Goal: Task Accomplishment & Management: Complete application form

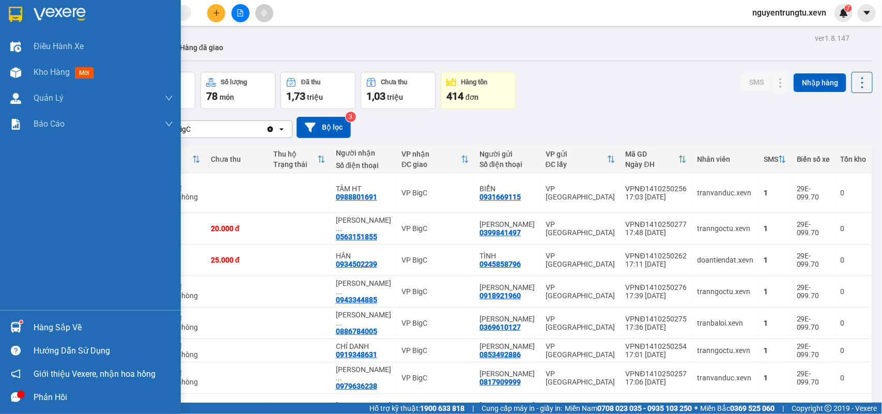
click at [21, 404] on div at bounding box center [16, 397] width 18 height 18
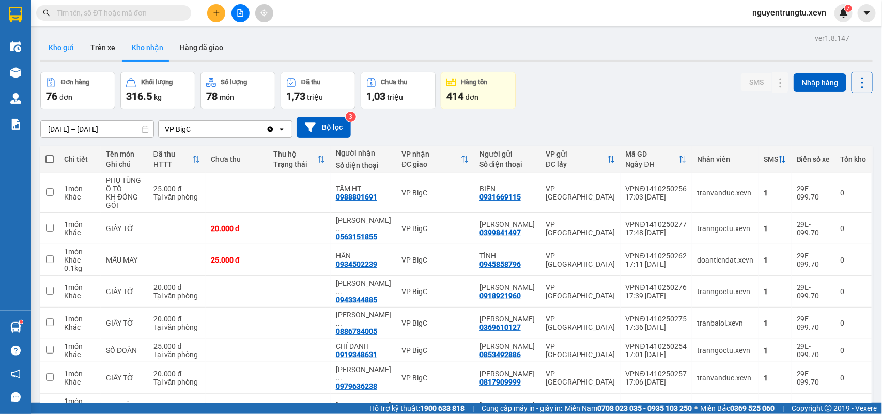
click at [68, 52] on button "Kho gửi" at bounding box center [61, 47] width 42 height 25
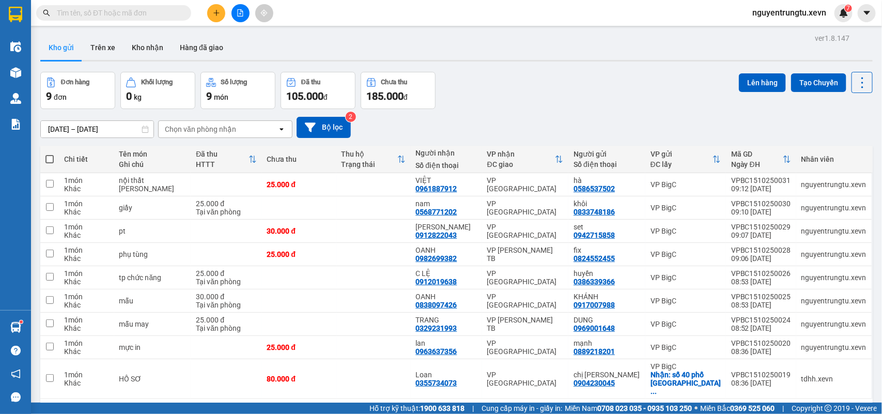
scroll to position [48, 0]
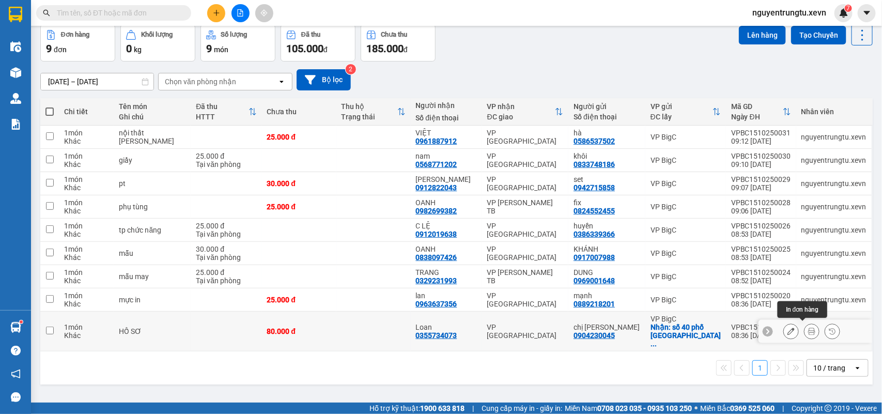
click at [808, 328] on icon at bounding box center [811, 331] width 7 height 7
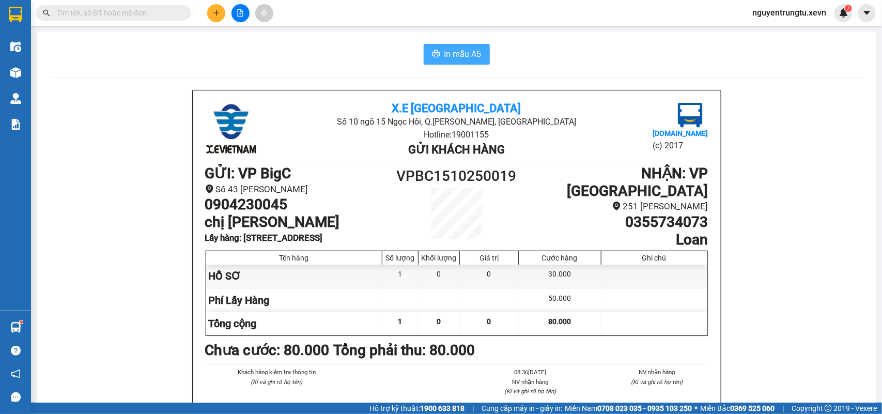
click at [446, 55] on span "In mẫu A5" at bounding box center [462, 54] width 37 height 13
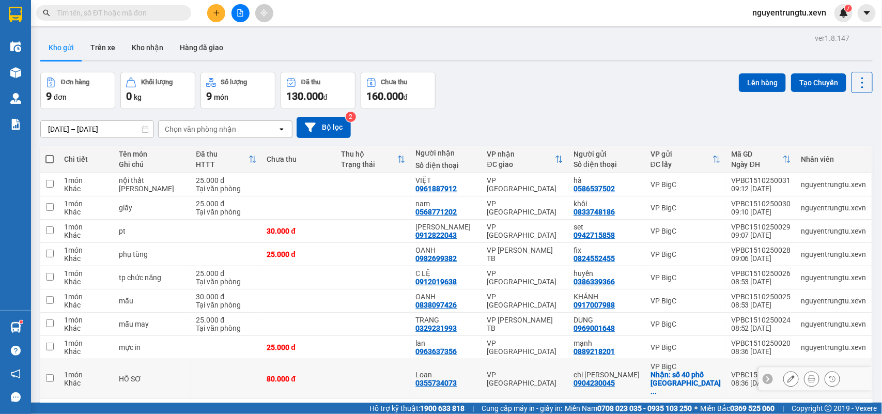
scroll to position [48, 0]
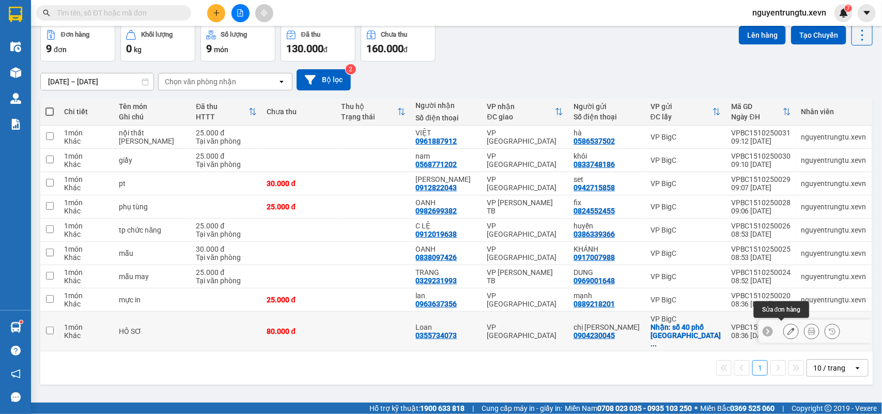
click at [788, 331] on icon at bounding box center [791, 331] width 7 height 7
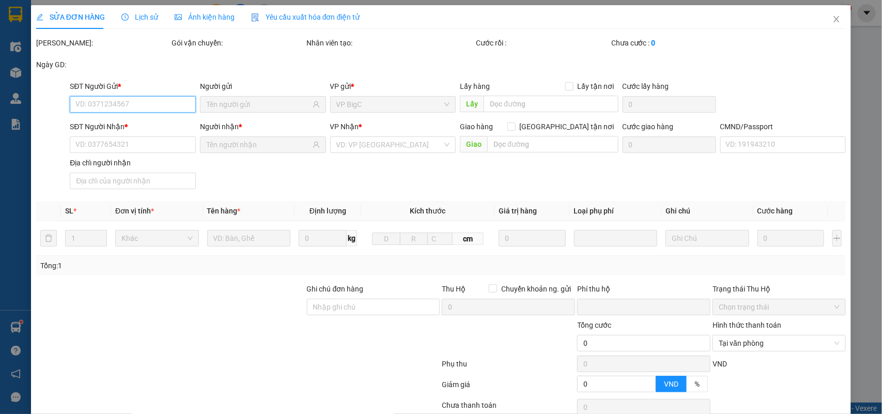
type input "0904230045"
checkbox input "true"
type input "[STREET_ADDRESS]"
type input "0355734073"
type input "037093001249 [PERSON_NAME]"
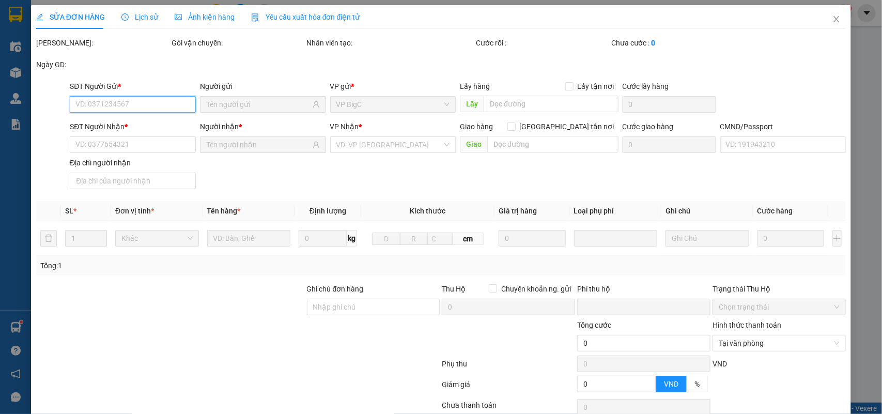
type input "mang vào vp báo đơn tổng đài đặt"
type input "0"
type input "80.000"
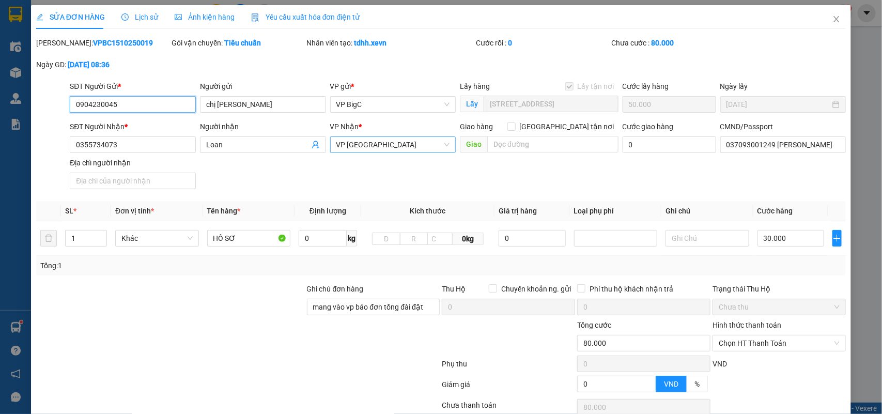
click at [387, 143] on span "VP [GEOGRAPHIC_DATA]" at bounding box center [393, 145] width 114 height 16
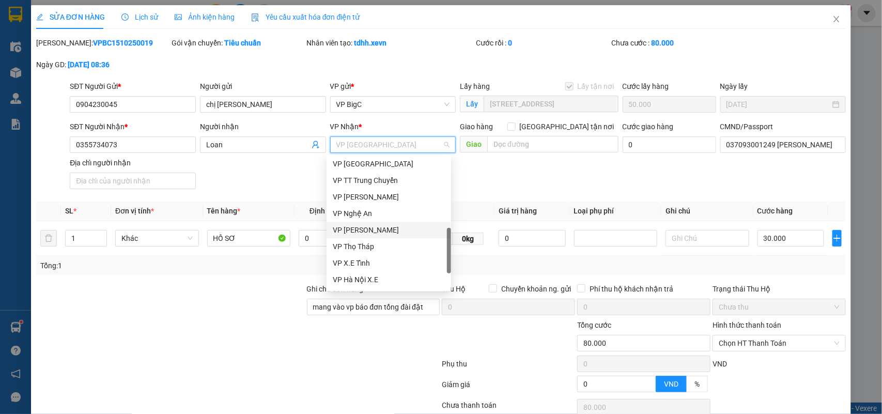
scroll to position [218, 0]
click at [368, 197] on div "VP [GEOGRAPHIC_DATA]" at bounding box center [389, 195] width 112 height 11
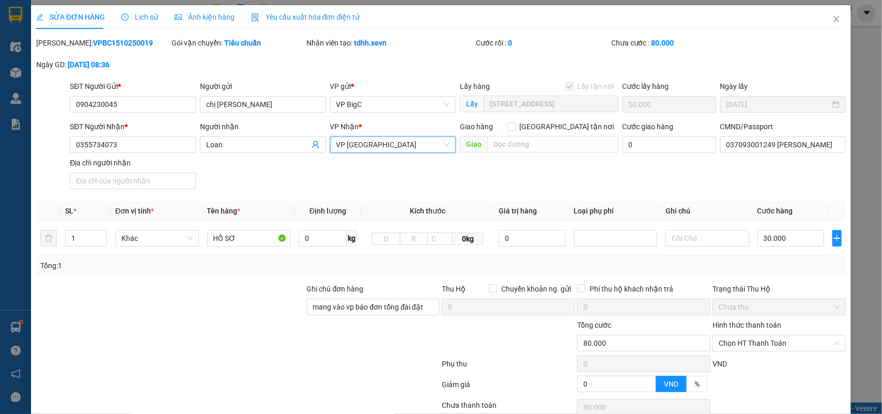
scroll to position [82, 0]
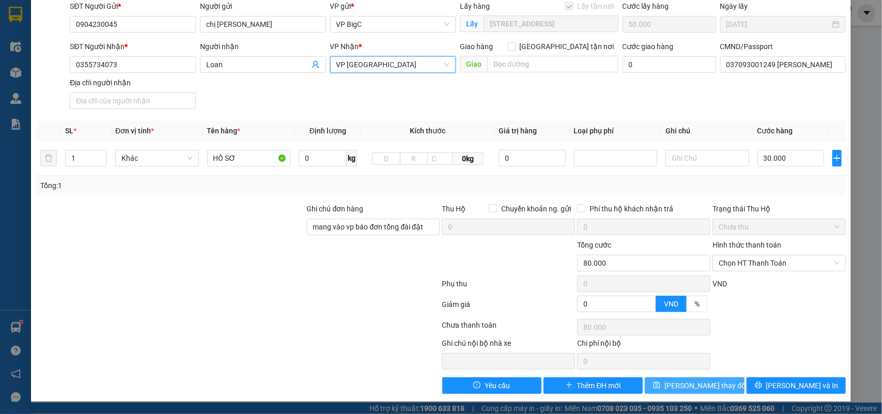
click at [685, 378] on button "[PERSON_NAME] thay đổi" at bounding box center [694, 385] width 99 height 17
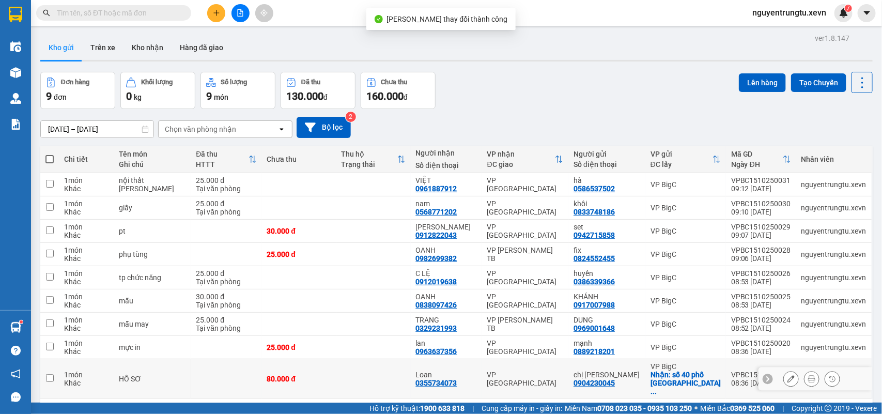
scroll to position [48, 0]
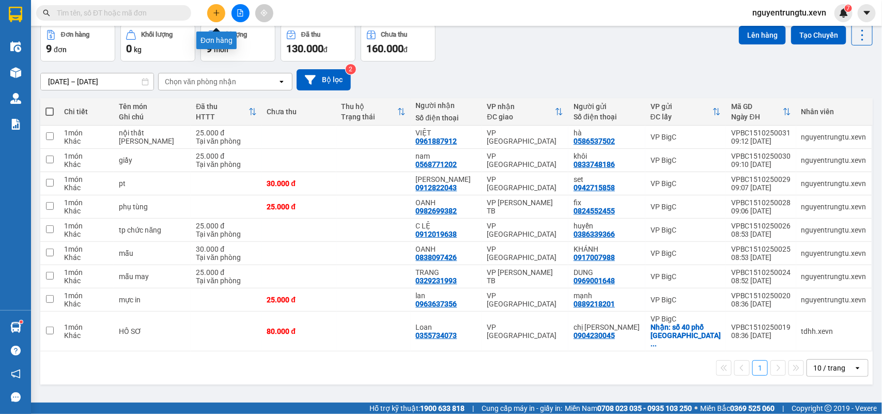
click at [219, 11] on icon "plus" at bounding box center [216, 12] width 7 height 7
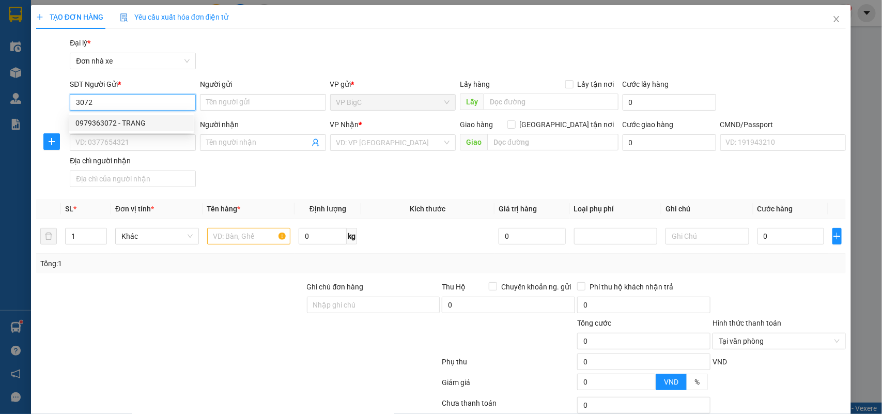
click at [133, 122] on div "0979363072 - TRANG" at bounding box center [131, 122] width 112 height 11
type input "0979363072"
type input "TRANG"
type input "0979533804"
type input "ĐỨC NAM"
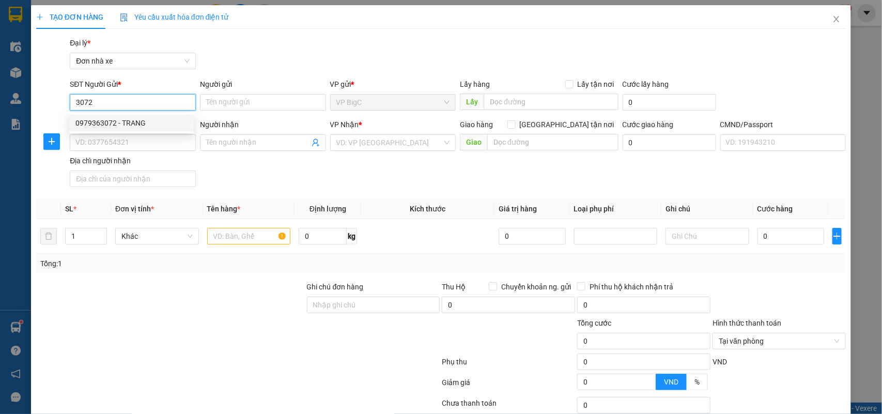
type input "025203005523"
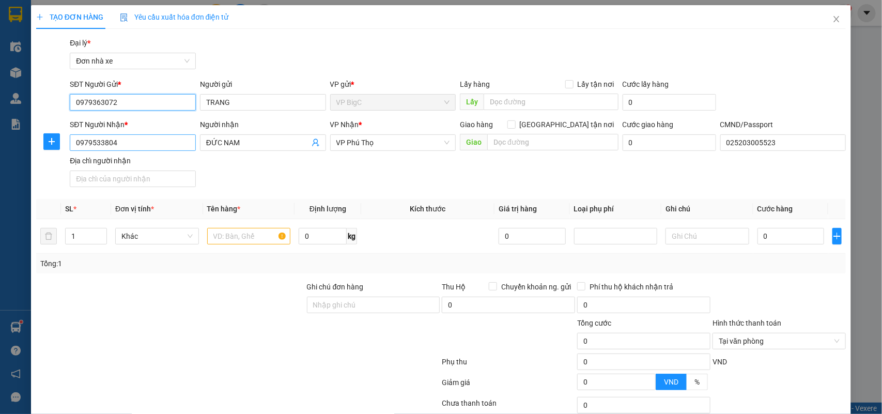
type input "0979363072"
click at [161, 145] on input "0979533804" at bounding box center [133, 142] width 126 height 17
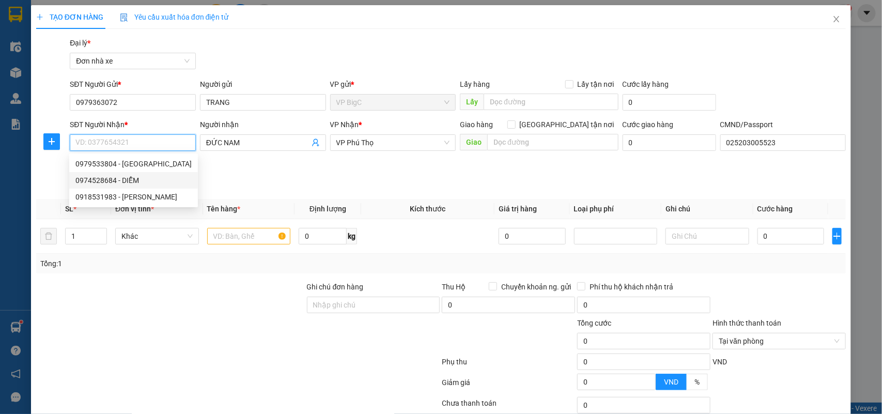
click at [136, 177] on div "0974528684 - DIỄM" at bounding box center [133, 180] width 116 height 11
type input "0974528684"
type input "DIỄM"
type input "[PERSON_NAME]"
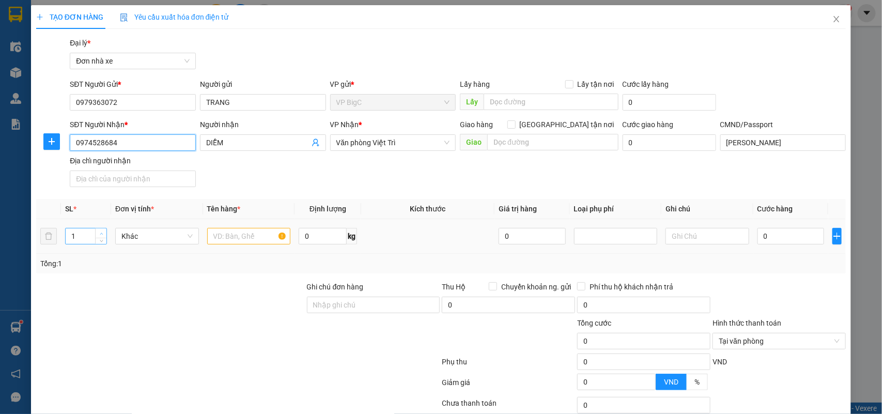
type input "0974528684"
click at [98, 234] on span "up" at bounding box center [101, 234] width 6 height 6
type input "3"
click at [98, 234] on span "up" at bounding box center [101, 234] width 6 height 6
click at [239, 239] on input "text" at bounding box center [249, 236] width 84 height 17
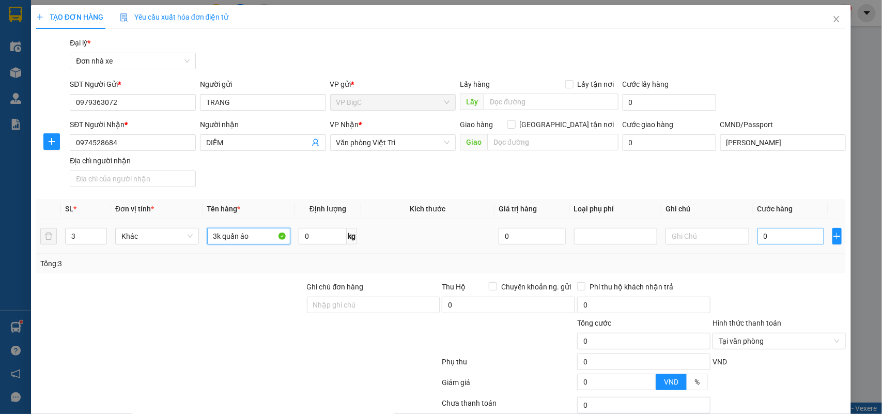
type input "3k quần áo"
click at [763, 239] on input "0" at bounding box center [791, 236] width 67 height 17
type input "1"
type input "14"
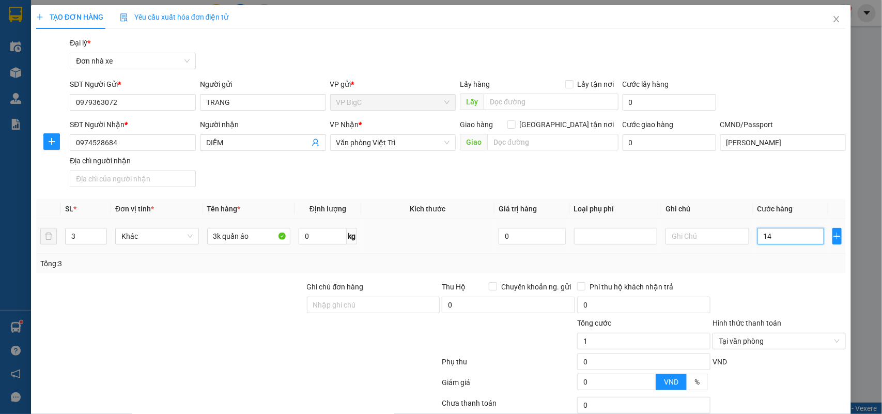
type input "14"
type input "140"
type input "140.000"
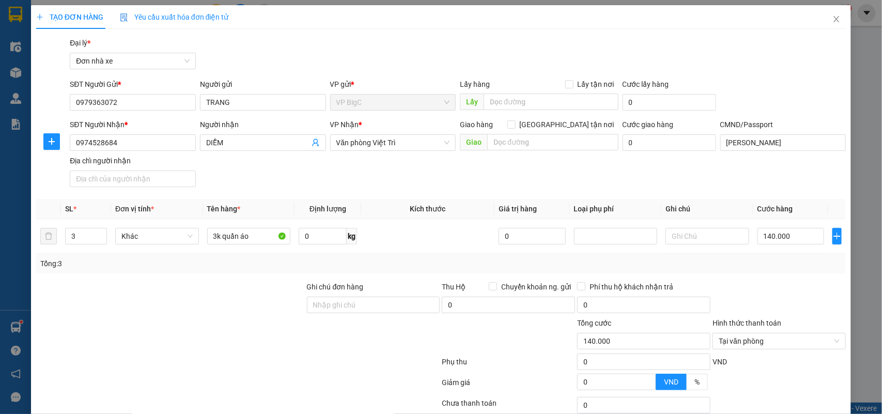
click at [764, 290] on div at bounding box center [779, 299] width 135 height 36
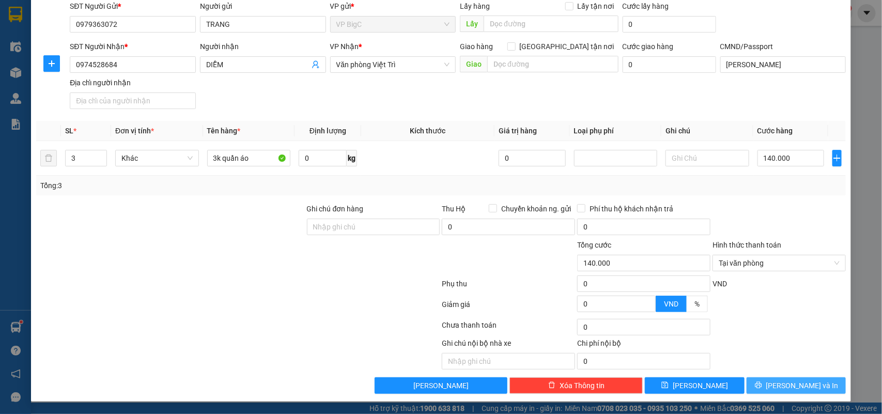
click at [812, 381] on button "[PERSON_NAME] và In" at bounding box center [796, 385] width 99 height 17
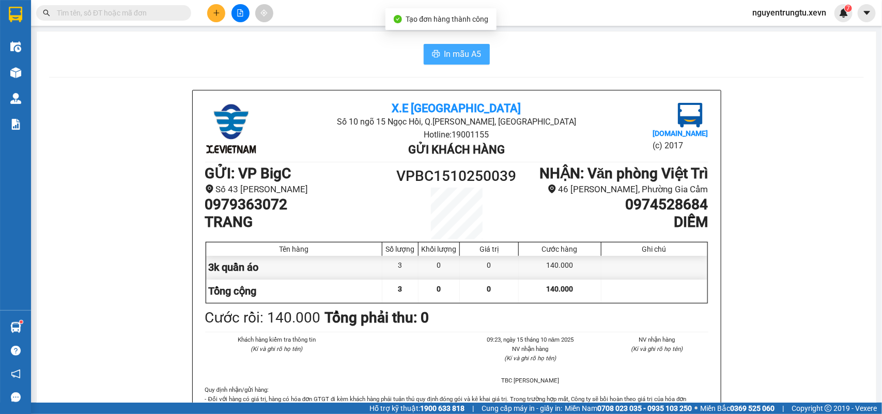
click at [454, 57] on span "In mẫu A5" at bounding box center [462, 54] width 37 height 13
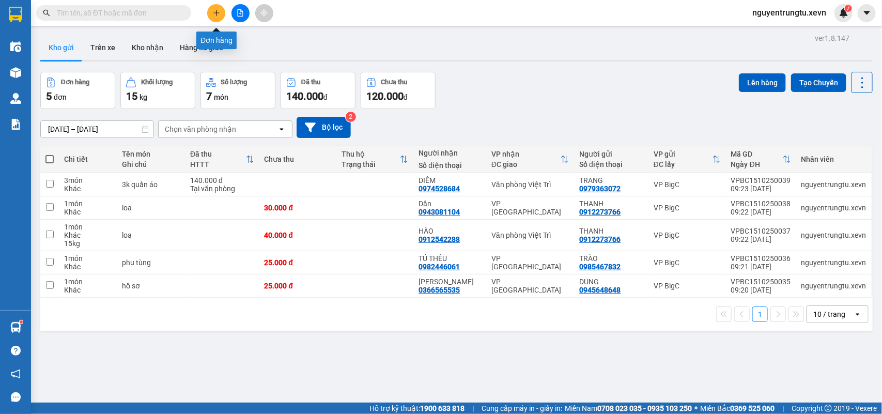
click at [212, 14] on button at bounding box center [216, 13] width 18 height 18
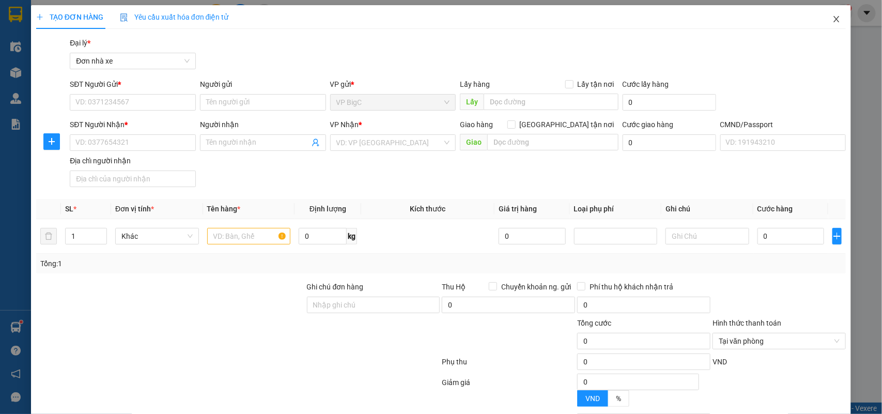
click at [834, 19] on icon "close" at bounding box center [837, 19] width 6 height 6
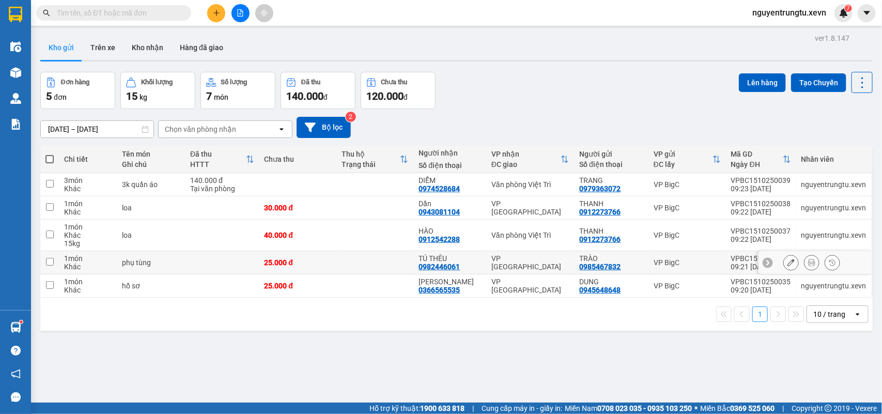
click at [347, 270] on td at bounding box center [374, 262] width 77 height 23
checkbox input "true"
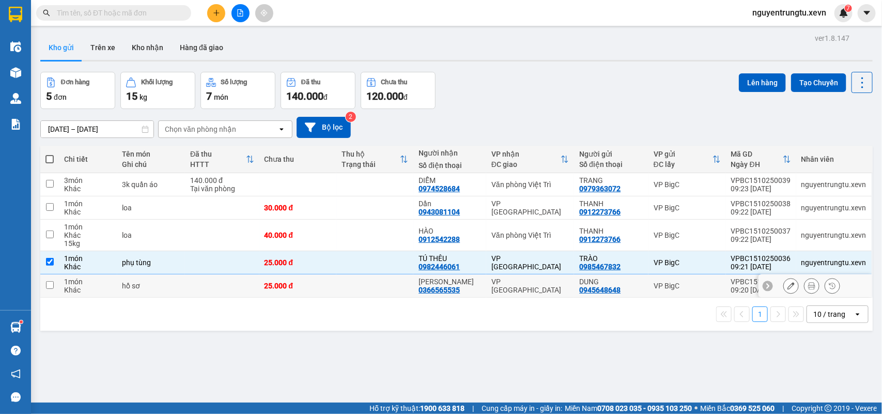
click at [345, 290] on td at bounding box center [374, 285] width 77 height 23
checkbox input "true"
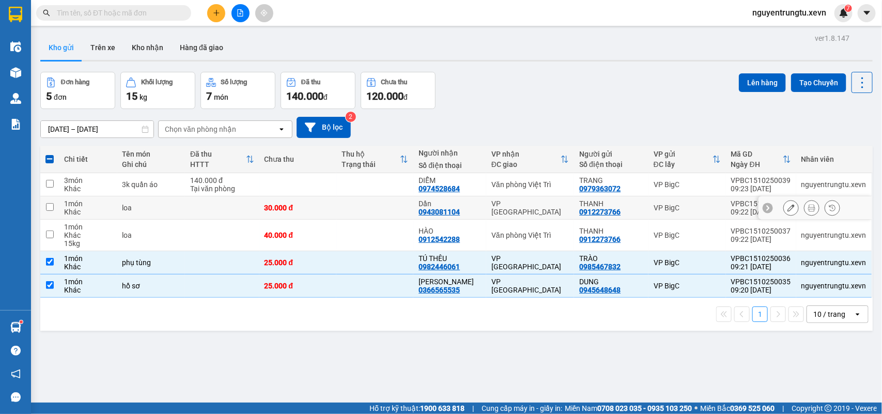
click at [533, 208] on div "VP [GEOGRAPHIC_DATA]" at bounding box center [531, 207] width 78 height 17
checkbox input "true"
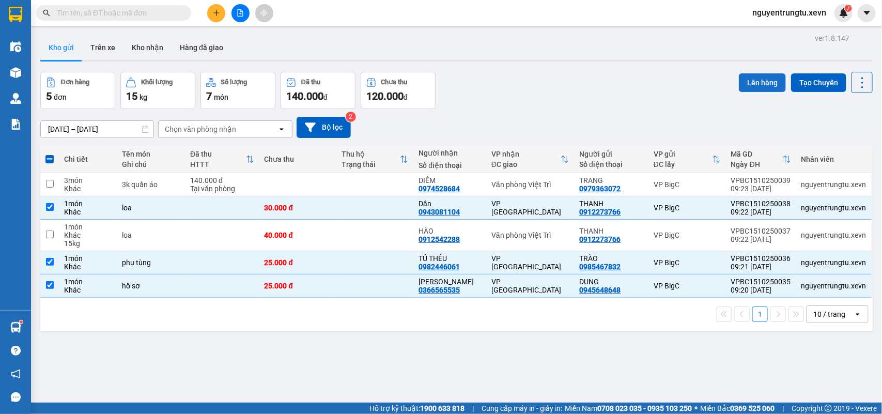
click at [753, 78] on button "Lên hàng" at bounding box center [762, 82] width 47 height 19
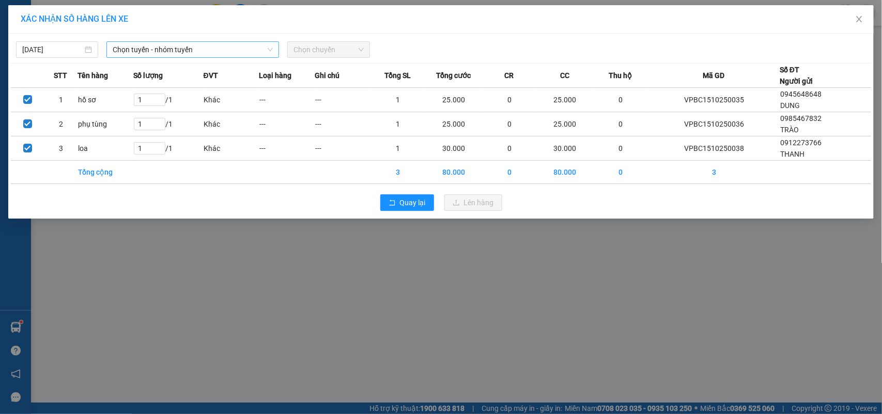
click at [146, 45] on span "Chọn tuyến - nhóm tuyến" at bounding box center [193, 50] width 160 height 16
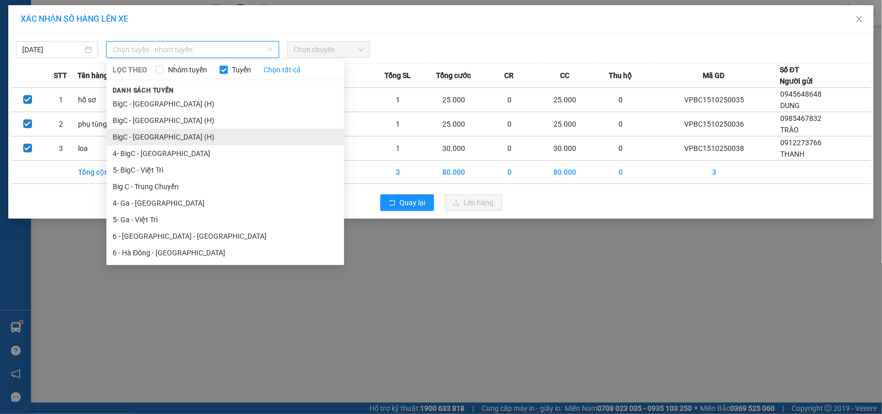
click at [137, 138] on li "BigC - [GEOGRAPHIC_DATA] (H)" at bounding box center [225, 137] width 238 height 17
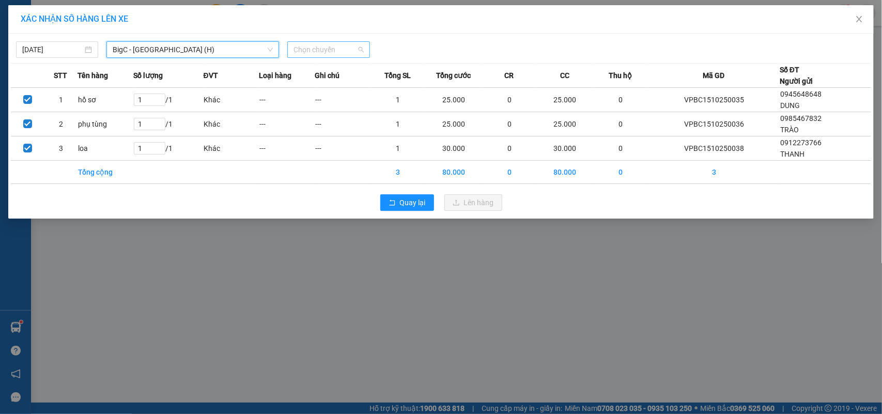
click at [313, 50] on span "Chọn chuyến" at bounding box center [329, 50] width 70 height 16
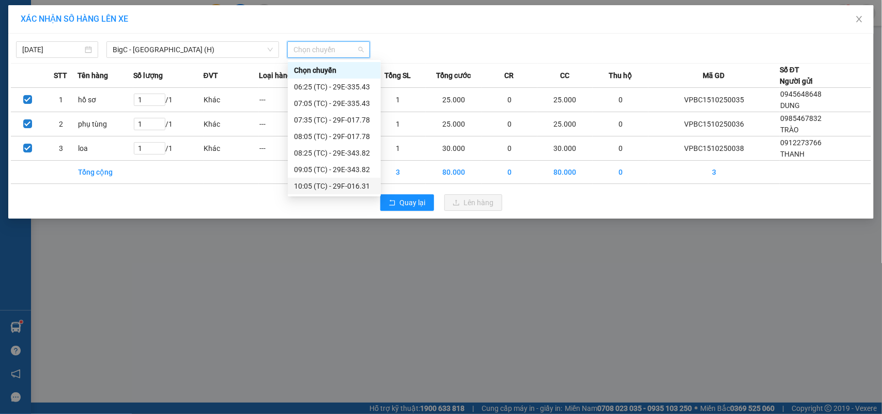
click at [356, 186] on div "10:05 (TC) - 29F-016.31" at bounding box center [334, 185] width 81 height 11
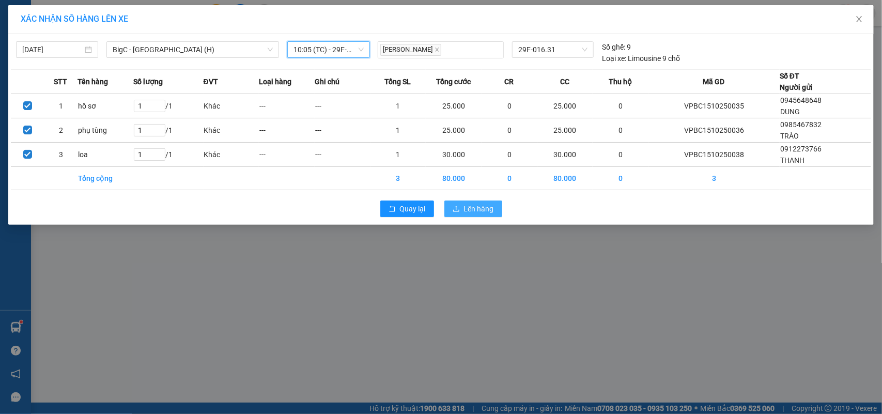
click at [475, 202] on button "Lên hàng" at bounding box center [473, 209] width 58 height 17
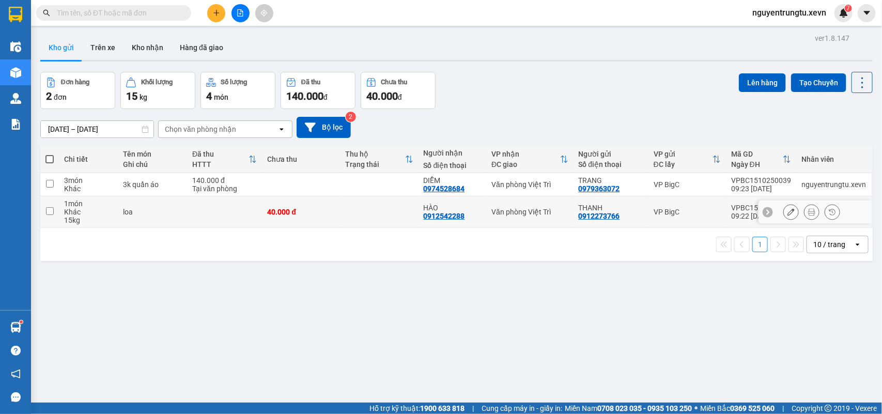
click at [409, 210] on td at bounding box center [380, 212] width 78 height 32
checkbox input "true"
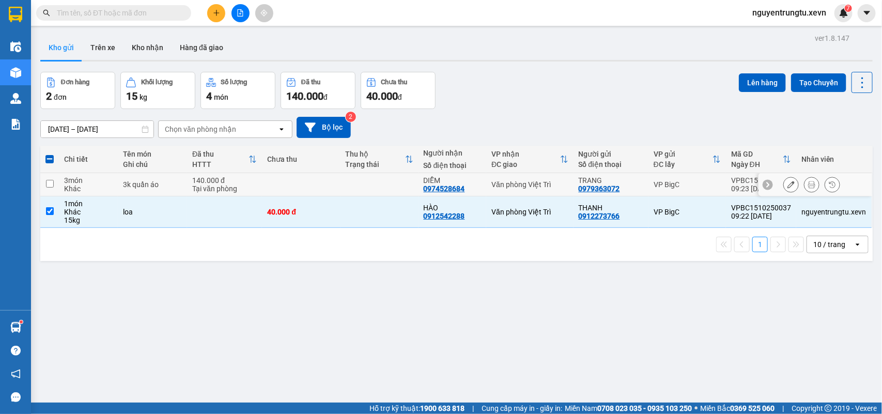
click at [392, 186] on td at bounding box center [380, 184] width 78 height 23
checkbox input "true"
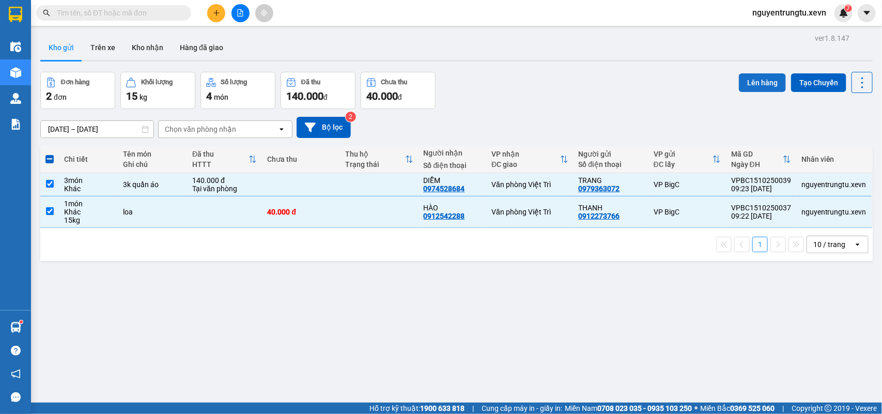
click at [753, 75] on button "Lên hàng" at bounding box center [762, 82] width 47 height 19
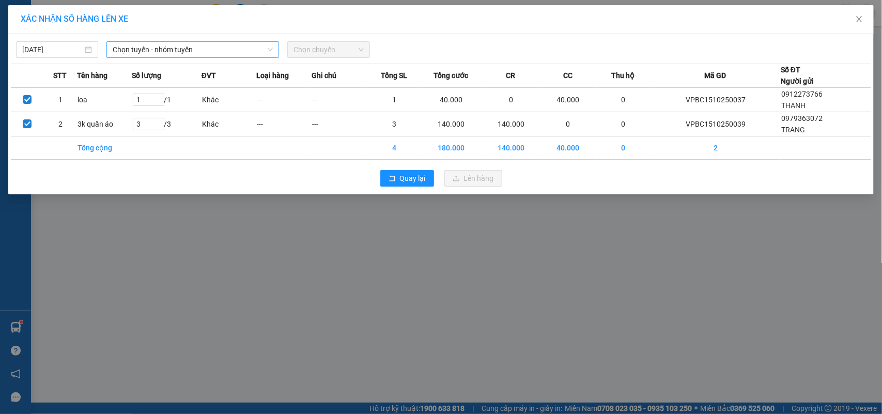
click at [170, 49] on span "Chọn tuyến - nhóm tuyến" at bounding box center [193, 50] width 160 height 16
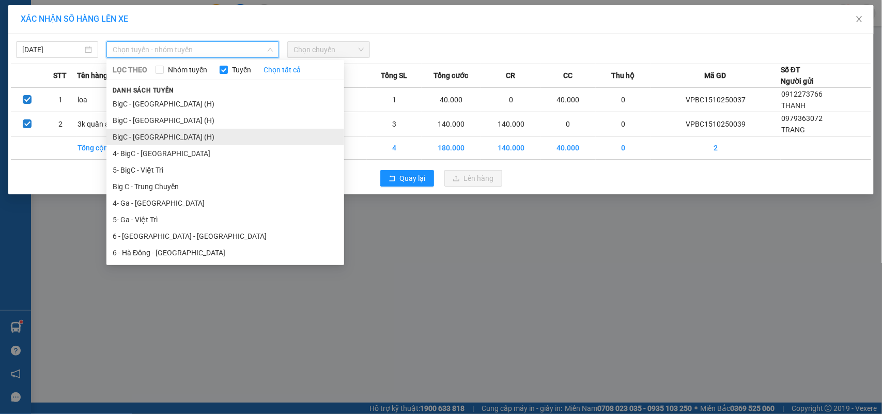
click at [159, 136] on li "BigC - [GEOGRAPHIC_DATA] (H)" at bounding box center [225, 137] width 238 height 17
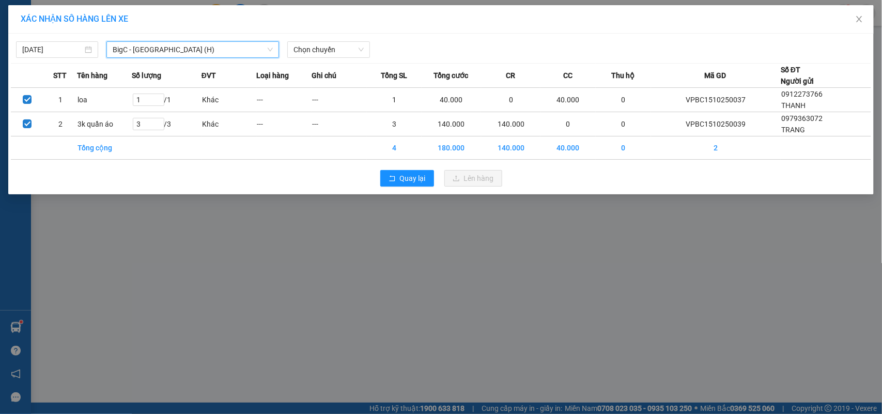
click at [168, 45] on span "BigC - [GEOGRAPHIC_DATA] (H)" at bounding box center [193, 50] width 160 height 16
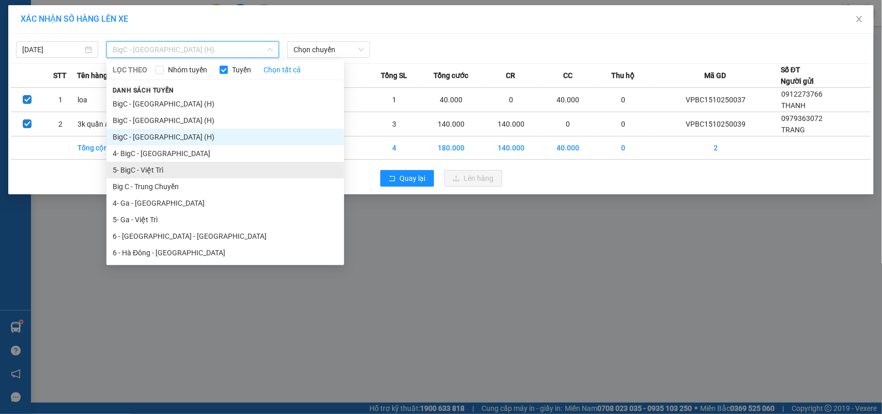
click at [164, 168] on li "5- BigC - Việt Trì" at bounding box center [225, 170] width 238 height 17
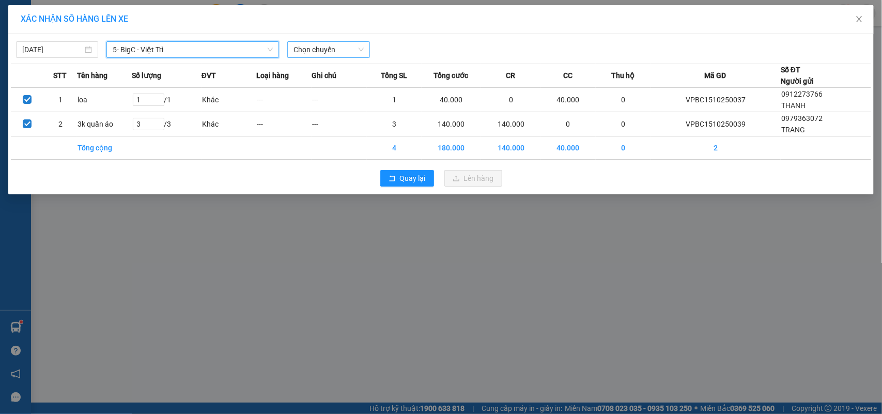
click at [302, 48] on span "Chọn chuyến" at bounding box center [329, 50] width 70 height 16
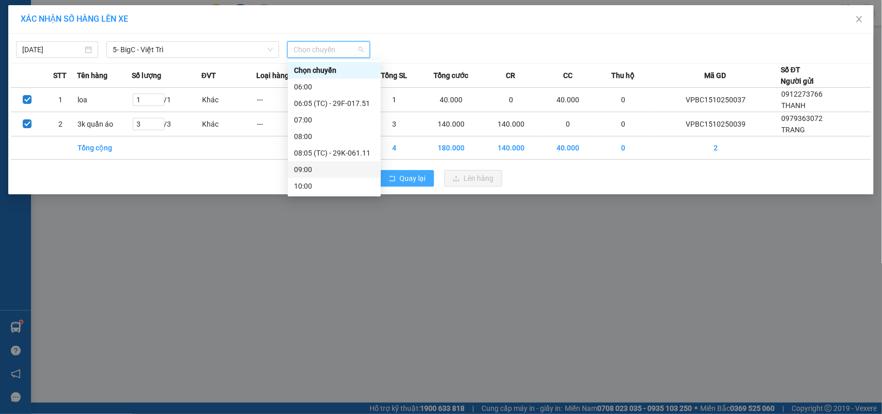
click at [421, 177] on span "Quay lại" at bounding box center [413, 178] width 26 height 11
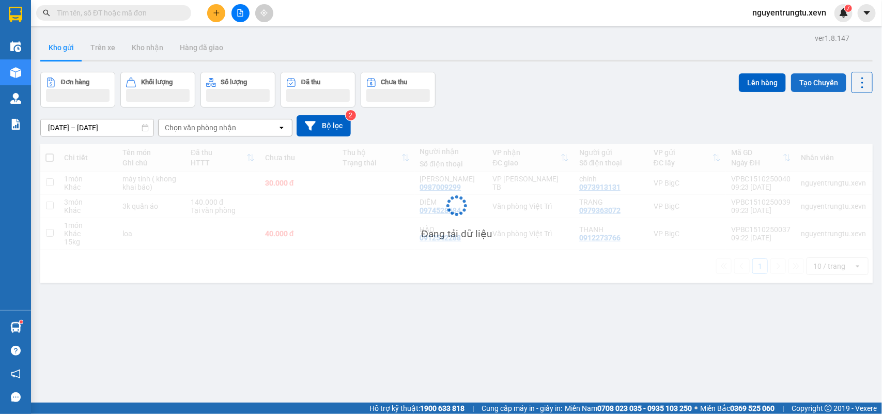
click at [805, 73] on button "Tạo Chuyến" at bounding box center [818, 82] width 55 height 19
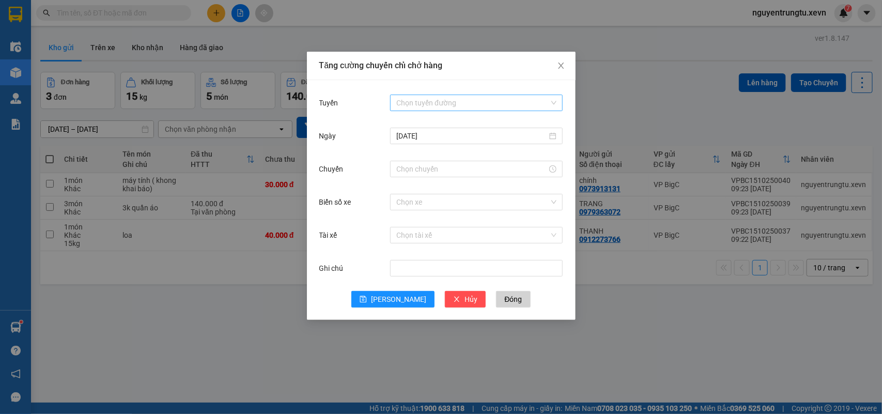
click at [463, 96] on input "Tuyến" at bounding box center [472, 103] width 153 height 16
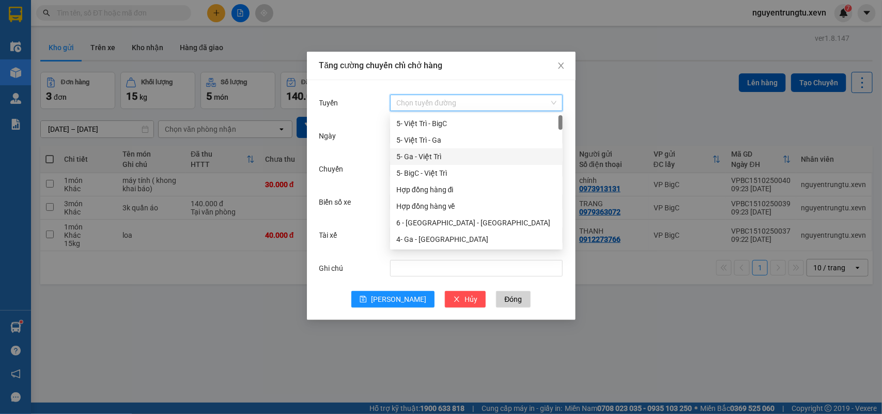
click at [446, 170] on div "5- BigC - Việt Trì" at bounding box center [476, 172] width 160 height 11
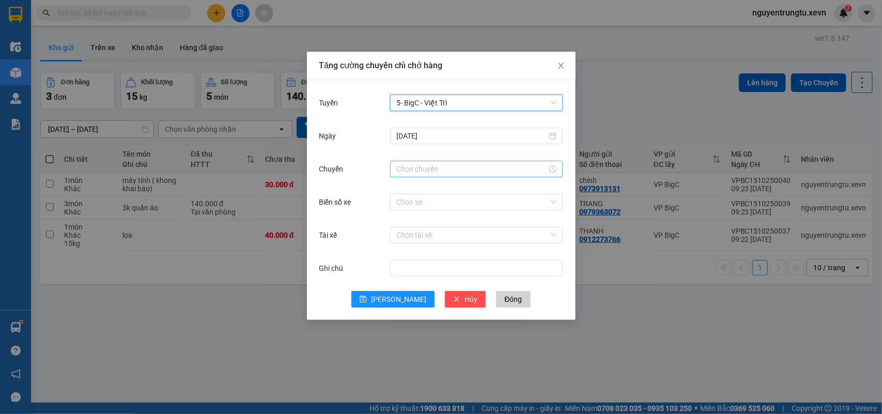
click at [434, 171] on input "Chuyến" at bounding box center [471, 168] width 151 height 11
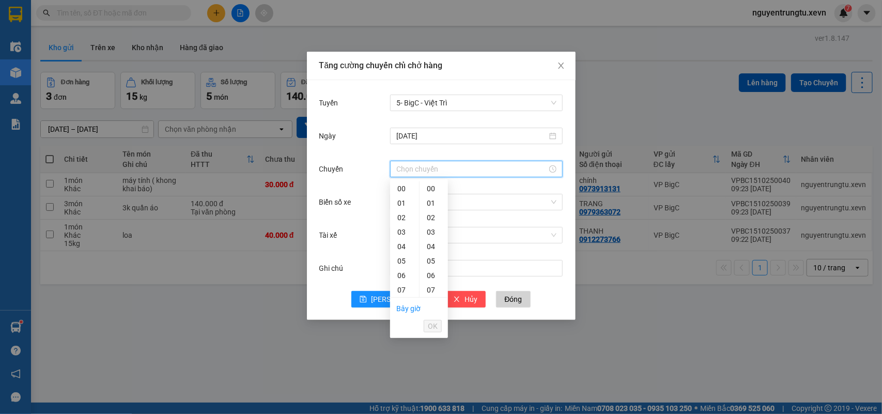
scroll to position [65, 0]
click at [402, 267] on div "10" at bounding box center [404, 269] width 29 height 14
click at [429, 258] on div "05" at bounding box center [434, 261] width 28 height 14
type input "10:05"
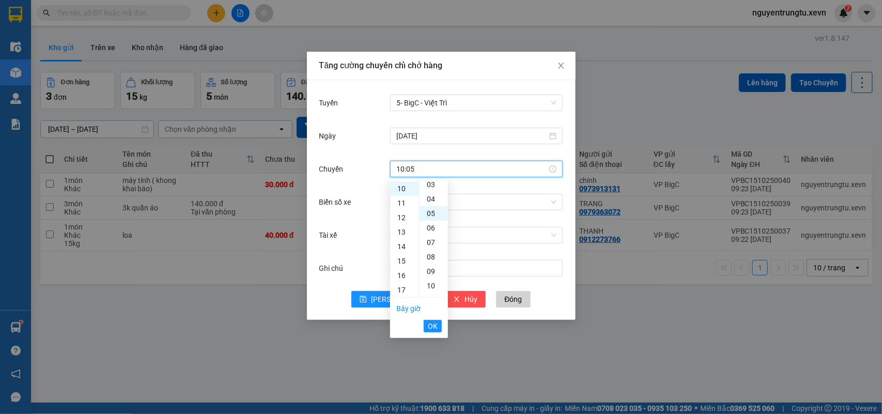
scroll to position [72, 0]
click at [435, 327] on span "OK" at bounding box center [433, 325] width 10 height 11
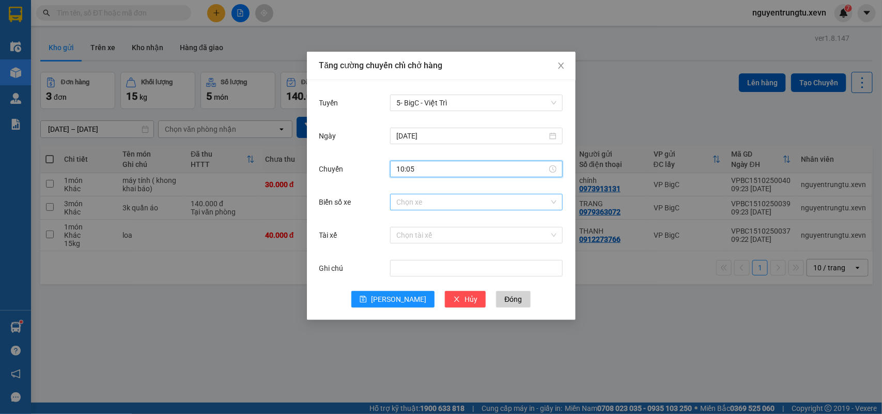
click at [492, 203] on input "Biển số xe" at bounding box center [472, 202] width 153 height 16
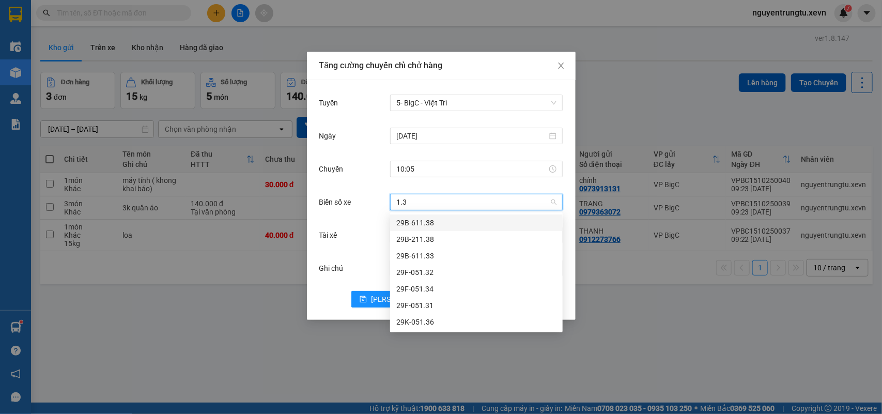
type input "1.34"
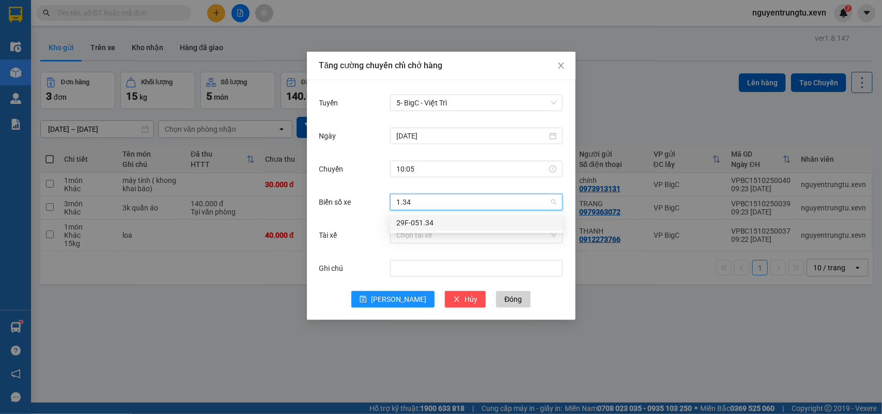
click at [422, 225] on div "29F-051.34" at bounding box center [476, 222] width 160 height 11
click at [421, 241] on input "Tài xế" at bounding box center [472, 235] width 153 height 16
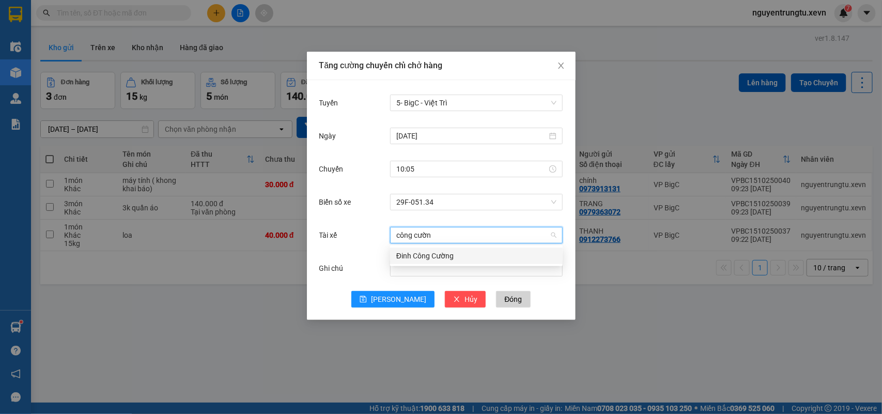
type input "công cường"
click at [419, 252] on div "Đinh Công Cường" at bounding box center [476, 255] width 160 height 11
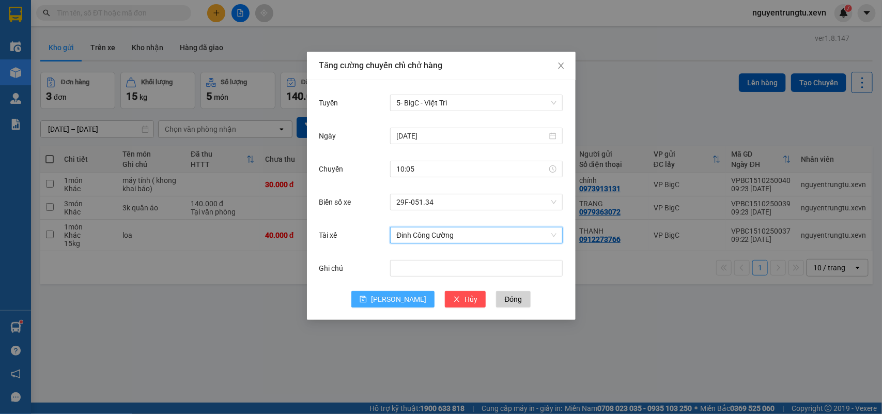
click at [402, 300] on span "[PERSON_NAME]" at bounding box center [398, 299] width 55 height 11
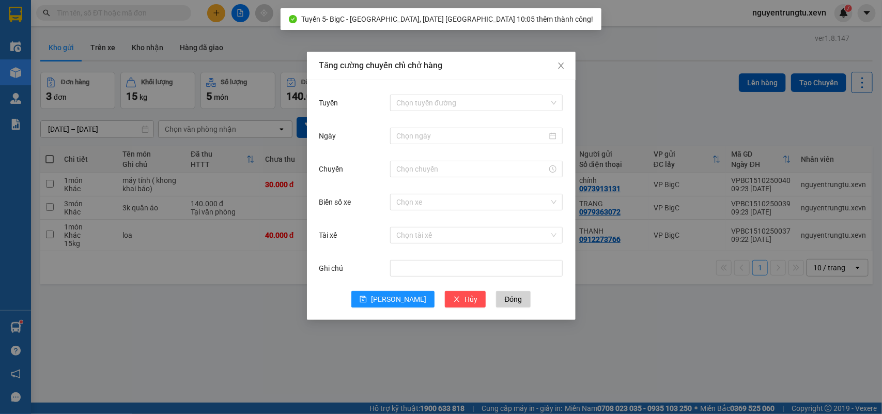
click at [630, 45] on div "Tăng cường chuyến chỉ chở hàng Tuyến Chọn tuyến đường Ngày Chuyến Biển số xe Ch…" at bounding box center [441, 207] width 882 height 414
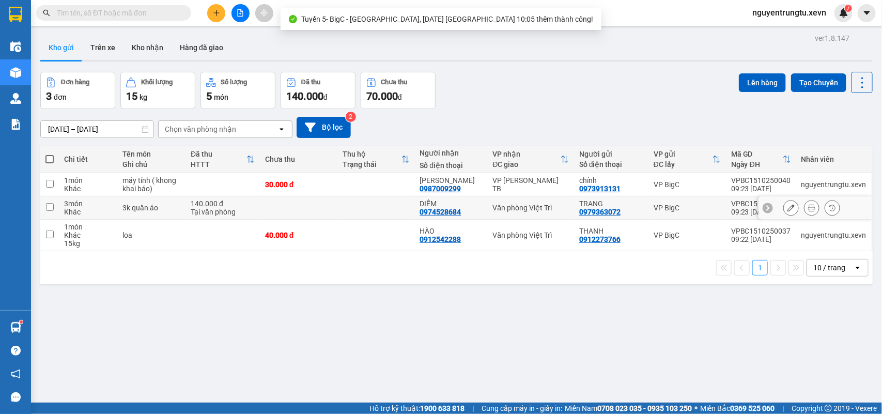
click at [376, 215] on td at bounding box center [376, 207] width 78 height 23
checkbox input "true"
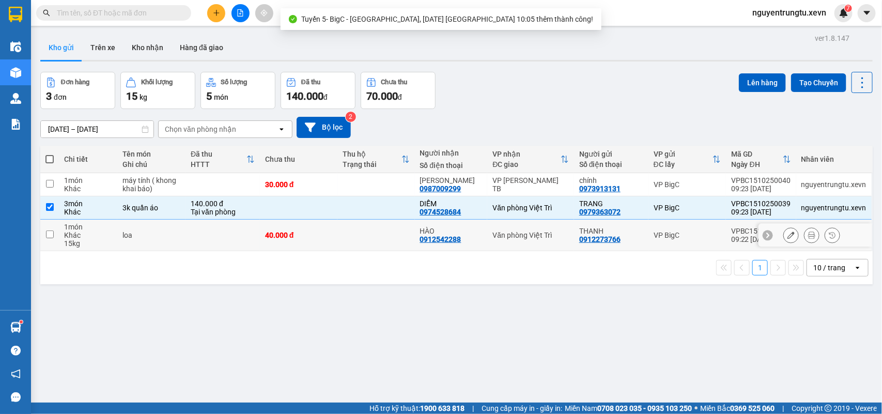
click at [375, 234] on td at bounding box center [376, 236] width 78 height 32
checkbox input "true"
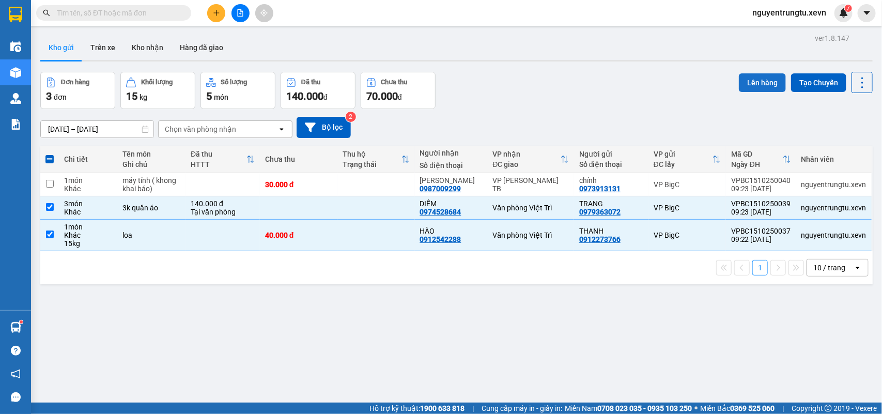
click at [749, 82] on button "Lên hàng" at bounding box center [762, 82] width 47 height 19
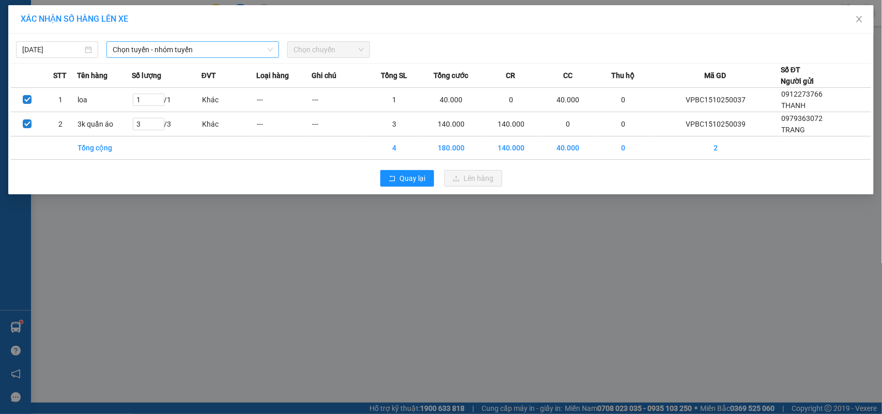
click at [169, 54] on span "Chọn tuyến - nhóm tuyến" at bounding box center [193, 50] width 160 height 16
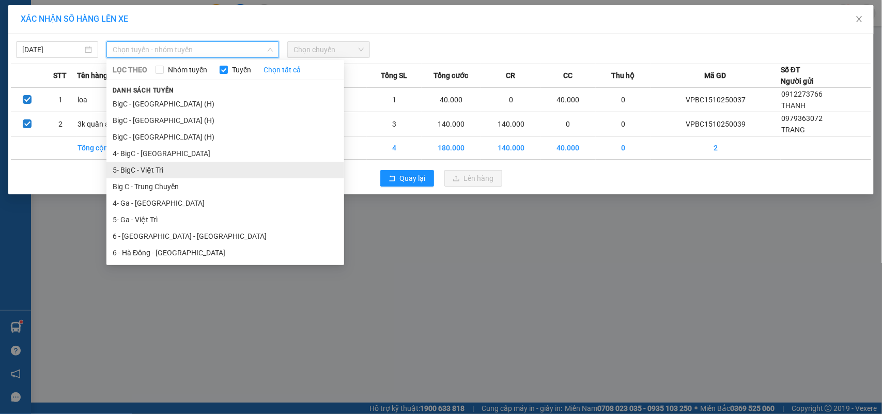
click at [158, 171] on li "5- BigC - Việt Trì" at bounding box center [225, 170] width 238 height 17
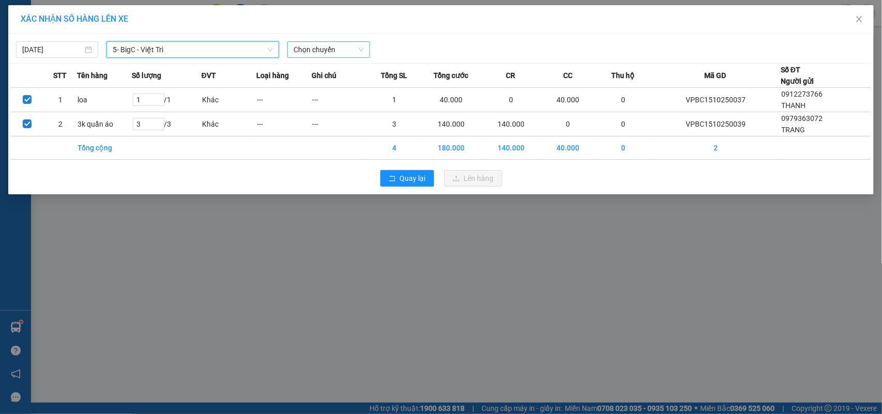
click at [308, 47] on span "Chọn chuyến" at bounding box center [329, 50] width 70 height 16
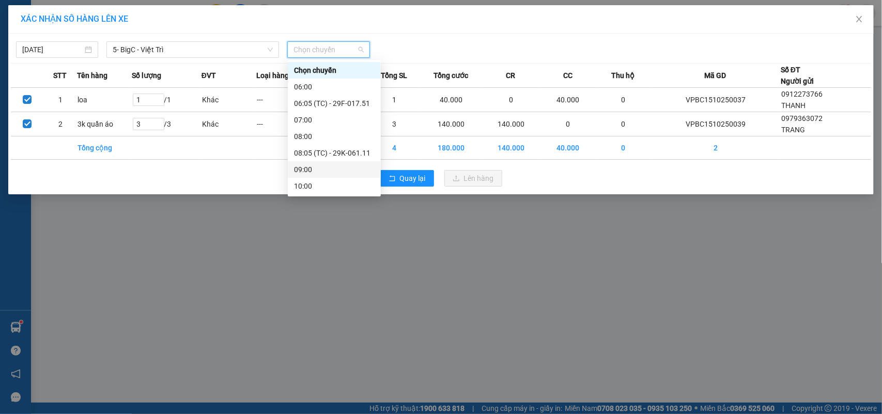
scroll to position [129, 0]
click at [348, 73] on div "10:05 (TC) - 29F-051.34" at bounding box center [334, 73] width 81 height 11
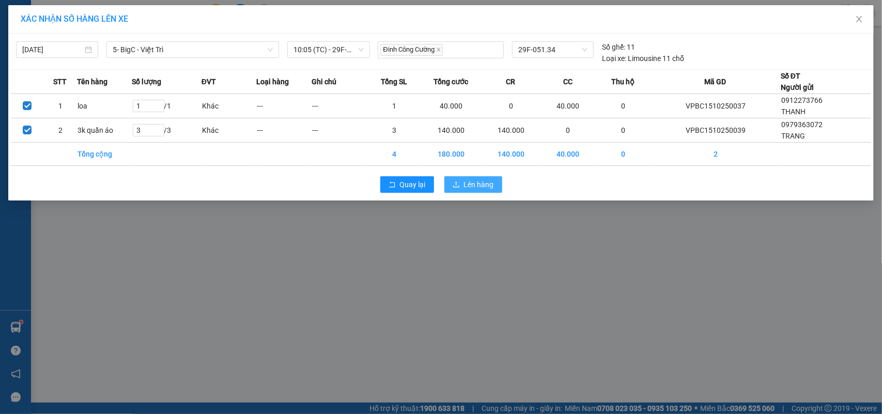
click at [455, 187] on icon "upload" at bounding box center [456, 184] width 7 height 7
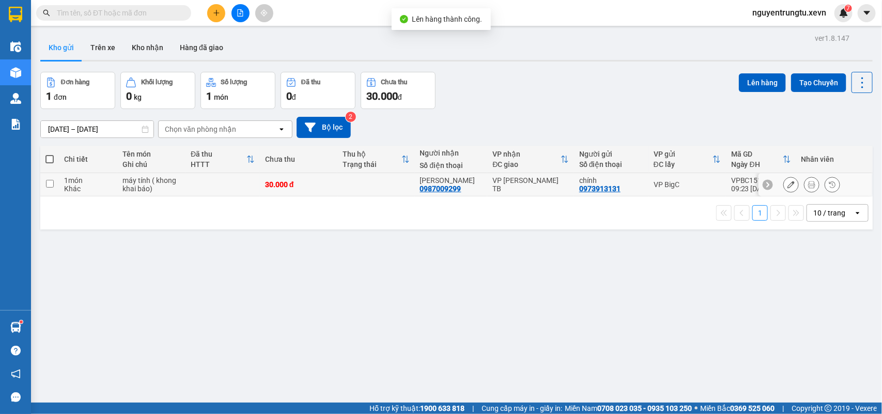
click at [545, 185] on div "VP [PERSON_NAME] TB" at bounding box center [531, 184] width 76 height 17
checkbox input "true"
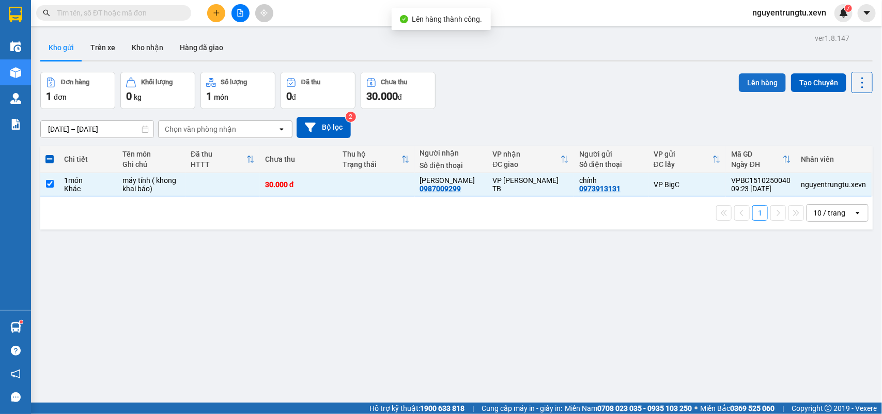
click at [739, 76] on button "Lên hàng" at bounding box center [762, 82] width 47 height 19
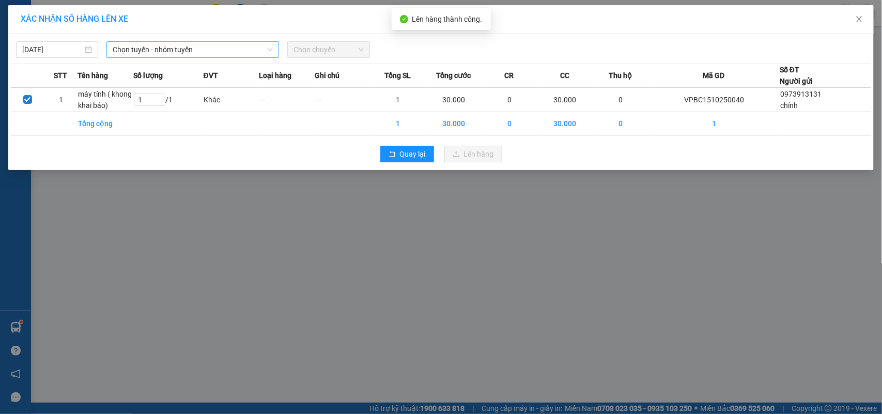
click at [169, 53] on span "Chọn tuyến - nhóm tuyến" at bounding box center [193, 50] width 160 height 16
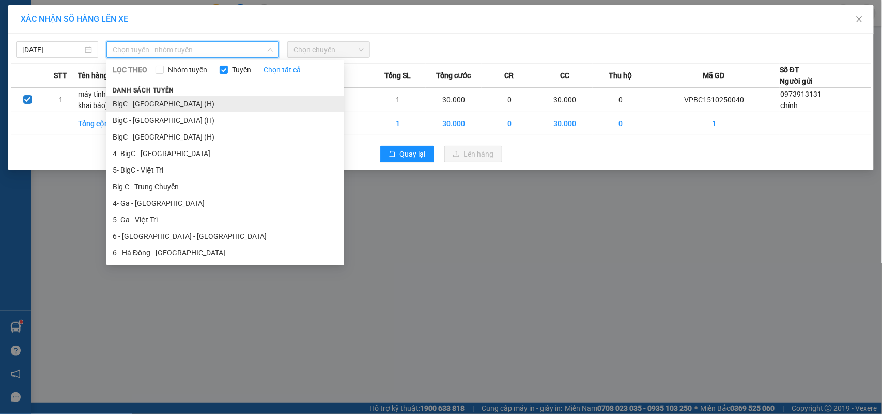
click at [168, 96] on li "BigC - [GEOGRAPHIC_DATA] (H)" at bounding box center [225, 104] width 238 height 17
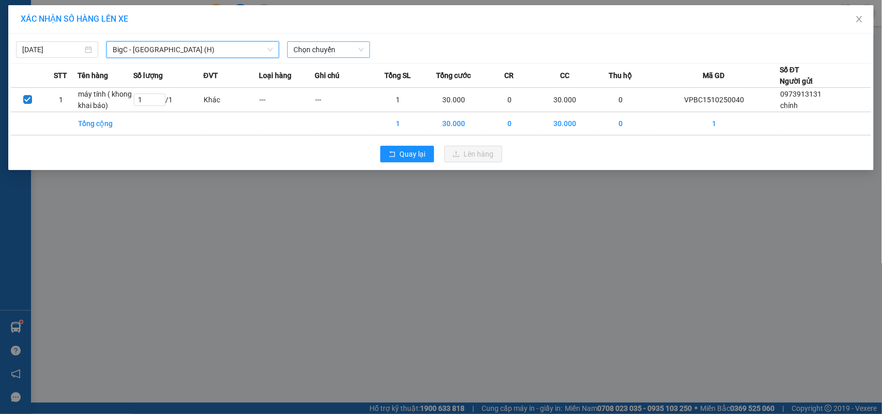
click at [300, 47] on span "Chọn chuyến" at bounding box center [329, 50] width 70 height 16
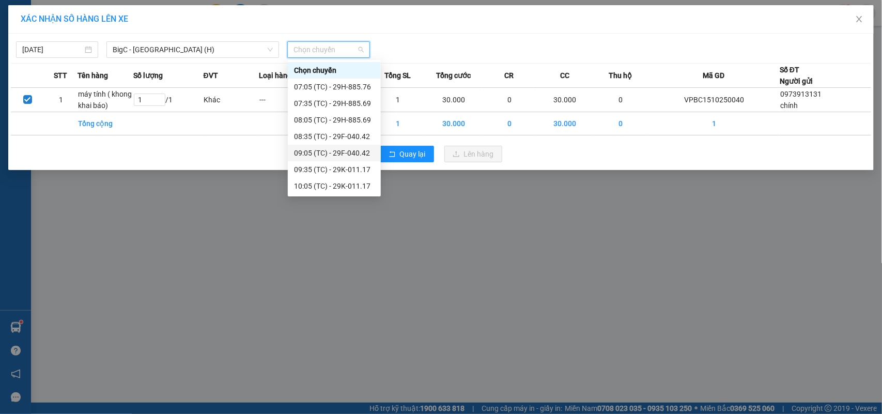
scroll to position [16, 0]
click at [347, 168] on div "10:05 (TC) - 29K-011.17" at bounding box center [334, 169] width 81 height 11
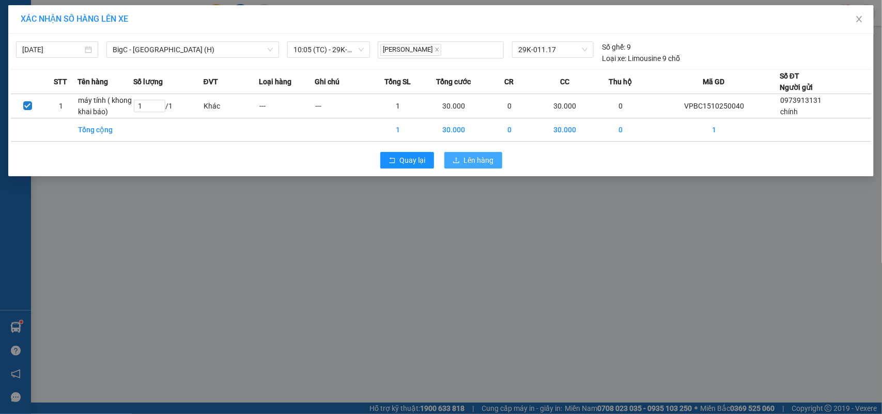
click at [454, 158] on icon "upload" at bounding box center [456, 160] width 7 height 7
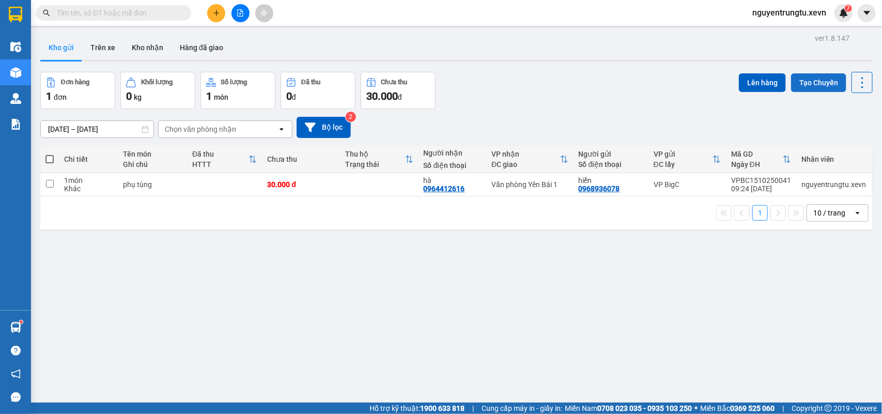
click at [818, 75] on button "Tạo Chuyến" at bounding box center [818, 82] width 55 height 19
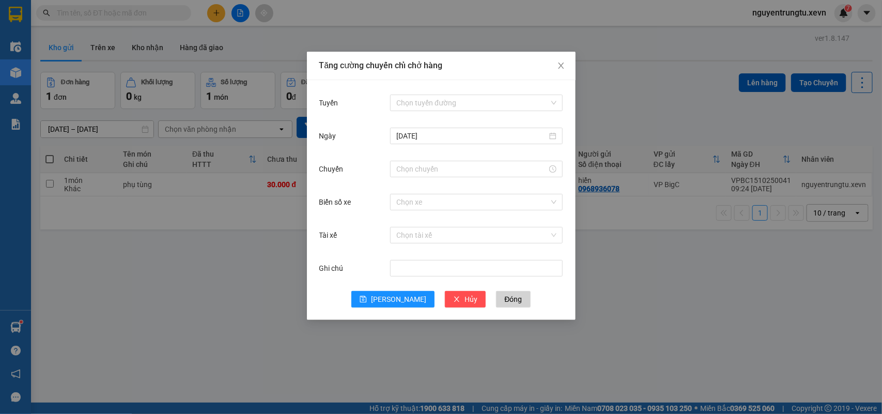
click at [490, 94] on div "Chọn tuyến đường" at bounding box center [476, 103] width 173 height 21
click at [471, 106] on input "Tuyến" at bounding box center [472, 103] width 153 height 16
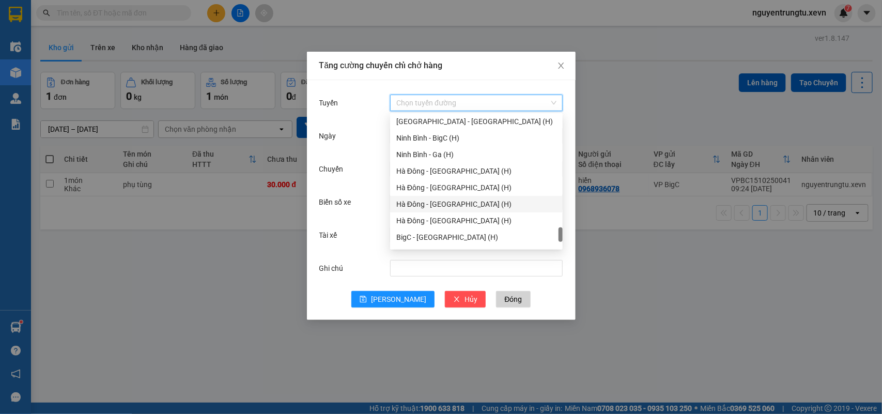
scroll to position [1356, 0]
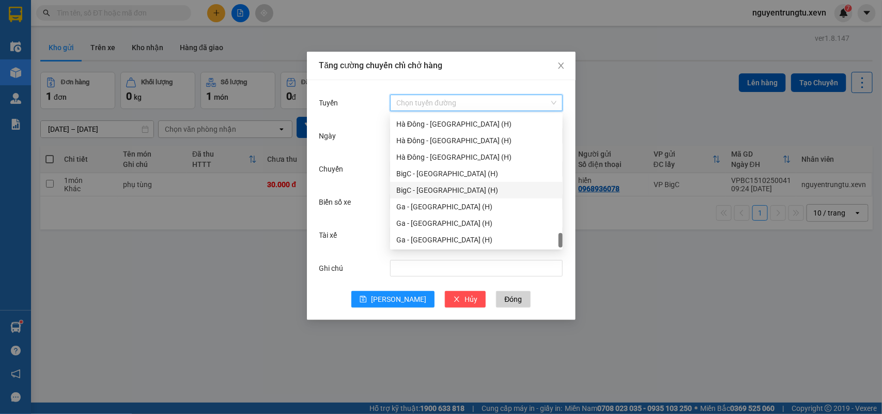
click at [451, 192] on div "BigC - [GEOGRAPHIC_DATA] (H)" at bounding box center [476, 190] width 160 height 11
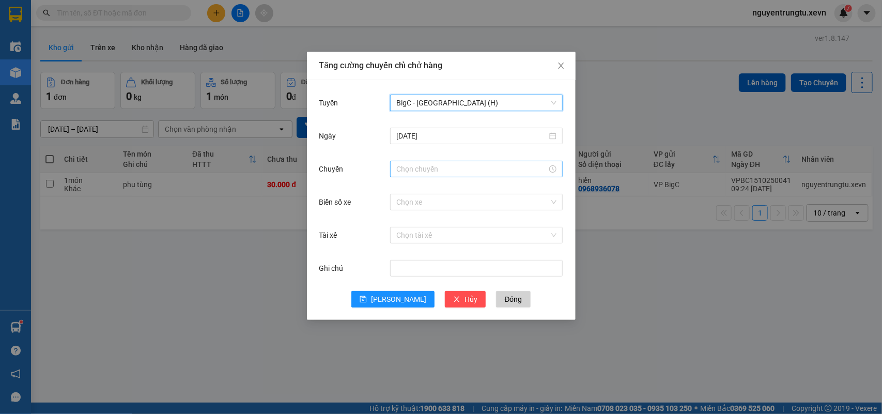
click at [420, 174] on input "Chuyến" at bounding box center [471, 168] width 151 height 11
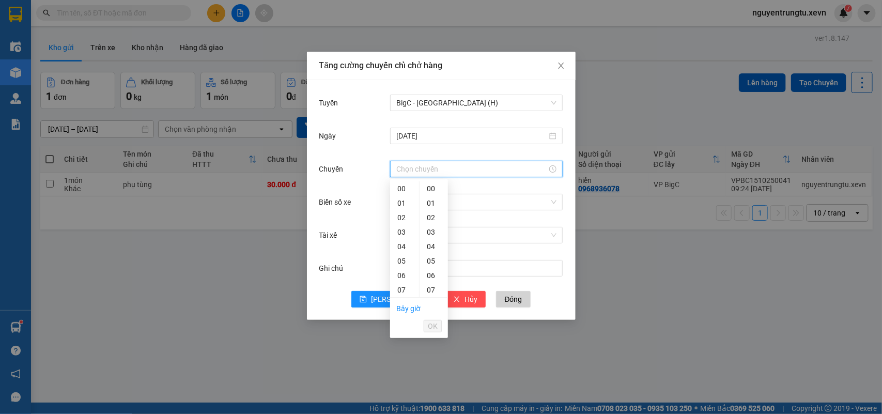
scroll to position [65, 0]
click at [402, 278] on div "11" at bounding box center [404, 283] width 29 height 14
click at [435, 258] on div "05" at bounding box center [434, 261] width 28 height 14
type input "11:05"
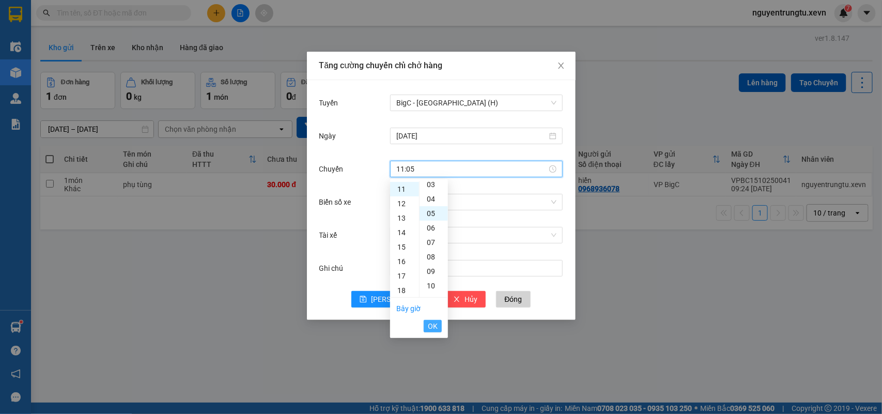
scroll to position [72, 0]
click at [430, 330] on span "OK" at bounding box center [433, 325] width 10 height 11
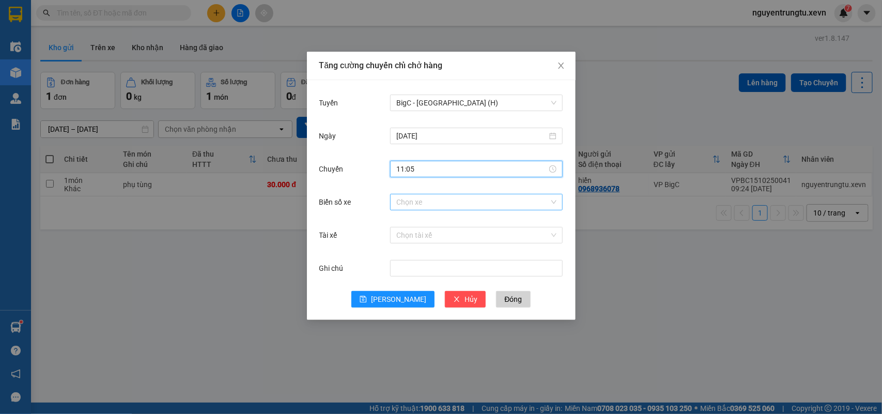
click at [446, 197] on input "Biển số xe" at bounding box center [472, 202] width 153 height 16
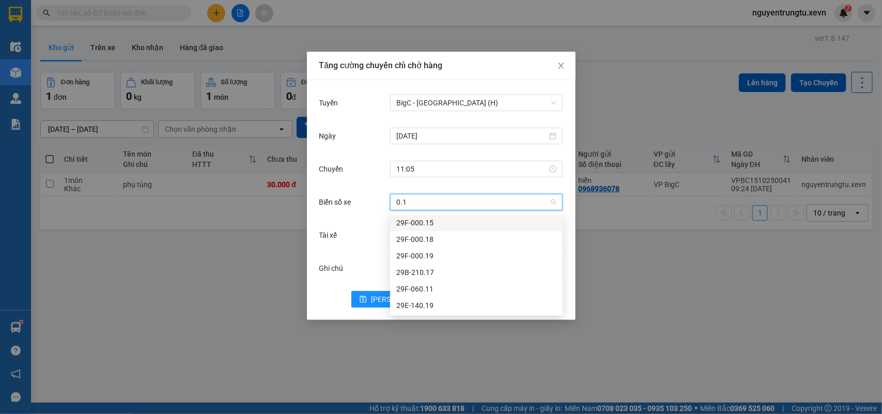
type input "0.19"
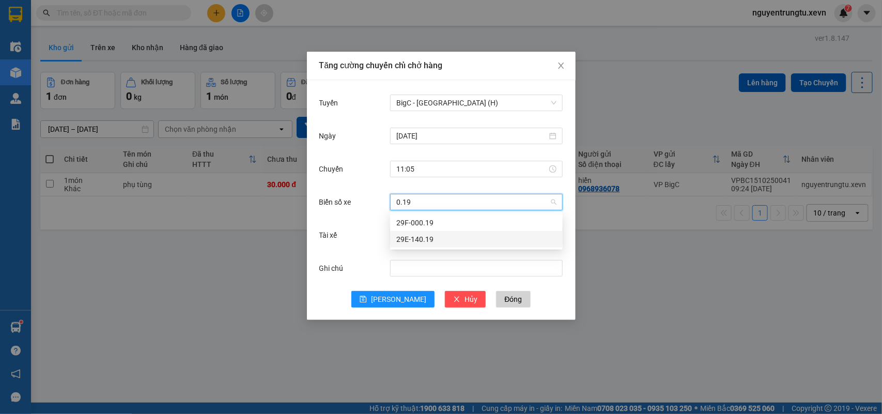
click at [425, 240] on div "29E-140.19" at bounding box center [476, 239] width 160 height 11
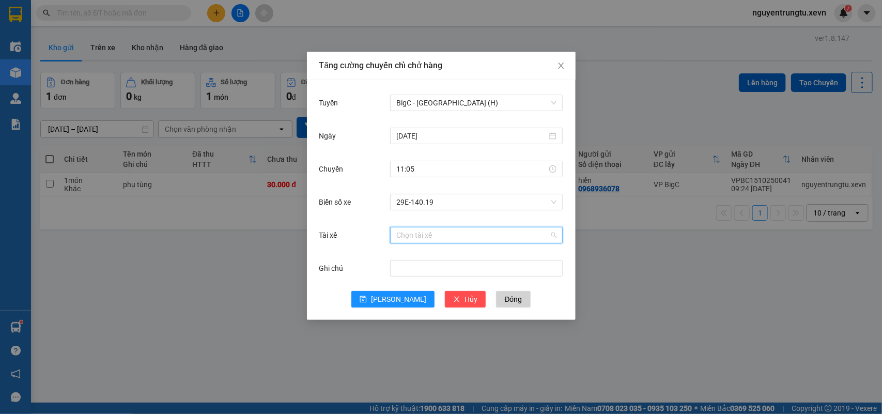
click at [424, 236] on input "Tài xế" at bounding box center [472, 235] width 153 height 16
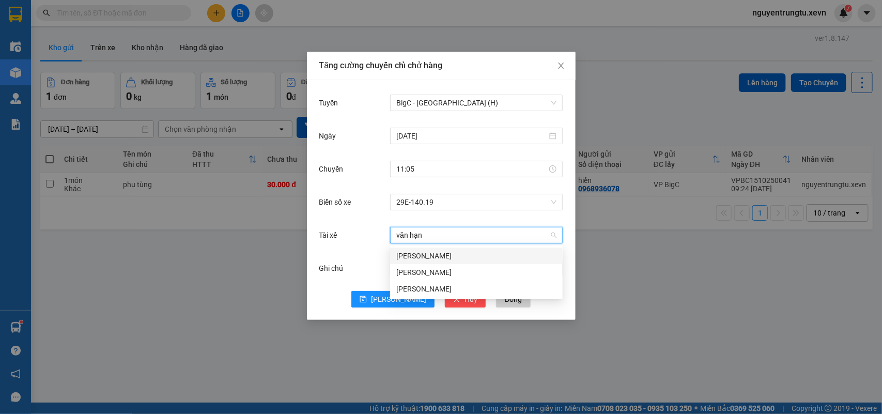
type input "[PERSON_NAME]"
click at [433, 251] on div "[PERSON_NAME]" at bounding box center [476, 255] width 160 height 11
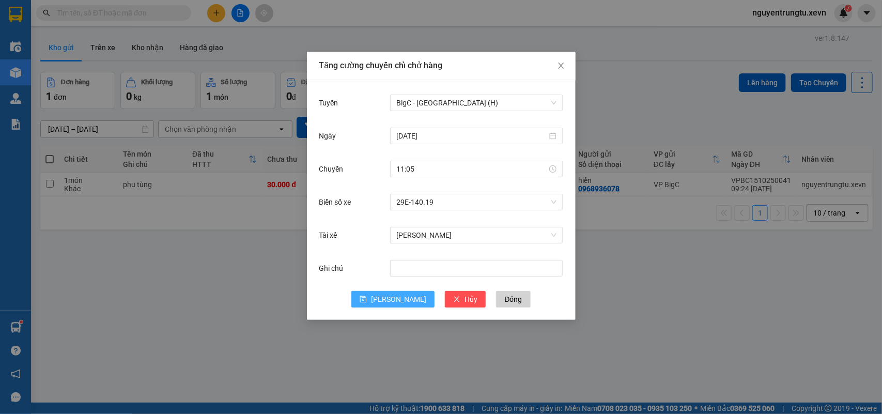
click at [394, 301] on span "[PERSON_NAME]" at bounding box center [398, 299] width 55 height 11
click at [424, 114] on div "Tuyến Chọn tuyến đường" at bounding box center [441, 109] width 244 height 33
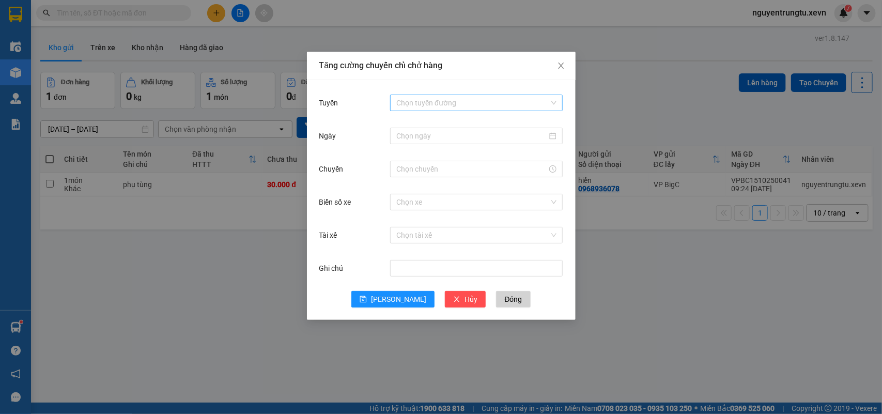
click at [424, 100] on input "Tuyến" at bounding box center [472, 103] width 153 height 16
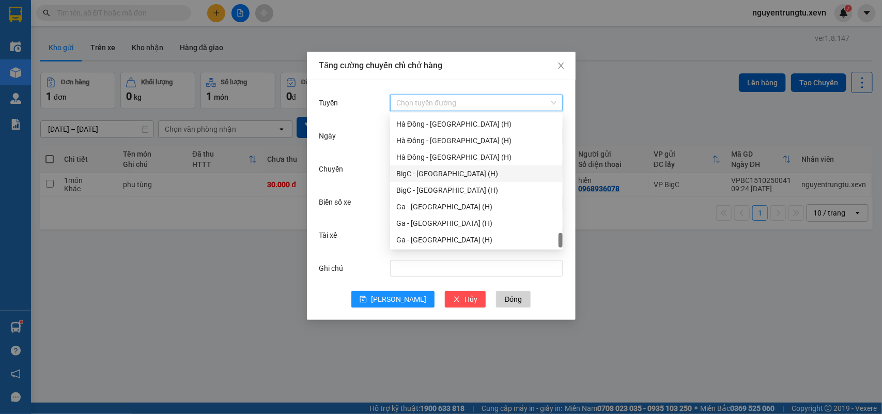
click at [434, 172] on div "BigC - [GEOGRAPHIC_DATA] (H)" at bounding box center [476, 173] width 160 height 11
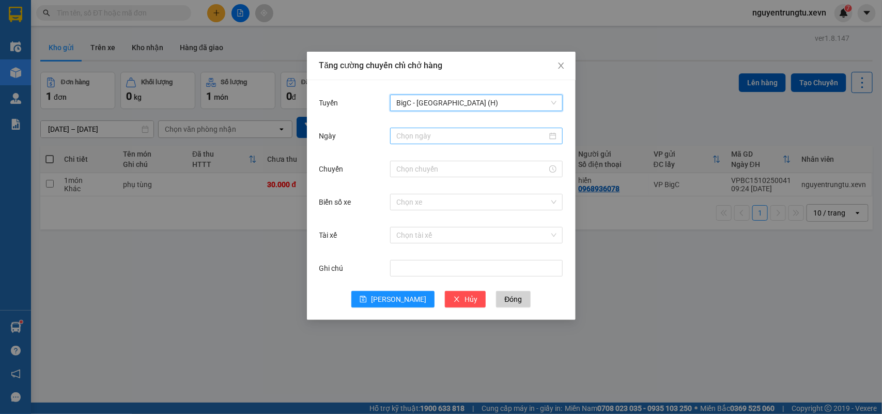
click at [462, 135] on input "Ngày" at bounding box center [471, 135] width 151 height 11
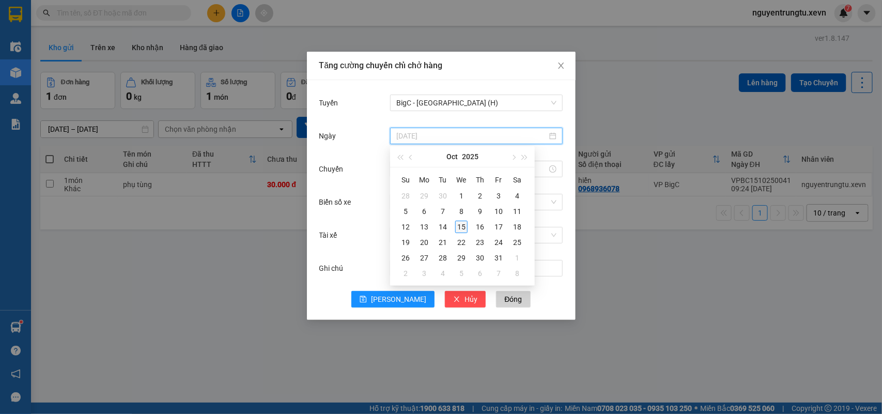
type input "[DATE]"
click at [459, 229] on div "15" at bounding box center [461, 227] width 12 height 12
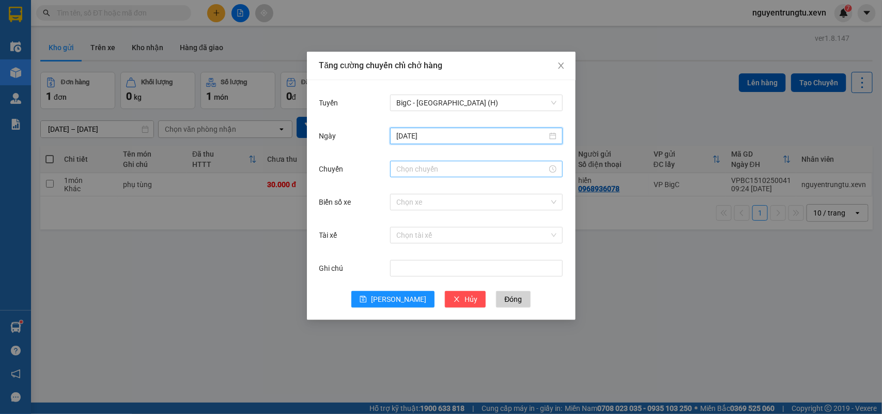
click at [425, 172] on input "Chuyến" at bounding box center [471, 168] width 151 height 11
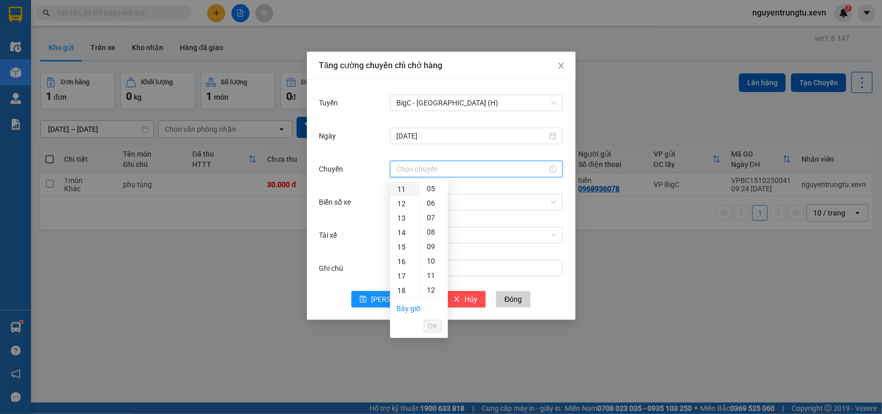
click at [401, 194] on div "11" at bounding box center [404, 189] width 29 height 14
click at [430, 259] on div "05" at bounding box center [434, 261] width 28 height 14
type input "11:05"
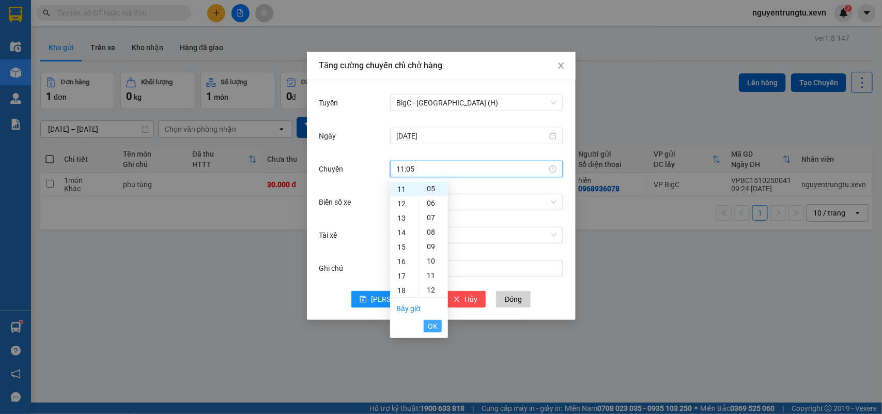
click at [434, 327] on span "OK" at bounding box center [433, 325] width 10 height 11
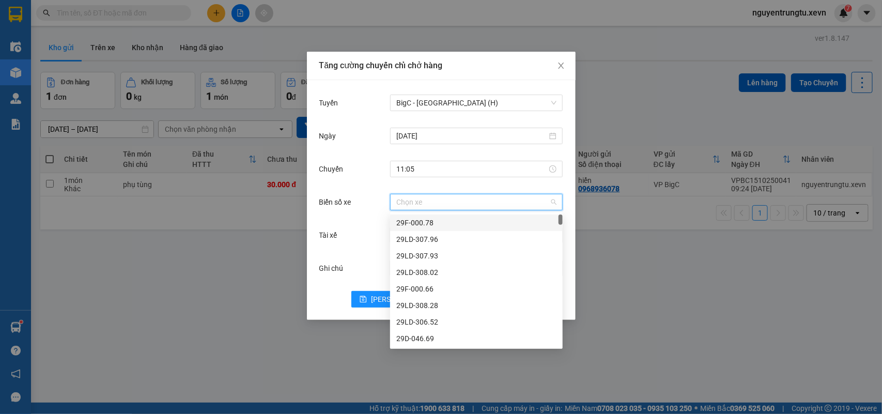
click at [471, 199] on input "Biển số xe" at bounding box center [472, 202] width 153 height 16
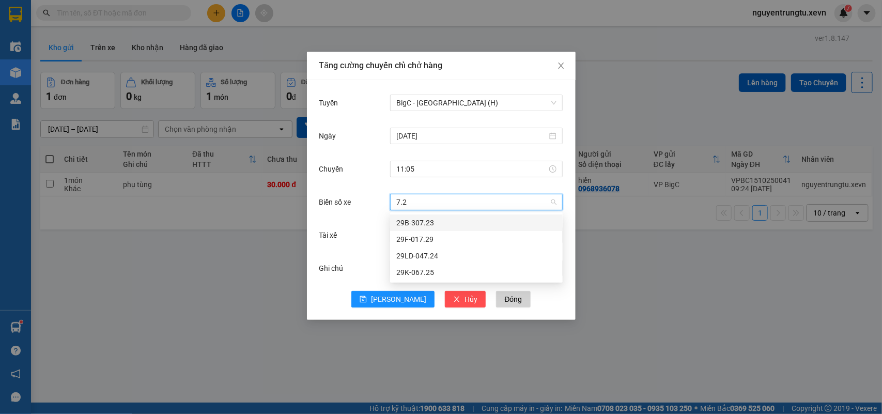
type input "7.29"
click at [430, 219] on div "29F-017.29" at bounding box center [476, 222] width 160 height 11
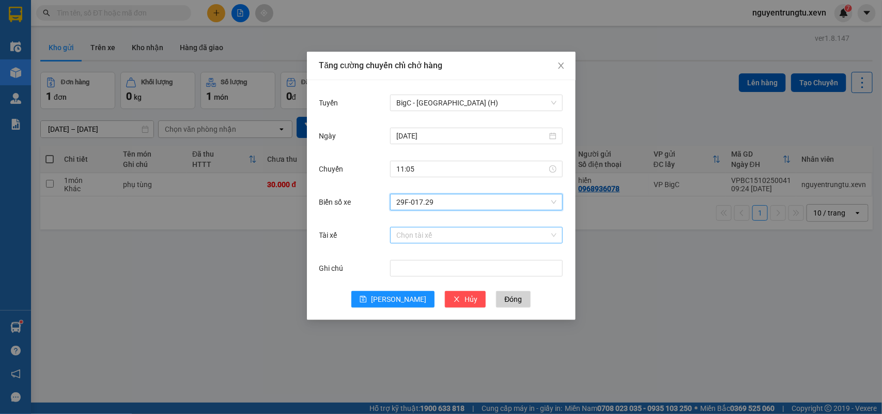
click at [425, 236] on input "Tài xế" at bounding box center [472, 235] width 153 height 16
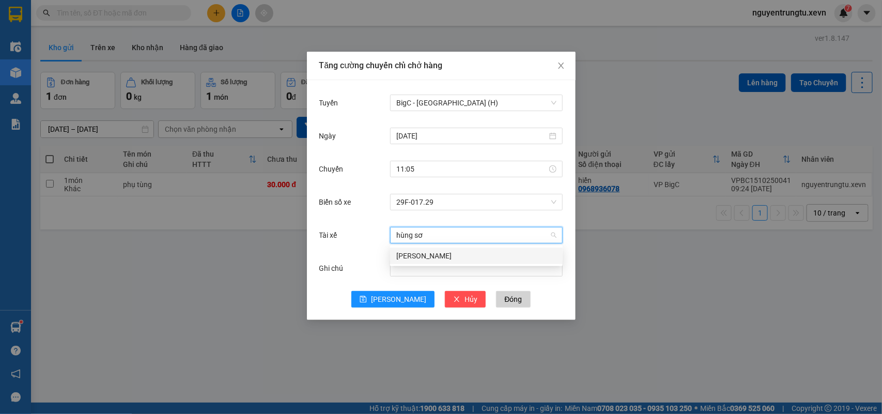
type input "hùng sơn"
click at [433, 255] on div "[PERSON_NAME]" at bounding box center [476, 255] width 160 height 11
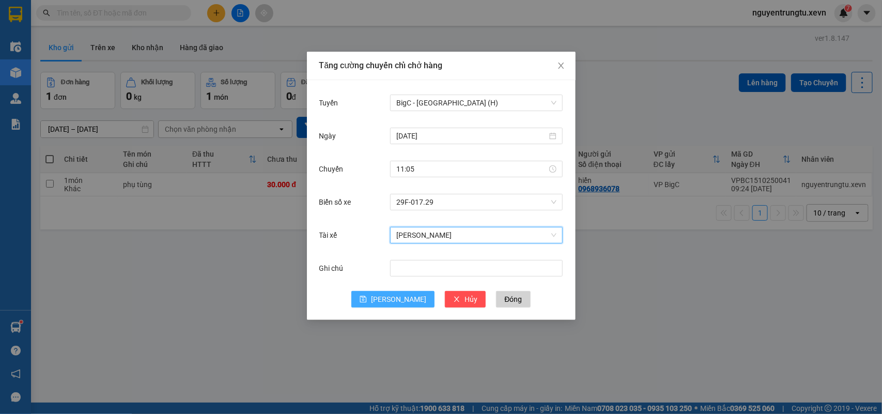
click at [393, 301] on span "[PERSON_NAME]" at bounding box center [398, 299] width 55 height 11
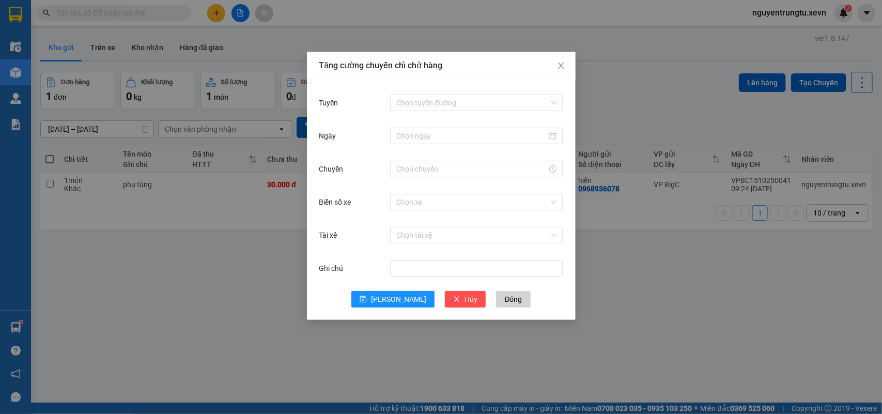
click at [412, 93] on div "Chọn tuyến đường" at bounding box center [476, 103] width 173 height 21
click at [415, 100] on input "Tuyến" at bounding box center [472, 103] width 153 height 16
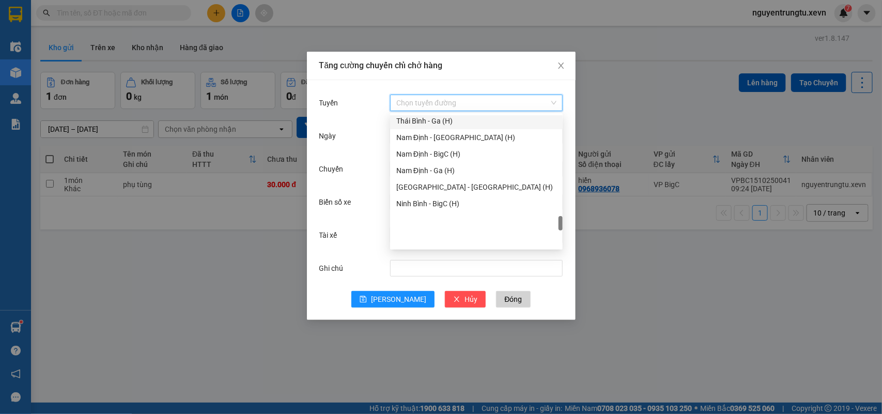
scroll to position [1162, 0]
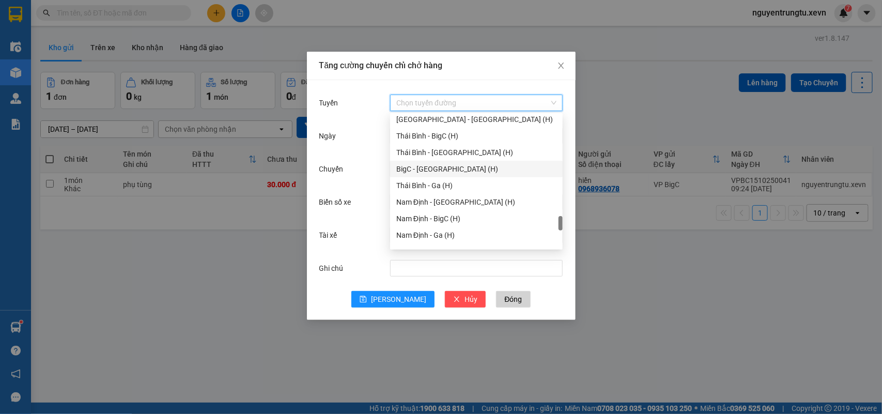
click at [463, 167] on div "BigC - [GEOGRAPHIC_DATA] (H)" at bounding box center [476, 168] width 160 height 11
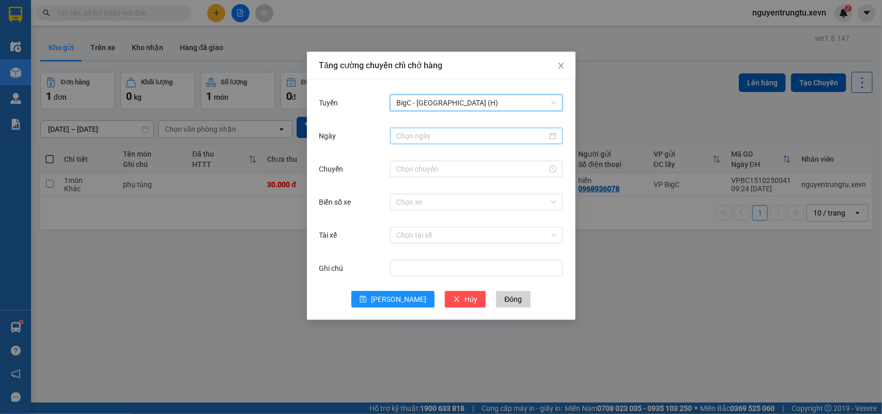
click at [467, 133] on input "Ngày" at bounding box center [471, 135] width 151 height 11
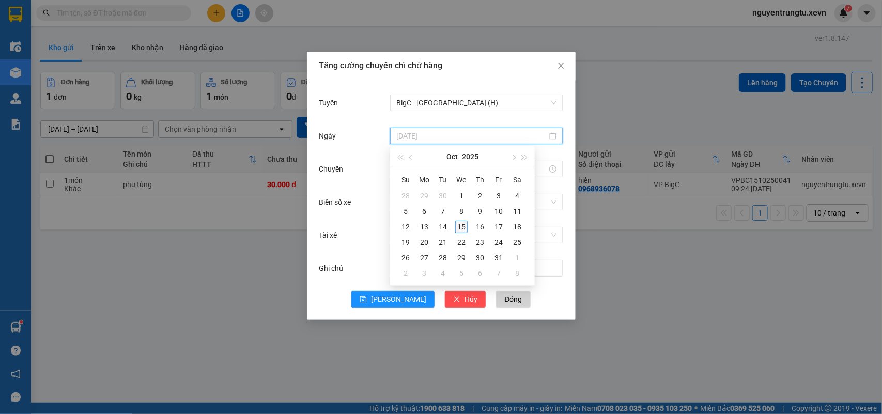
type input "[DATE]"
click at [462, 225] on div "15" at bounding box center [461, 227] width 12 height 12
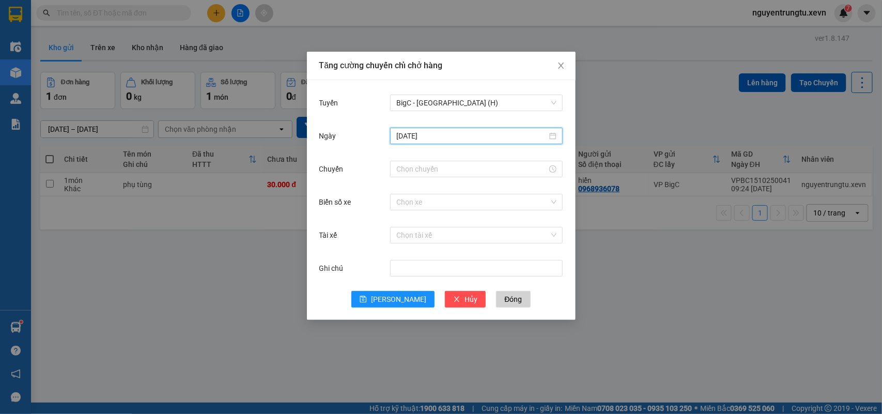
click at [451, 159] on div at bounding box center [476, 169] width 173 height 21
click at [443, 174] on input "Chuyến" at bounding box center [471, 168] width 151 height 11
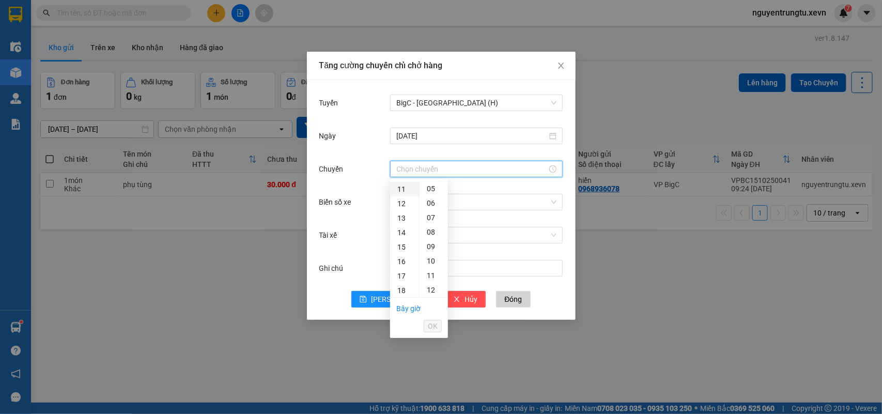
click at [400, 187] on div "11" at bounding box center [404, 189] width 29 height 14
click at [432, 258] on div "05" at bounding box center [434, 261] width 28 height 14
type input "11:05"
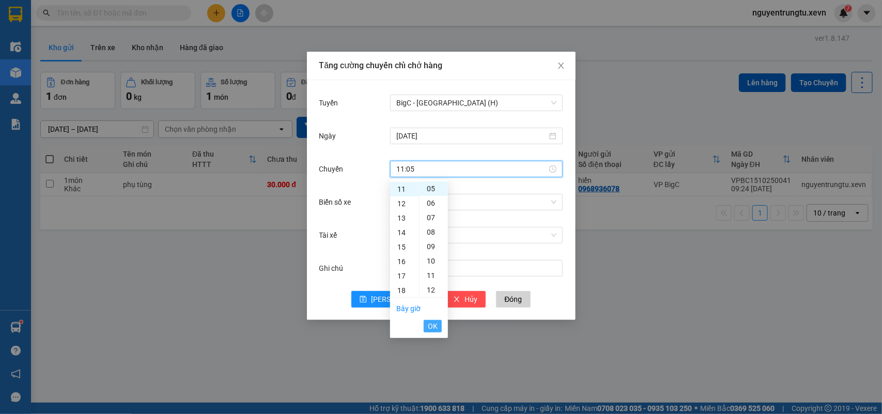
click at [434, 321] on span "OK" at bounding box center [433, 325] width 10 height 11
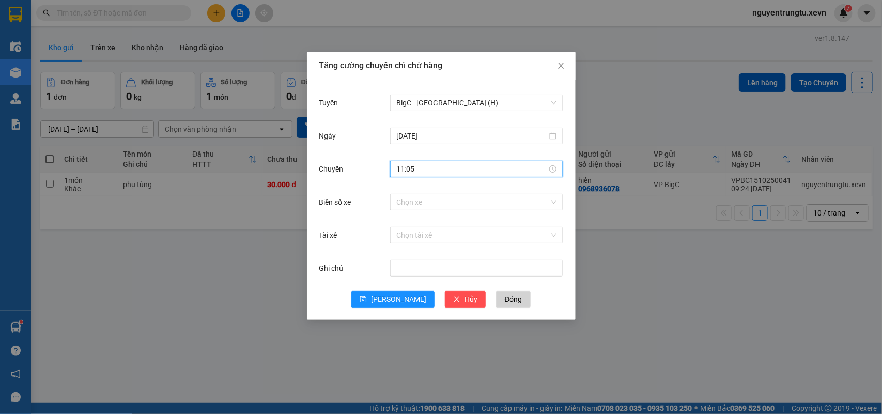
click at [484, 188] on div "Chuyến 11:05" at bounding box center [441, 175] width 244 height 33
click at [482, 204] on input "Biển số xe" at bounding box center [472, 202] width 153 height 16
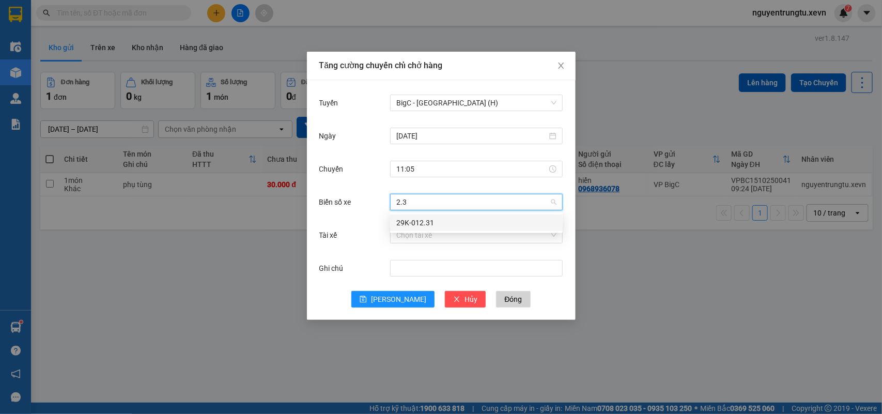
type input "2.31"
click at [437, 218] on div "29K-012.31" at bounding box center [476, 222] width 160 height 11
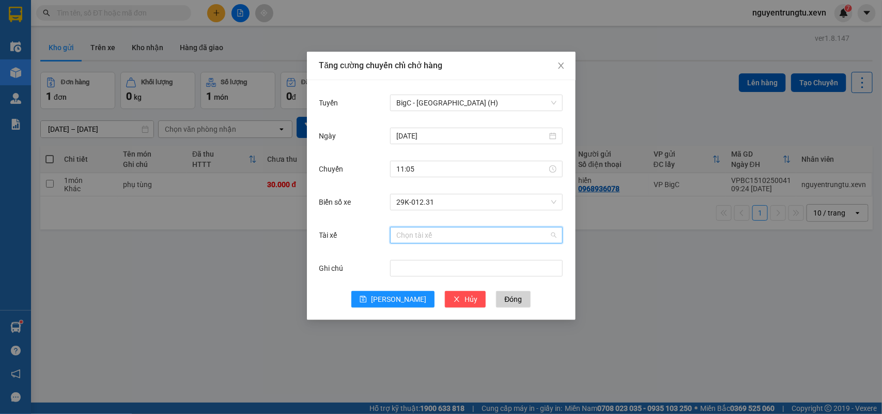
click at [428, 237] on input "Tài xế" at bounding box center [472, 235] width 153 height 16
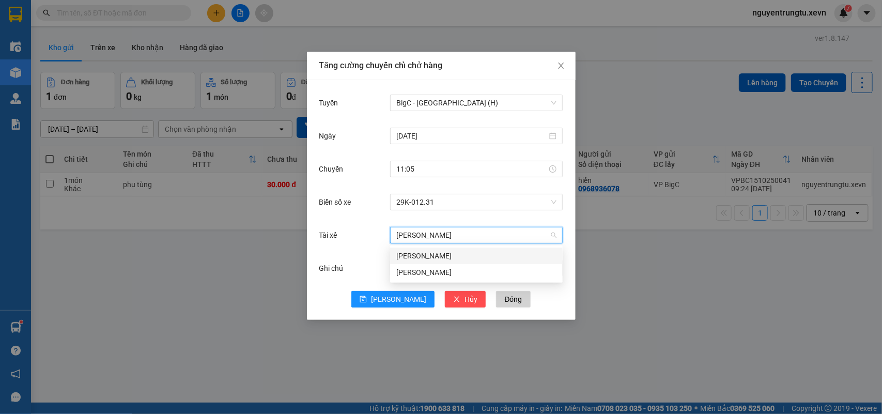
type input "[PERSON_NAME]"
click at [436, 268] on div "[PERSON_NAME]" at bounding box center [476, 272] width 160 height 11
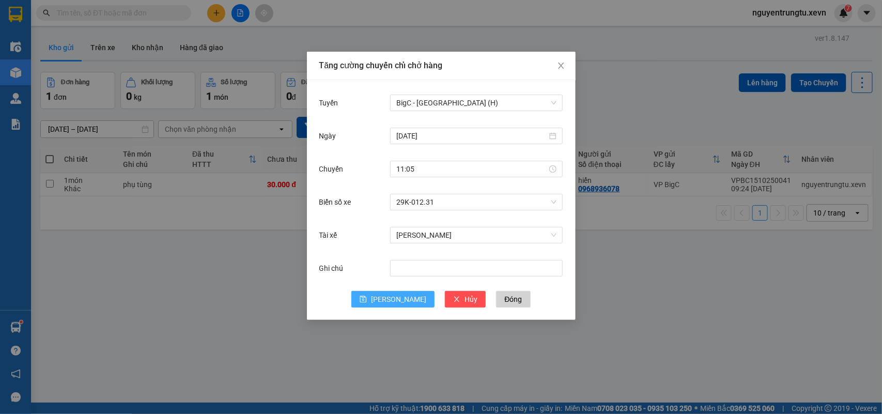
click at [409, 298] on button "[PERSON_NAME]" at bounding box center [392, 299] width 83 height 17
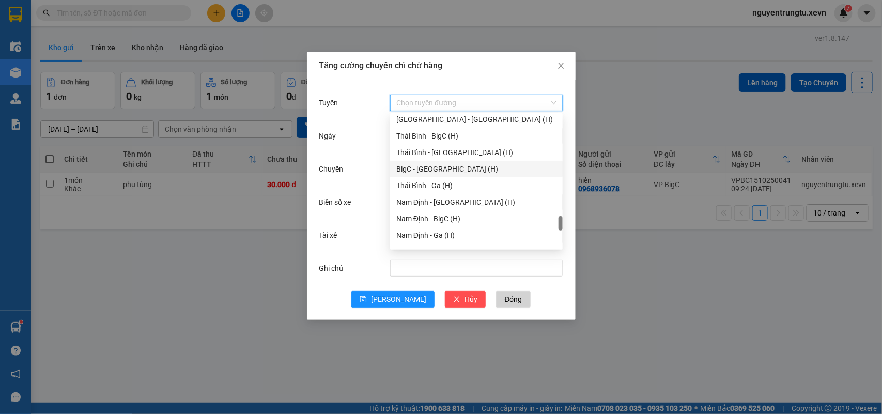
click at [451, 102] on input "Tuyến" at bounding box center [472, 103] width 153 height 16
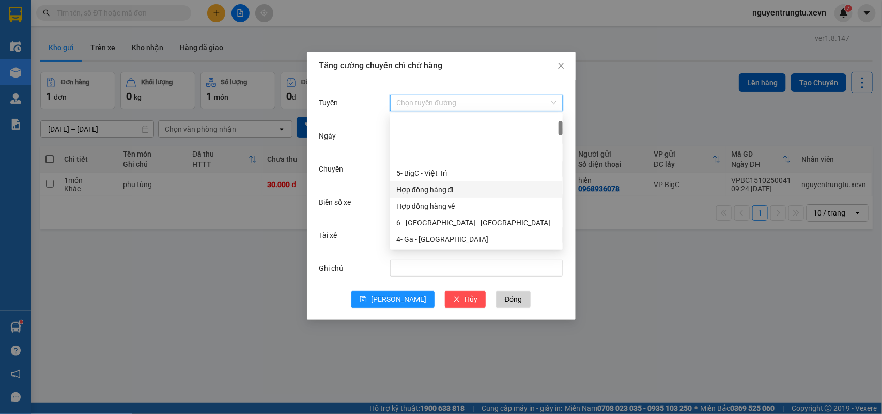
scroll to position [129, 0]
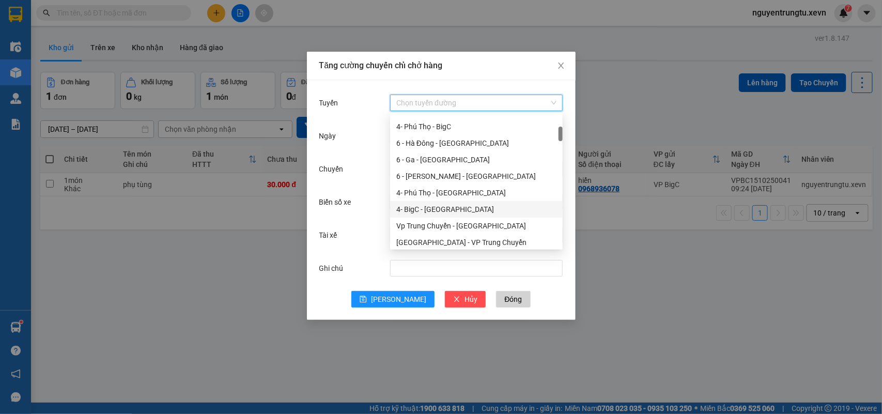
click at [460, 210] on div "4- BigC - [GEOGRAPHIC_DATA]" at bounding box center [476, 209] width 160 height 11
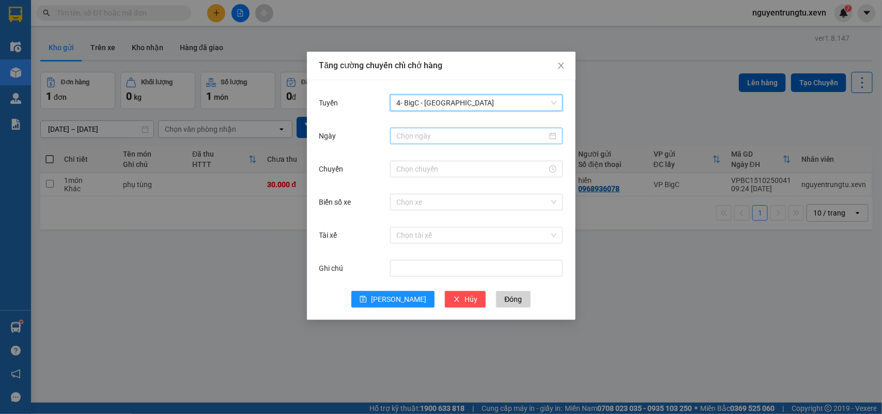
click at [479, 128] on div at bounding box center [476, 136] width 173 height 17
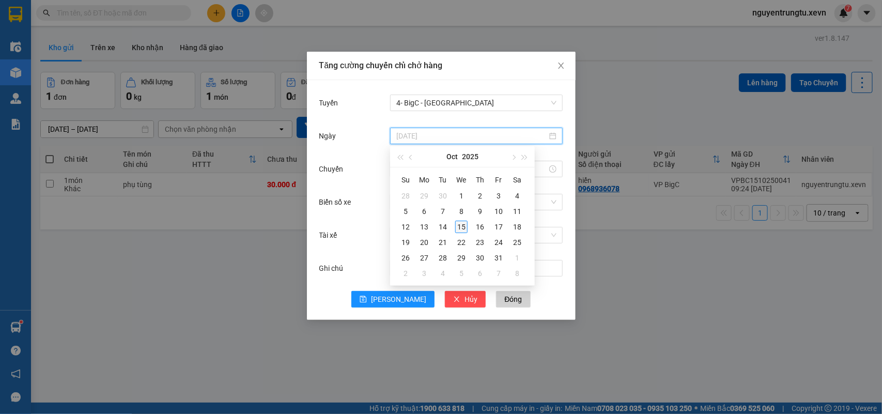
type input "[DATE]"
click at [463, 226] on div "15" at bounding box center [461, 227] width 12 height 12
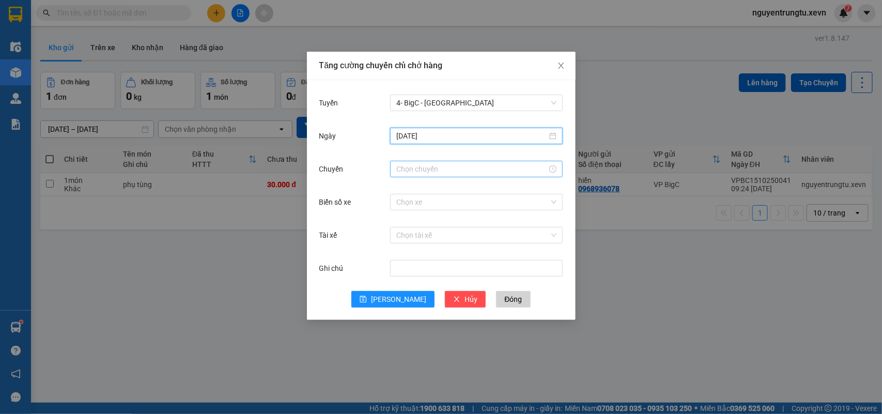
click at [446, 171] on input "Chuyến" at bounding box center [471, 168] width 151 height 11
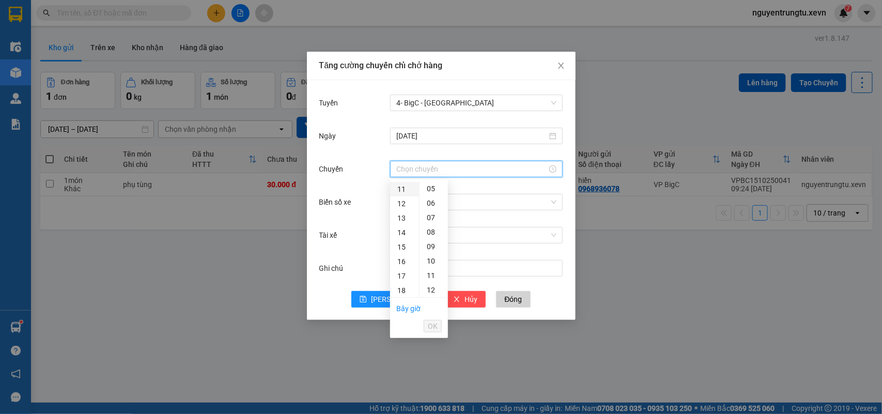
click at [402, 187] on div "11" at bounding box center [404, 189] width 29 height 14
click at [401, 238] on div "10" at bounding box center [404, 239] width 29 height 14
click at [429, 259] on div "05" at bounding box center [434, 261] width 28 height 14
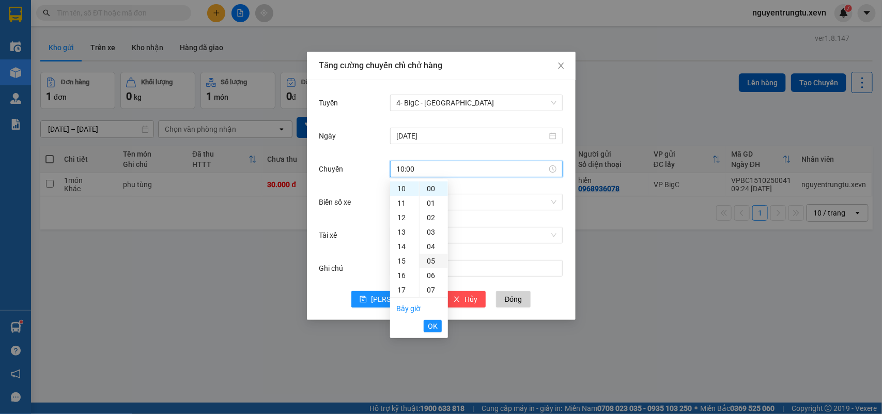
type input "10:05"
click at [435, 326] on span "OK" at bounding box center [433, 325] width 10 height 11
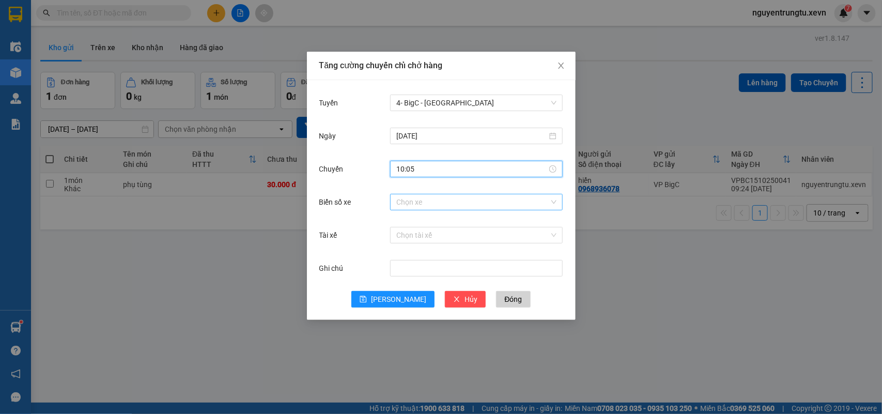
click at [484, 204] on input "Biển số xe" at bounding box center [472, 202] width 153 height 16
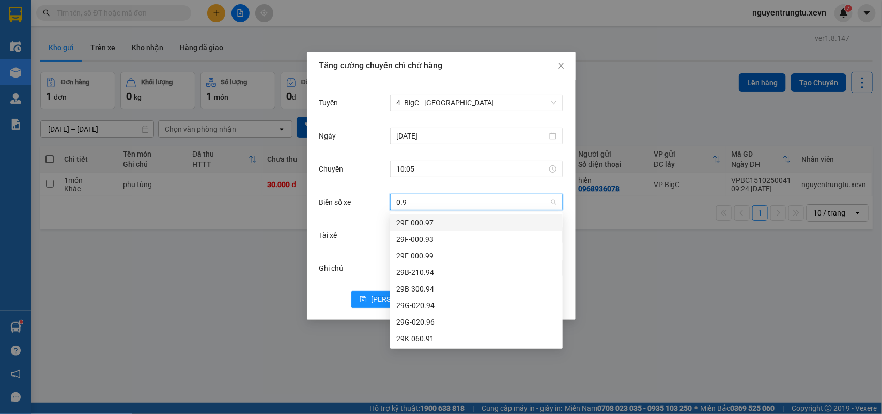
type input "0.96"
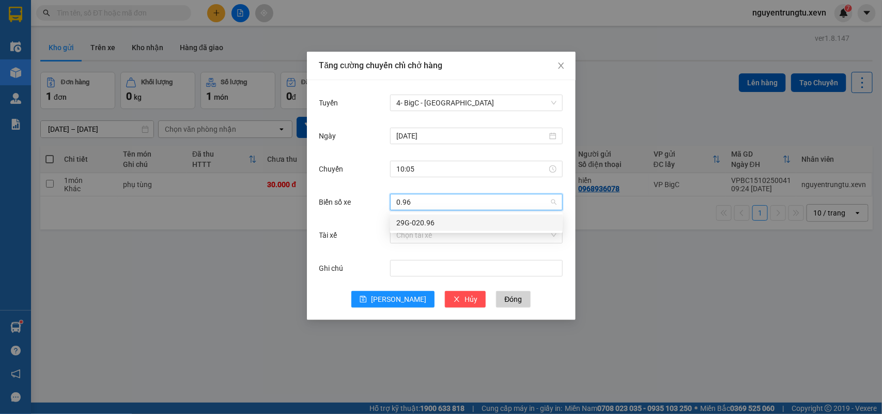
click at [434, 223] on div "29G-020.96" at bounding box center [476, 222] width 160 height 11
click at [433, 230] on input "Tài xế" at bounding box center [472, 235] width 153 height 16
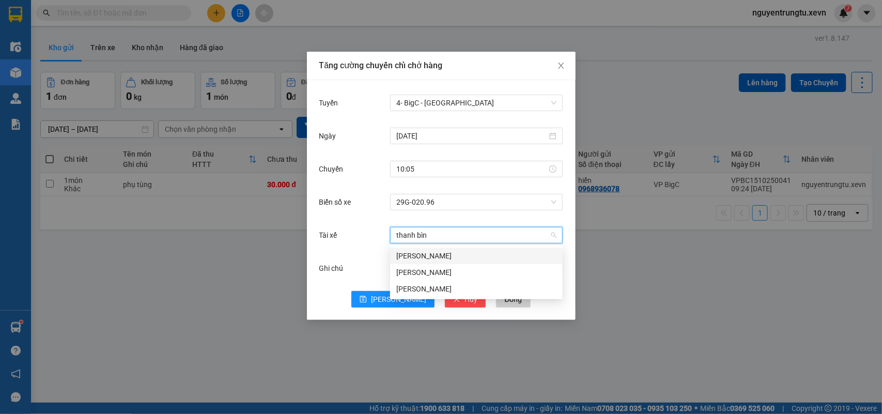
type input "thanh bình"
click at [449, 259] on div "[PERSON_NAME]" at bounding box center [476, 255] width 160 height 11
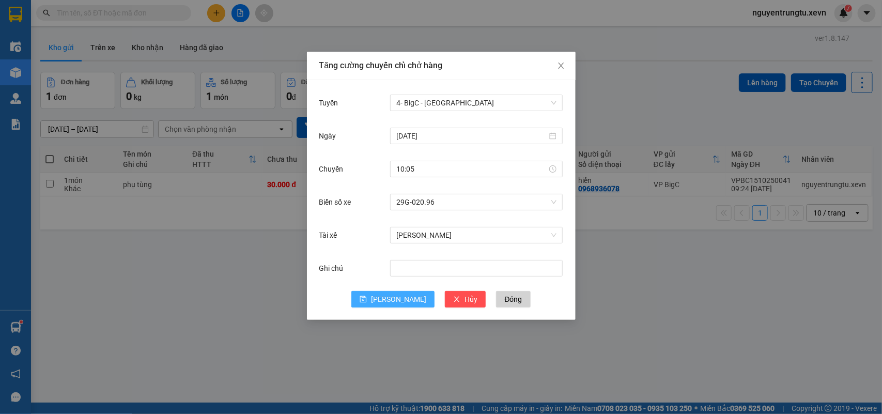
click at [392, 296] on button "[PERSON_NAME]" at bounding box center [392, 299] width 83 height 17
click at [215, 13] on div "Tăng cường chuyến chỉ chở hàng Tuyến Chọn tuyến đường Ngày Chuyến Biển số xe Ch…" at bounding box center [441, 207] width 882 height 414
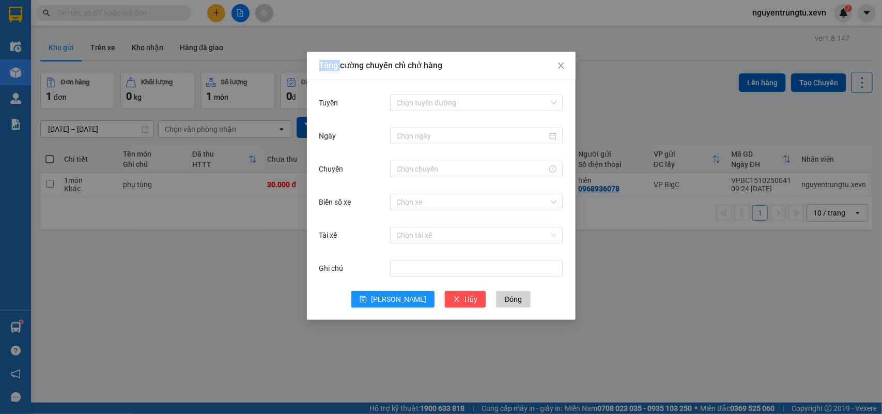
click at [215, 13] on div "Tăng cường chuyến chỉ chở hàng Tuyến Chọn tuyến đường Ngày Chuyến Biển số xe Ch…" at bounding box center [441, 207] width 882 height 414
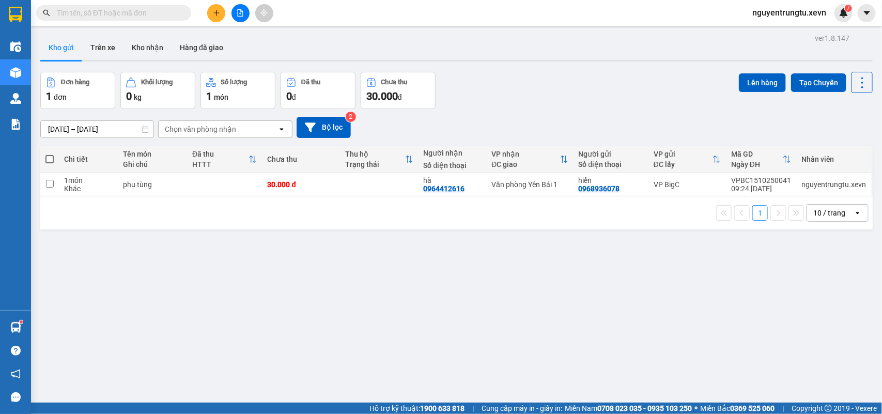
click at [215, 13] on icon "plus" at bounding box center [216, 12] width 6 height 1
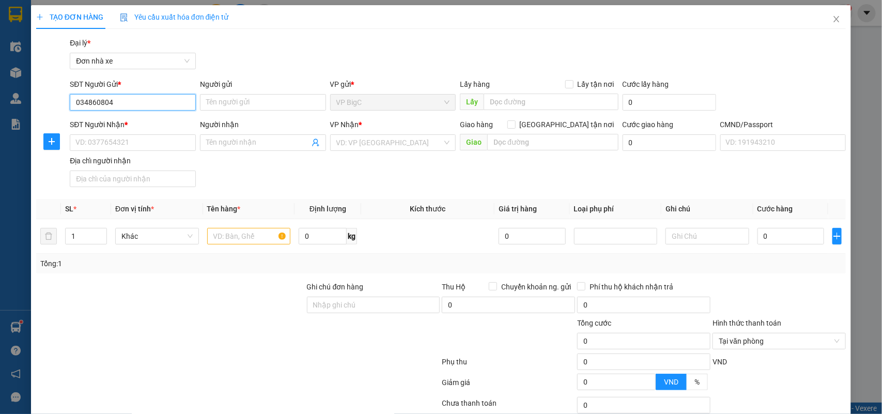
type input "0348608042"
drag, startPoint x: 123, startPoint y: 125, endPoint x: 135, endPoint y: 140, distance: 19.5
click at [123, 124] on div "0348608042 - HẰNG" at bounding box center [131, 122] width 112 height 11
type input "HẰNG"
type input "0917790542"
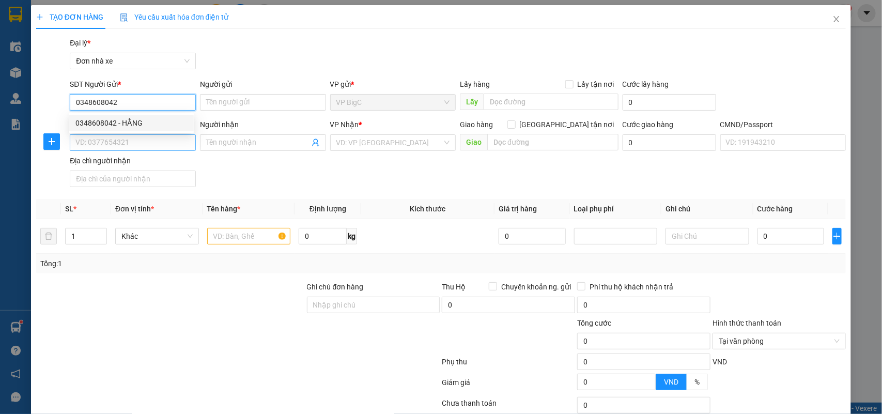
type input "[PERSON_NAME]"
type input "036068009243 NG NHƯ BÌNH"
type input "0348608042"
click at [135, 145] on input "0917790542" at bounding box center [133, 142] width 126 height 17
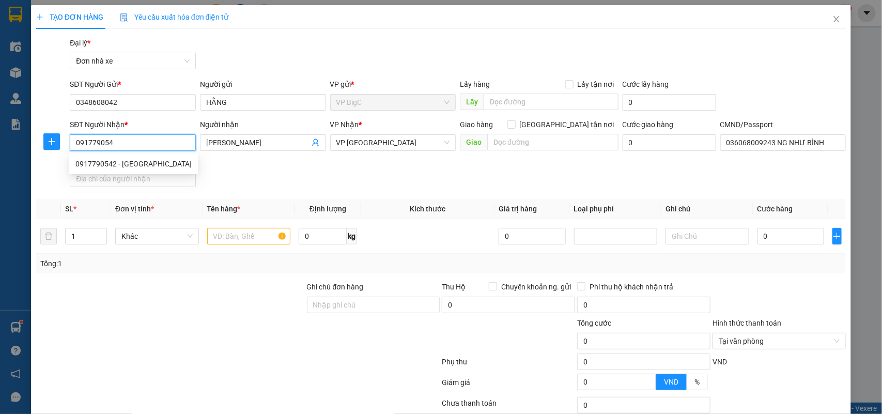
type input "0917790542"
click at [163, 165] on div "0917790542 - [GEOGRAPHIC_DATA]" at bounding box center [133, 163] width 116 height 11
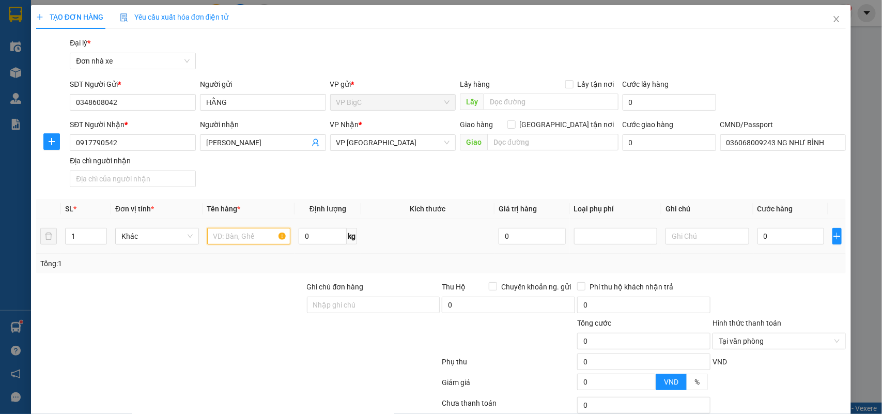
click at [242, 237] on input "text" at bounding box center [249, 236] width 84 height 17
type input "mẫu may"
click at [762, 229] on input "0" at bounding box center [791, 236] width 67 height 17
type input "2"
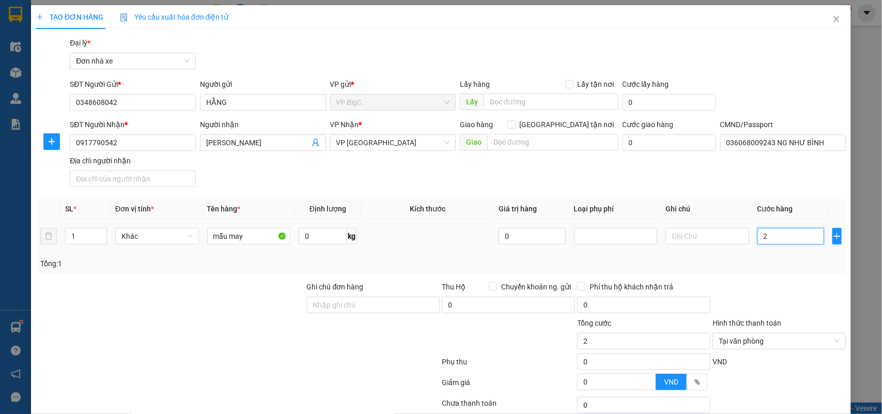
type input "25"
type input "25.000"
click at [768, 278] on div "Transit Pickup Surcharge Ids Transit Deliver Surcharge Ids Transit Deliver Surc…" at bounding box center [441, 254] width 810 height 435
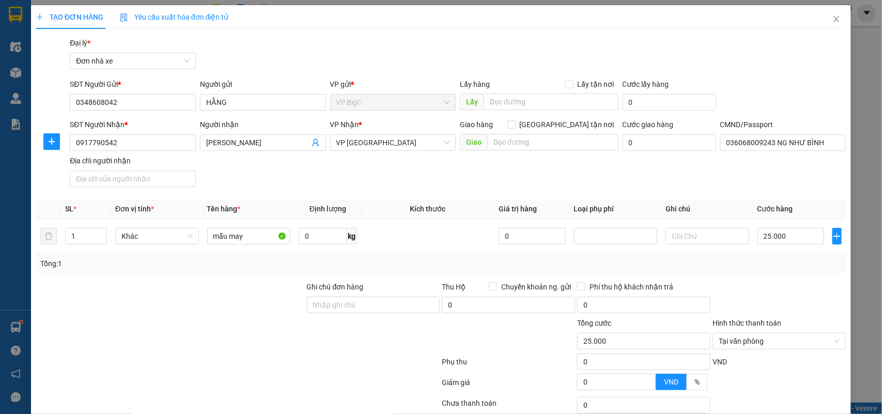
scroll to position [79, 0]
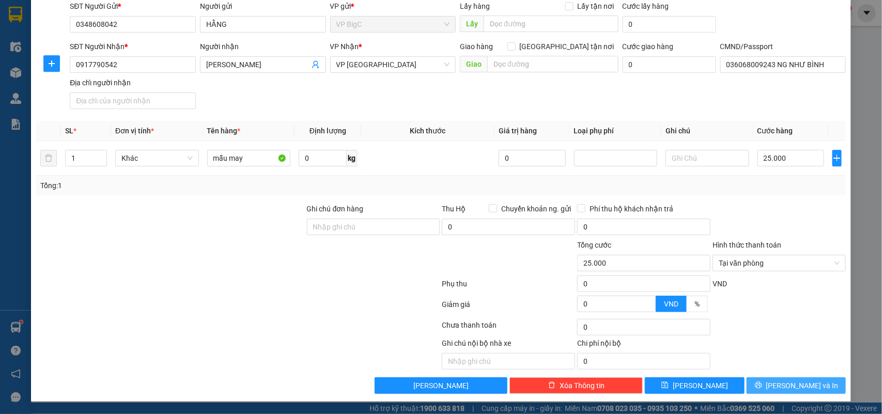
click at [815, 387] on button "[PERSON_NAME] và In" at bounding box center [796, 385] width 99 height 17
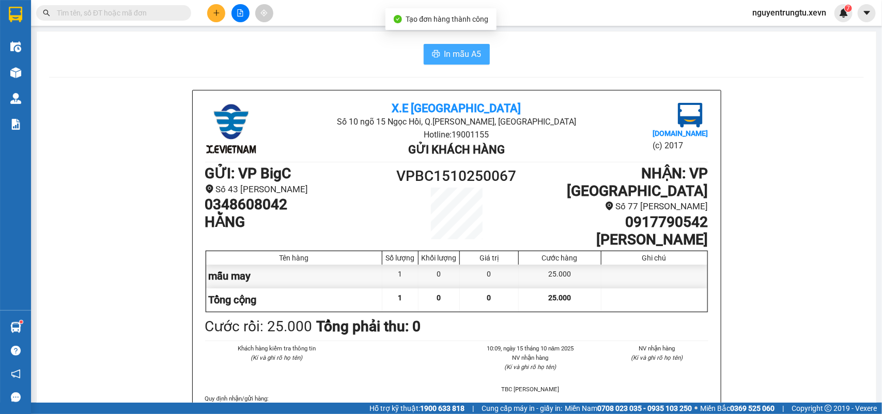
click at [453, 48] on span "In mẫu A5" at bounding box center [462, 54] width 37 height 13
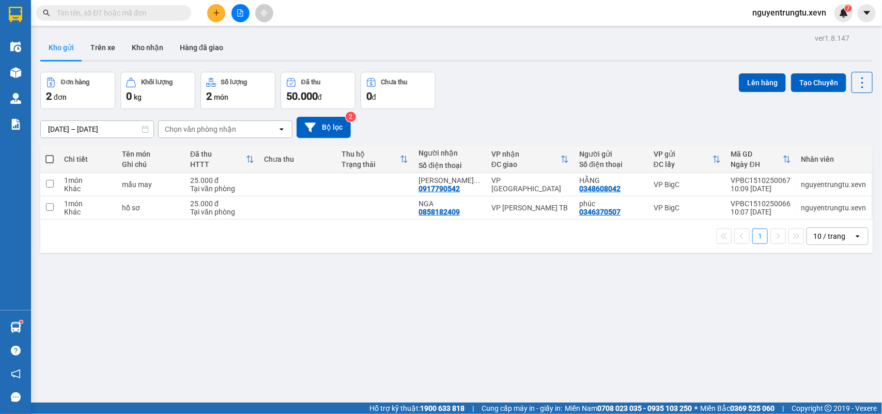
click at [218, 13] on icon "plus" at bounding box center [216, 12] width 6 height 1
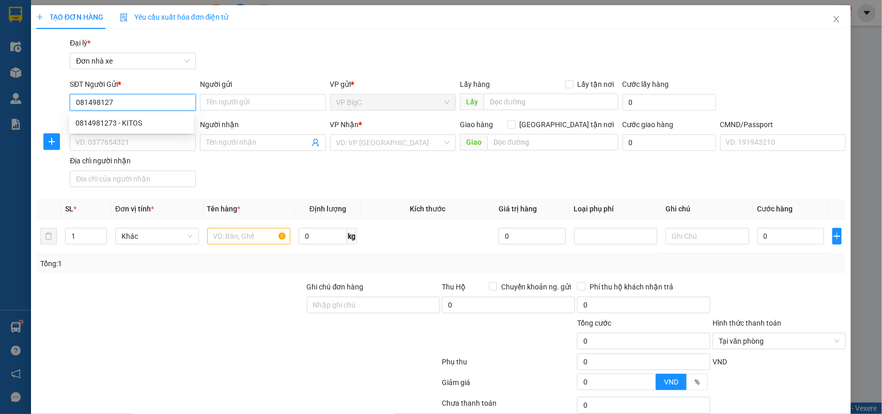
type input "0814981273"
click at [125, 122] on div "0814981273 - KITOS" at bounding box center [131, 122] width 112 height 11
type input "KITOS"
type input "0904152291"
type input "SƠN"
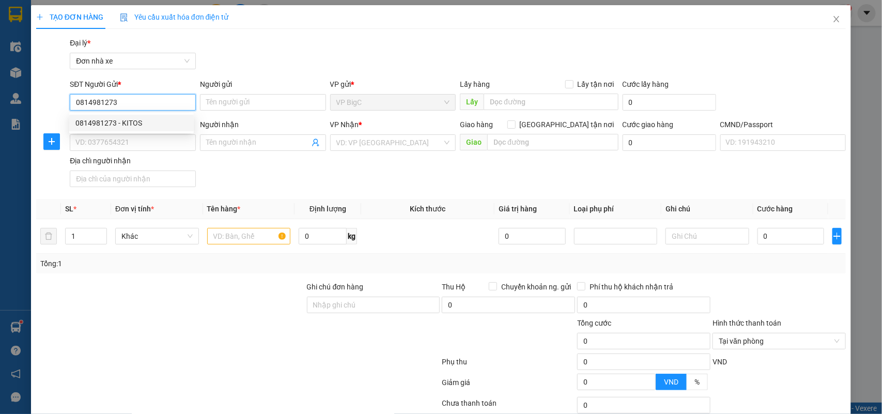
type input "[PERSON_NAME] ."
type input "0814981273"
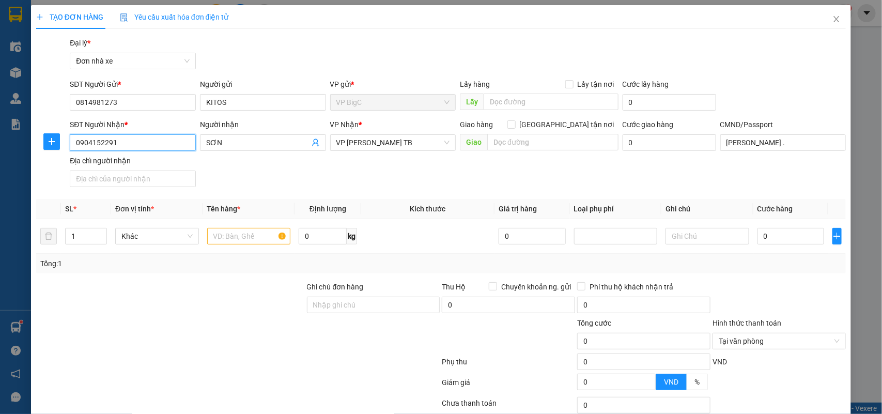
click at [160, 137] on input "0904152291" at bounding box center [133, 142] width 126 height 17
click at [131, 165] on div "0904152291 - SƠN" at bounding box center [131, 163] width 112 height 11
click at [233, 241] on input "text" at bounding box center [249, 236] width 84 height 17
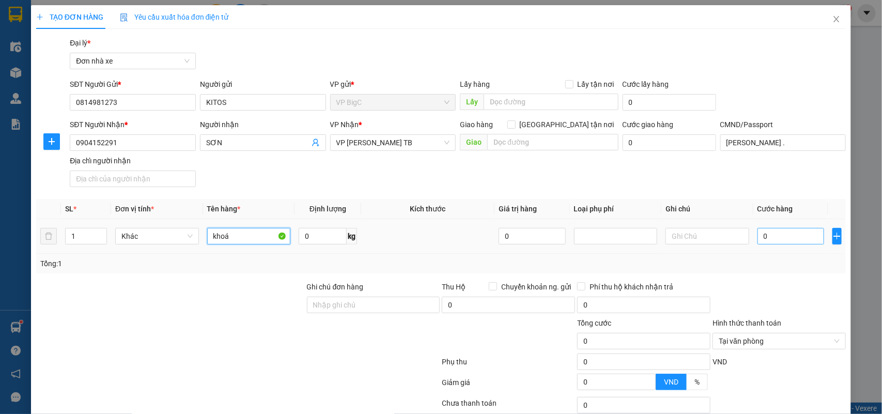
type input "khoá"
click at [779, 234] on input "0" at bounding box center [791, 236] width 67 height 17
type input "4"
type input "40"
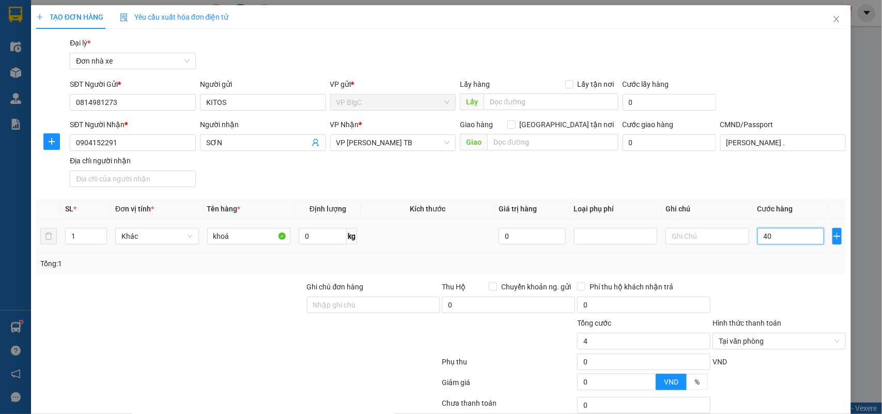
type input "40"
type input "40.000"
click at [796, 283] on div at bounding box center [779, 299] width 135 height 36
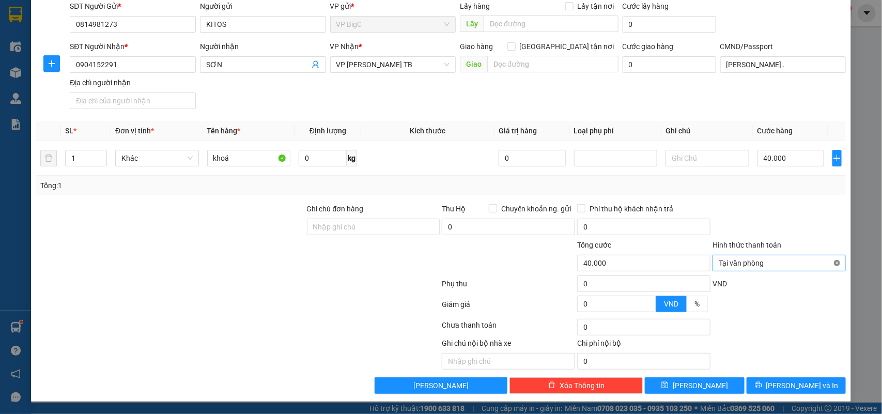
type input "40.000"
click at [785, 388] on span "[PERSON_NAME] và In" at bounding box center [802, 385] width 72 height 11
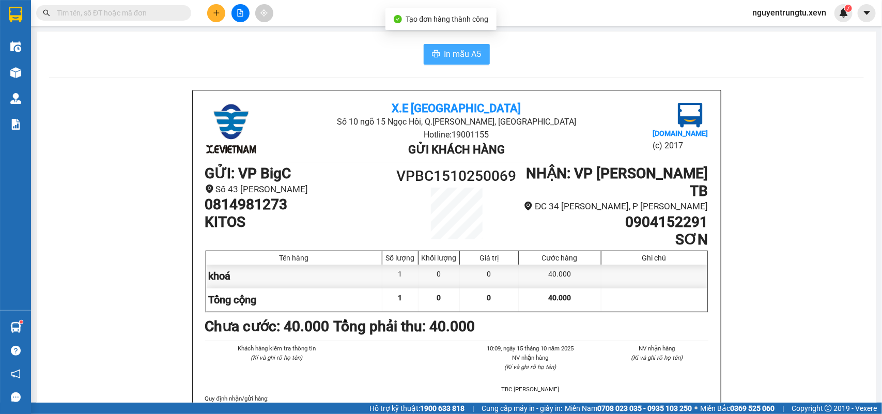
click at [456, 52] on span "In mẫu A5" at bounding box center [462, 54] width 37 height 13
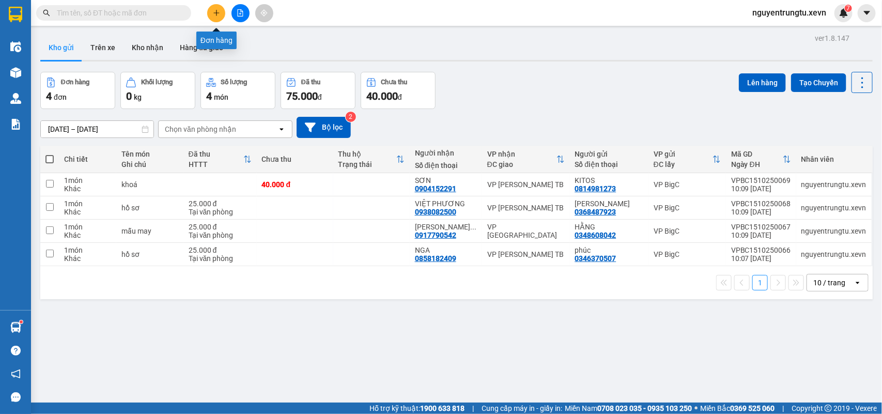
click at [219, 14] on icon "plus" at bounding box center [216, 12] width 7 height 7
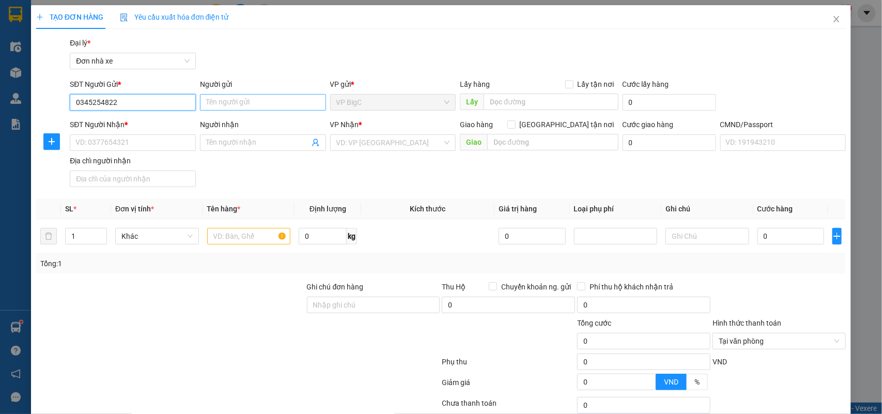
type input "0345254822"
click at [212, 102] on input "Người gửi" at bounding box center [263, 102] width 126 height 17
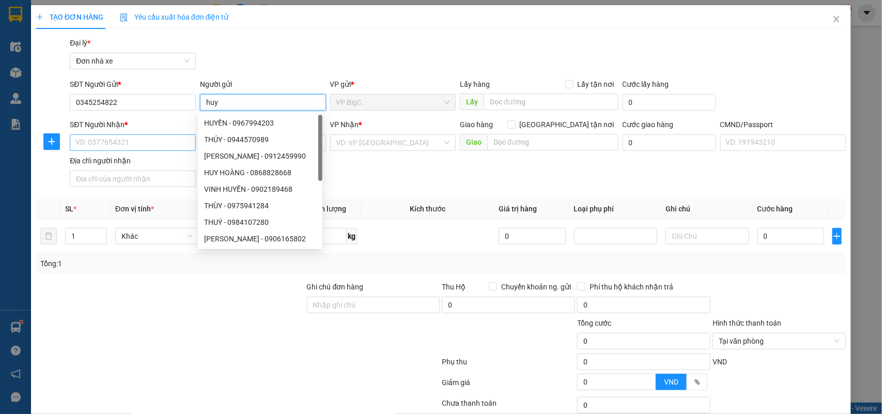
type input "huy"
click at [136, 141] on input "SĐT Người Nhận *" at bounding box center [133, 142] width 126 height 17
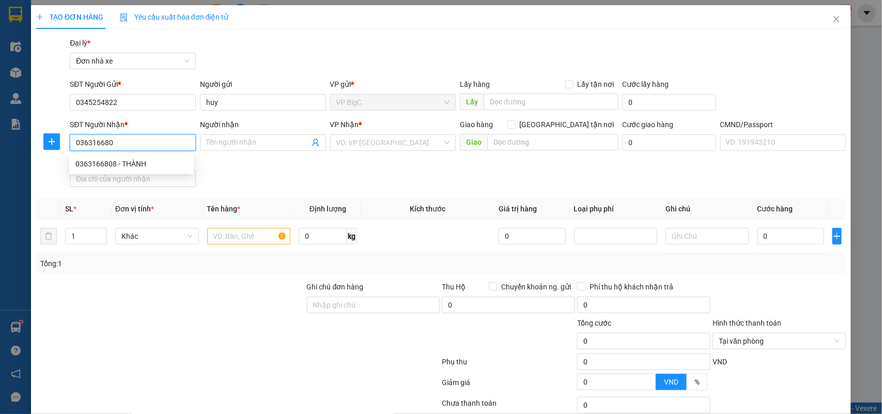
type input "0363166808"
click at [151, 164] on div "0363166808 - THÀNH" at bounding box center [131, 163] width 112 height 11
type input "THÀNH"
type input "001095003017 HÀ TẤT THÀNH"
type input "0363166808"
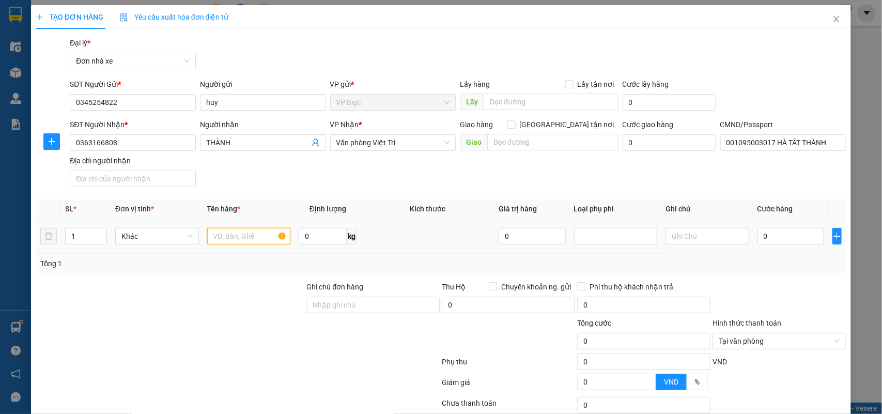
click at [245, 241] on input "text" at bounding box center [249, 236] width 84 height 17
type input "decal"
click at [805, 238] on input "0" at bounding box center [791, 236] width 67 height 17
type input "2"
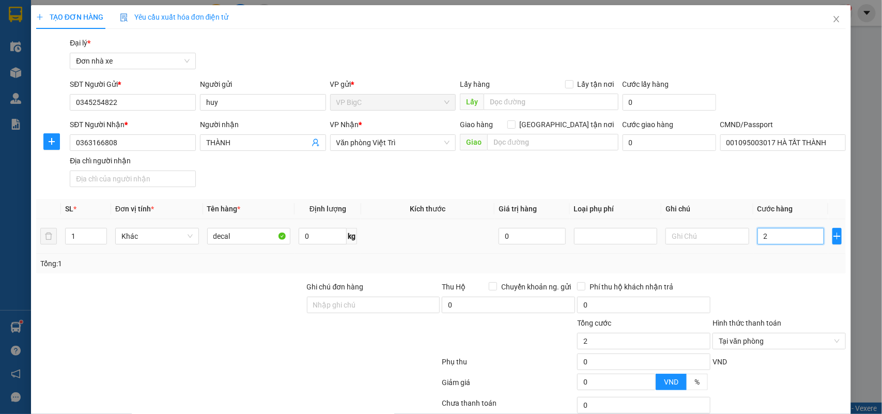
type input "25"
type input "25.000"
click at [810, 270] on div "Tổng: 1" at bounding box center [441, 264] width 810 height 20
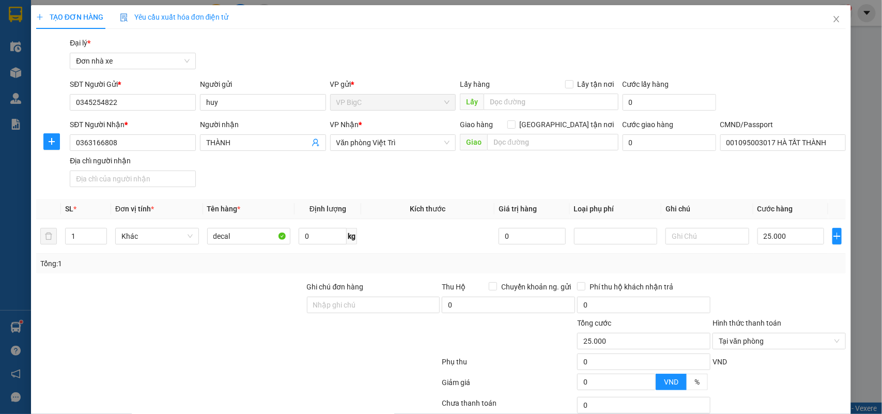
scroll to position [79, 0]
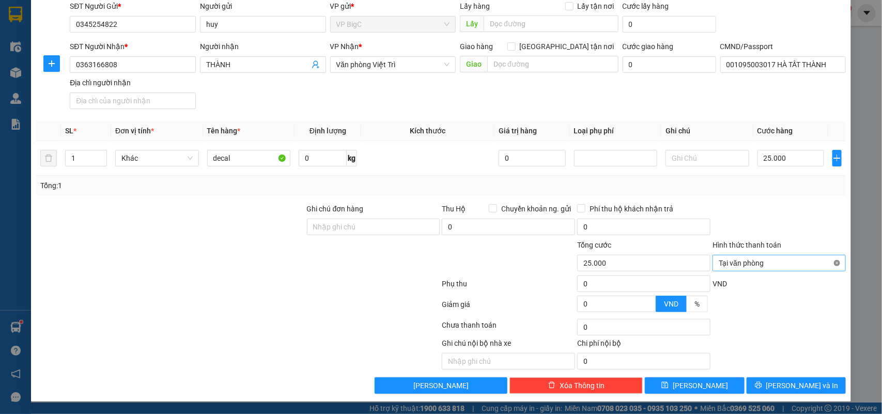
type input "25.000"
click at [781, 382] on span "[PERSON_NAME] và In" at bounding box center [802, 385] width 72 height 11
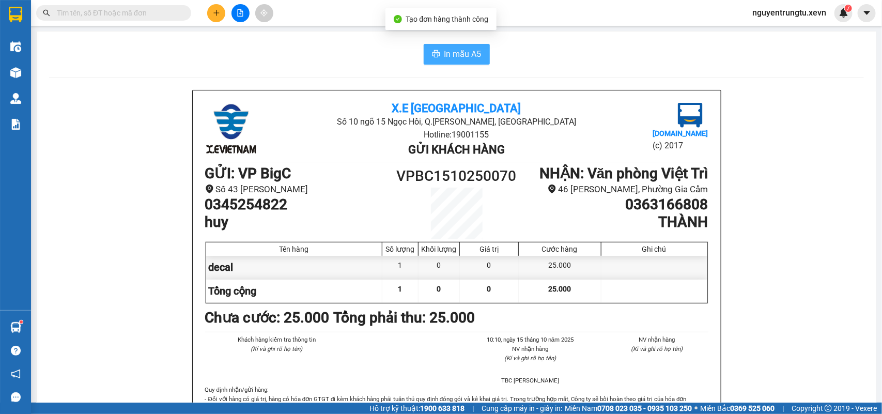
click at [457, 45] on button "In mẫu A5" at bounding box center [457, 54] width 66 height 21
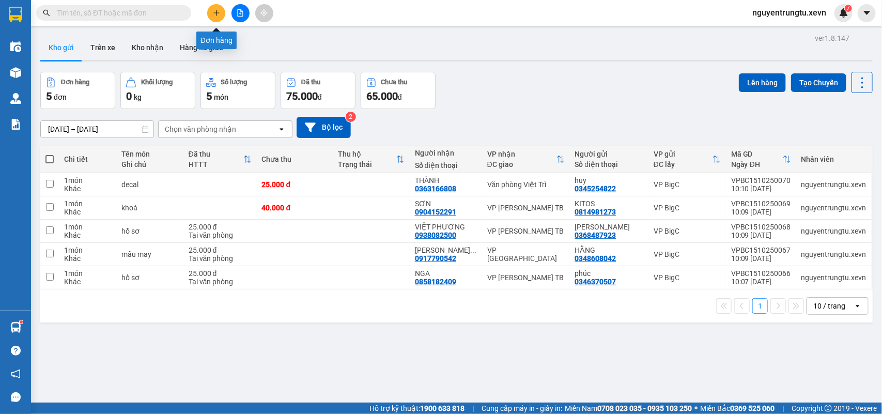
click at [213, 18] on button at bounding box center [216, 13] width 18 height 18
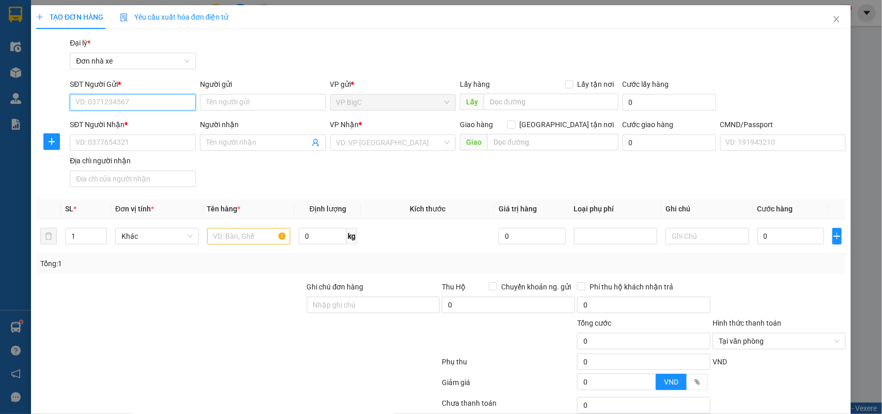
click at [160, 104] on input "SĐT Người Gửi *" at bounding box center [133, 102] width 126 height 17
click at [125, 143] on input "SĐT Người Nhận *" at bounding box center [133, 142] width 126 height 17
type input "0916394819"
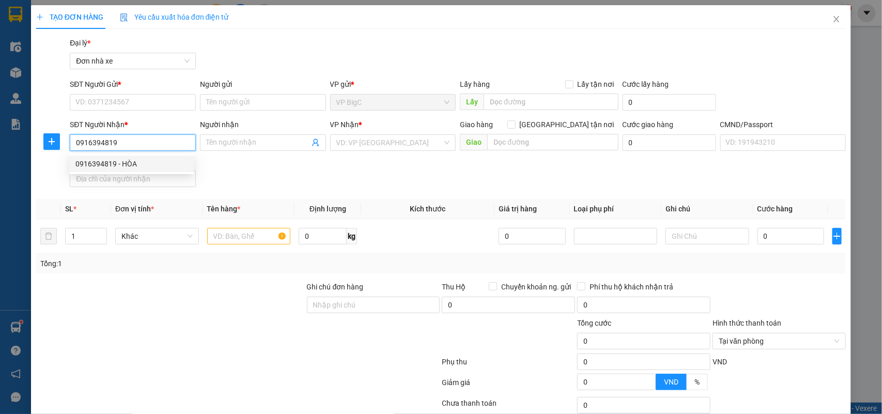
click at [126, 164] on div "0916394819 - HÒA" at bounding box center [131, 163] width 112 height 11
type input "HÒA"
type input "037094001712 [PERSON_NAME]"
type input "0916394819"
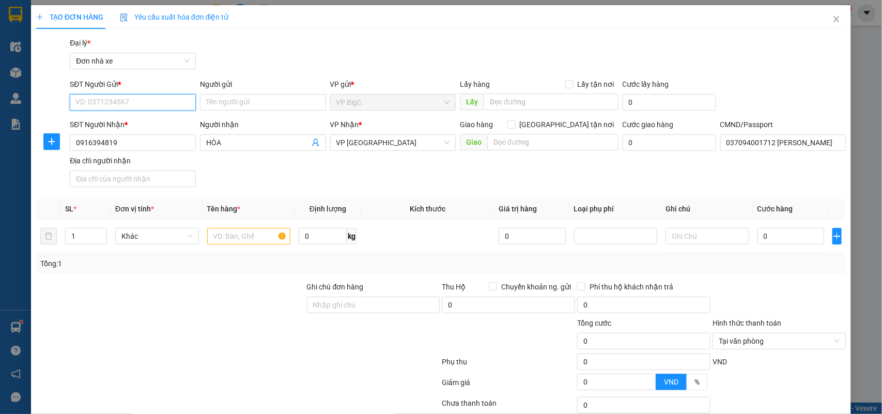
click at [142, 105] on input "SĐT Người Gửi *" at bounding box center [133, 102] width 126 height 17
type input "0796094272"
click at [257, 242] on input "text" at bounding box center [249, 236] width 84 height 17
type input "quần áo"
click at [785, 235] on input "0" at bounding box center [791, 236] width 67 height 17
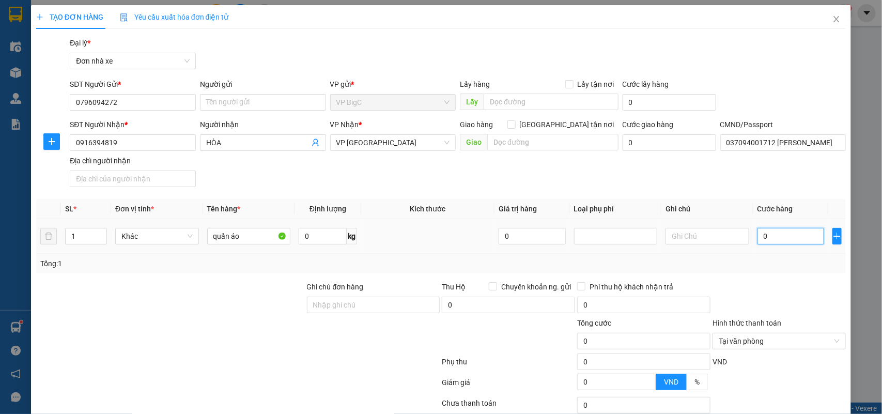
type input "3"
type input "30"
type input "30.000"
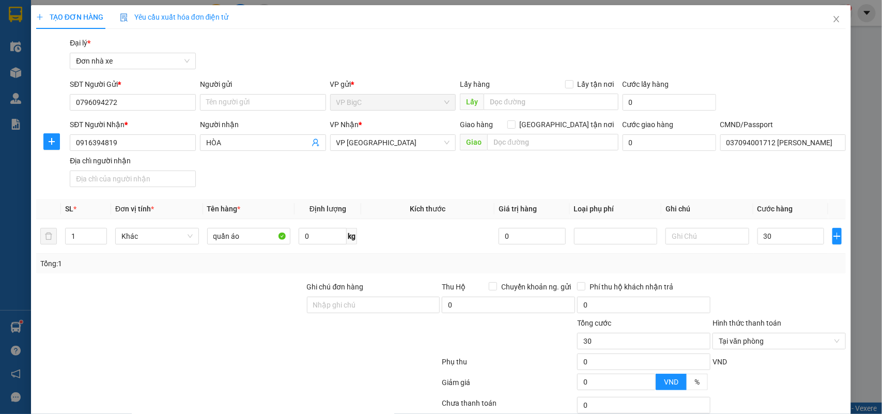
type input "30.000"
click at [780, 281] on div "Transit Pickup Surcharge Ids Transit Deliver Surcharge Ids Transit Deliver Surc…" at bounding box center [441, 254] width 810 height 435
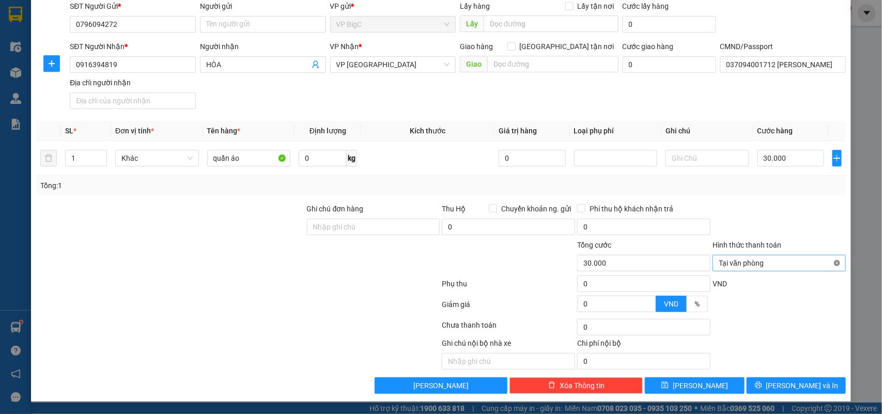
type input "30.000"
click at [807, 385] on span "[PERSON_NAME] và In" at bounding box center [802, 385] width 72 height 11
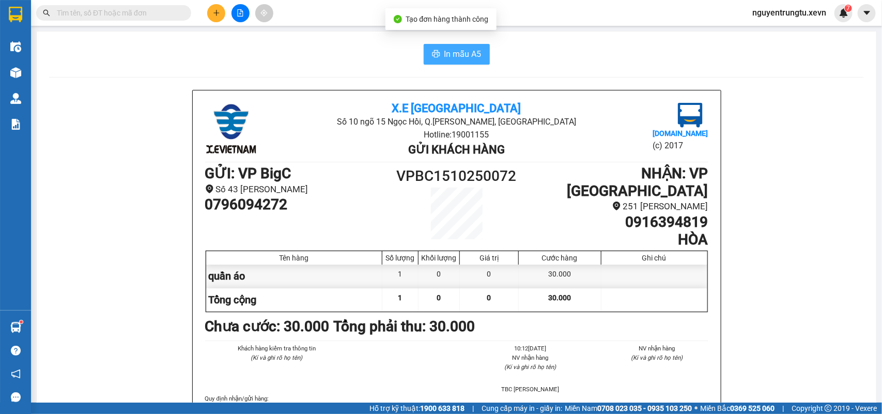
click at [454, 55] on span "In mẫu A5" at bounding box center [462, 54] width 37 height 13
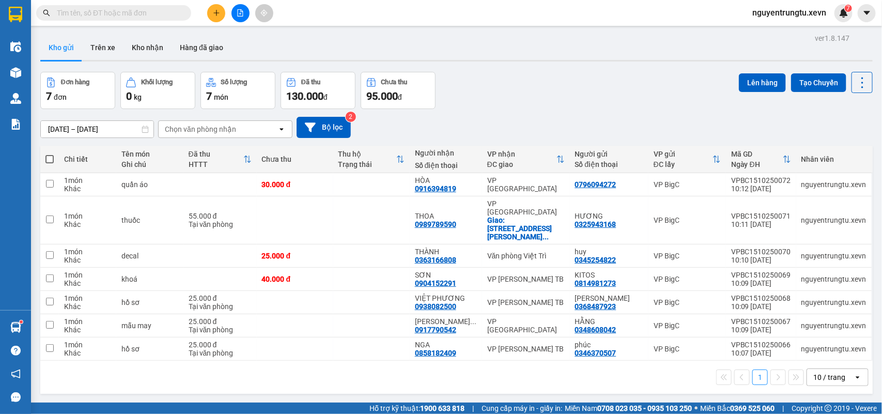
click at [218, 11] on icon "plus" at bounding box center [216, 12] width 7 height 7
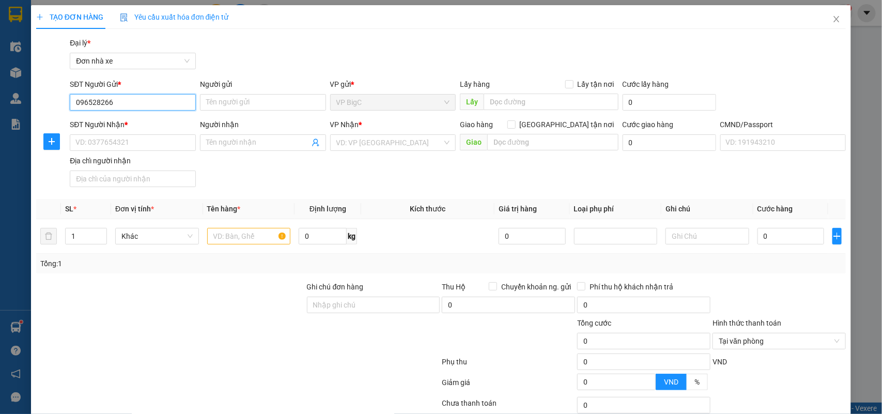
type input "0965282666"
click at [125, 99] on input "0965282666" at bounding box center [133, 102] width 126 height 17
click at [126, 99] on input "0965282666" at bounding box center [133, 102] width 126 height 17
click at [120, 125] on div "0965282666 - THÁI" at bounding box center [131, 122] width 112 height 11
type input "THÁI"
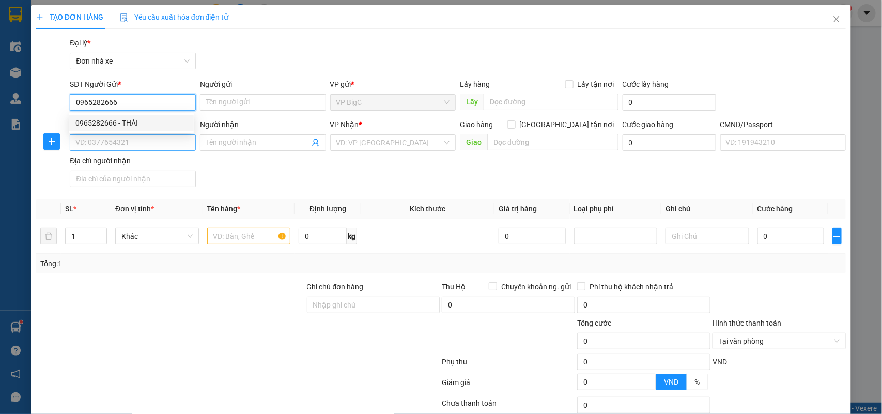
type input "0985332555"
type input "[PERSON_NAME]"
type input "025092009788 [PERSON_NAME] LẤY"
type input "0965282666"
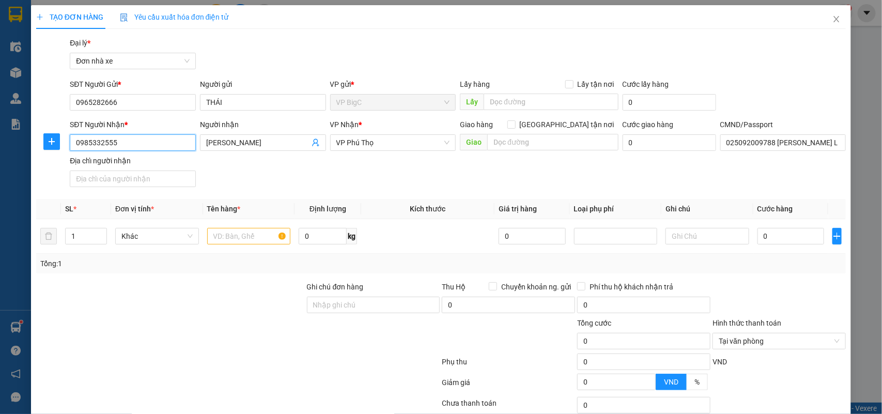
click at [135, 148] on input "0985332555" at bounding box center [133, 142] width 126 height 17
click at [270, 178] on div "SĐT Người Nhận * 0985332555 Người nhận HOÀNG ANH VP Nhận * VP Phú Thọ Giao hàng…" at bounding box center [458, 155] width 780 height 72
click at [235, 228] on input "text" at bounding box center [249, 236] width 84 height 17
type input "vợt pick"
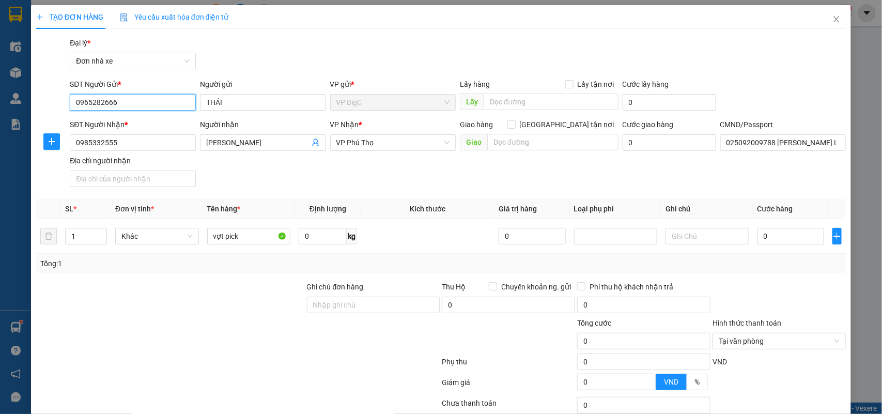
click at [150, 102] on input "0965282666" at bounding box center [133, 102] width 126 height 17
click at [758, 231] on input "0" at bounding box center [791, 236] width 67 height 17
type input "3"
type input "30"
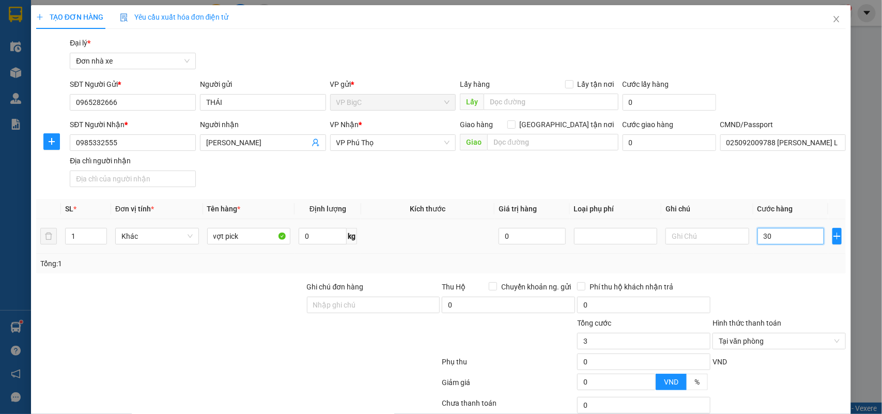
type input "30"
type input "30.000"
click at [755, 218] on th "Cước hàng" at bounding box center [791, 209] width 75 height 20
click at [142, 101] on input "0965282666" at bounding box center [133, 102] width 126 height 17
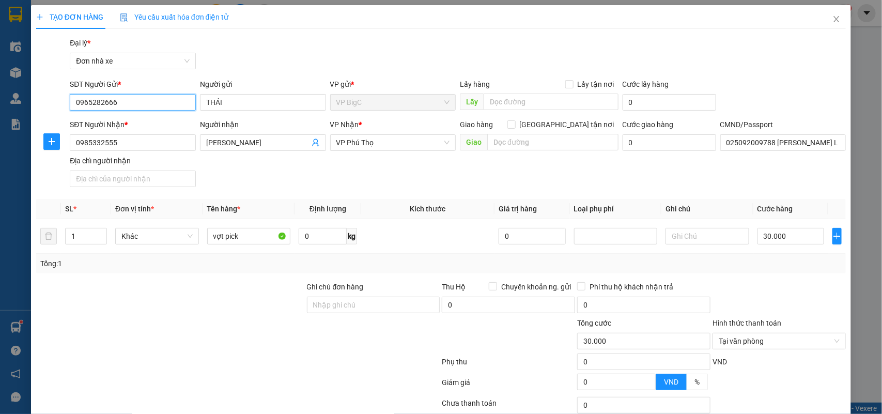
click at [142, 101] on input "0965282666" at bounding box center [133, 102] width 126 height 17
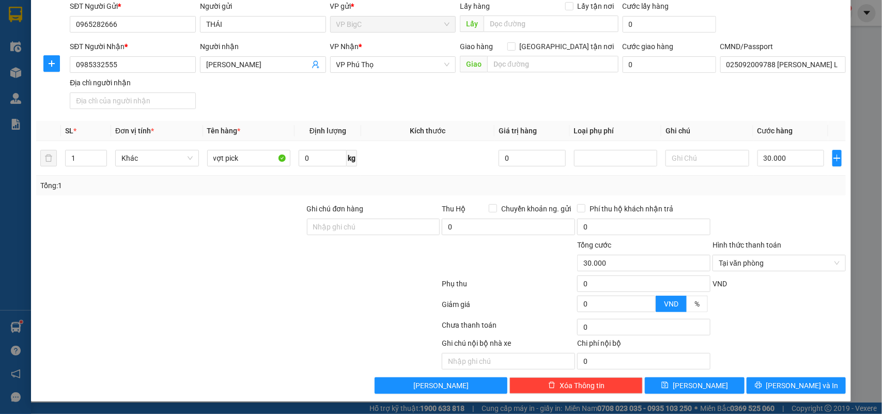
click at [774, 200] on div "Transit Pickup Surcharge Ids Transit Deliver Surcharge Ids Transit Deliver Surc…" at bounding box center [441, 176] width 810 height 435
type input "30.000"
click at [816, 383] on button "[PERSON_NAME] và In" at bounding box center [796, 385] width 99 height 17
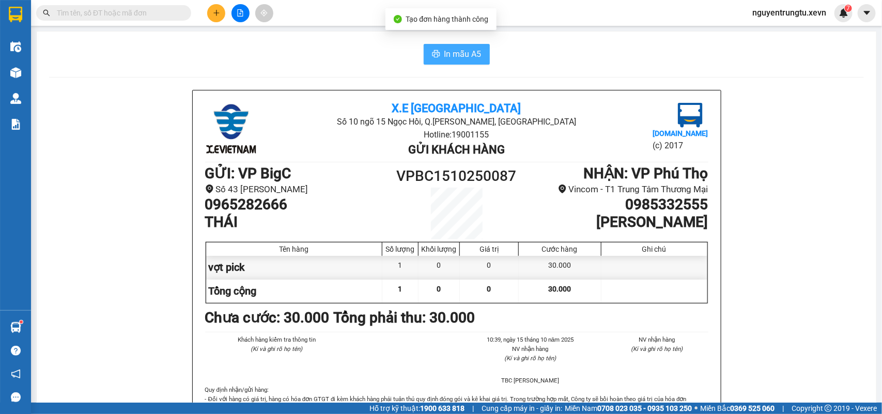
click at [450, 49] on span "In mẫu A5" at bounding box center [462, 54] width 37 height 13
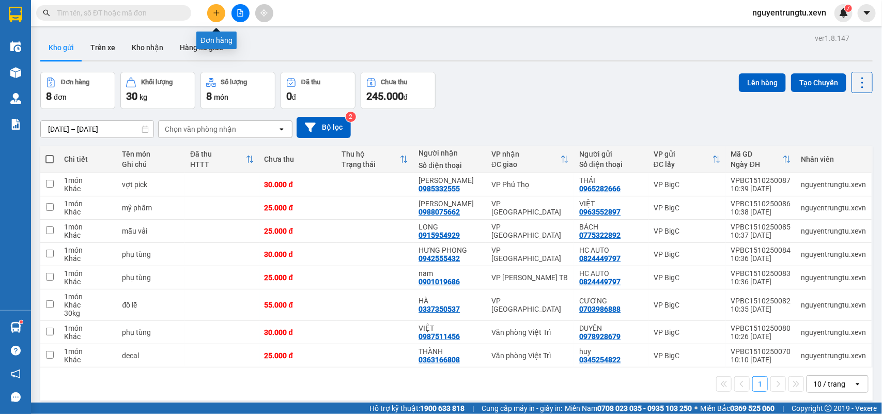
click at [211, 14] on button at bounding box center [216, 13] width 18 height 18
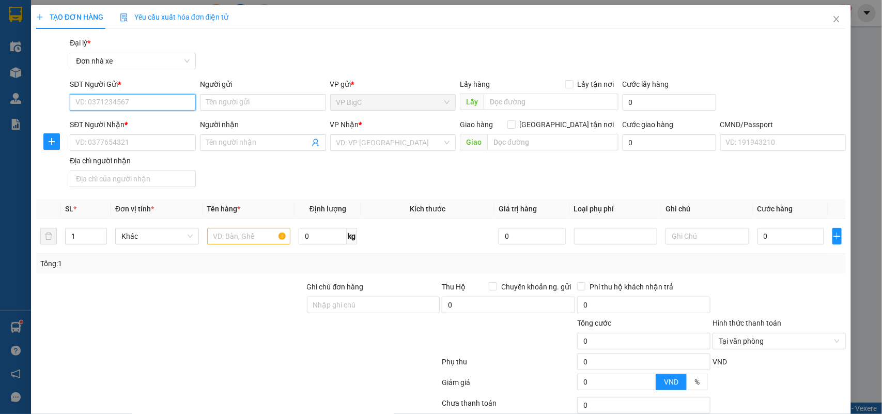
click at [150, 100] on input "SĐT Người Gửi *" at bounding box center [133, 102] width 126 height 17
type input "0385155568"
click at [134, 115] on div "0385155568 - MÂY" at bounding box center [131, 123] width 125 height 17
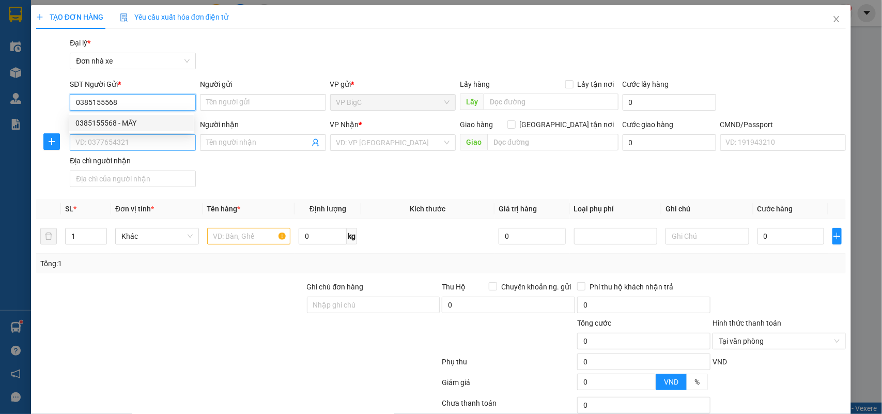
type input "MÂY"
type input "0369894729"
type input "AN"
type input "tiến 0946648899"
type input "0385155568"
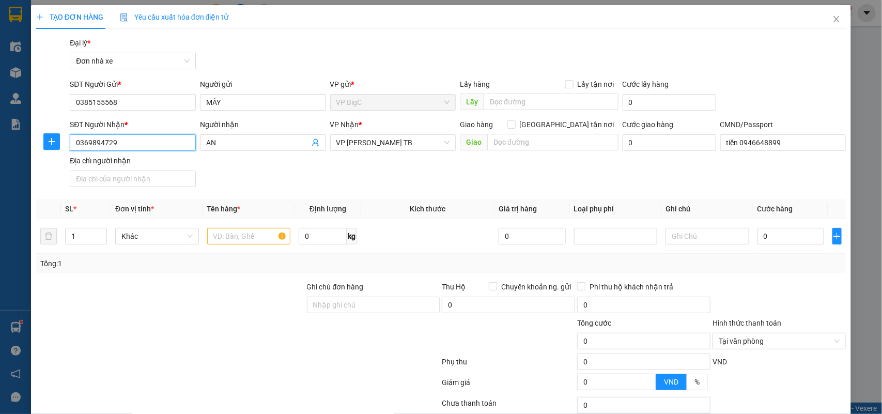
click at [148, 145] on input "0369894729" at bounding box center [133, 142] width 126 height 17
type input "0988412262"
click at [148, 145] on input "0988412262" at bounding box center [133, 142] width 126 height 17
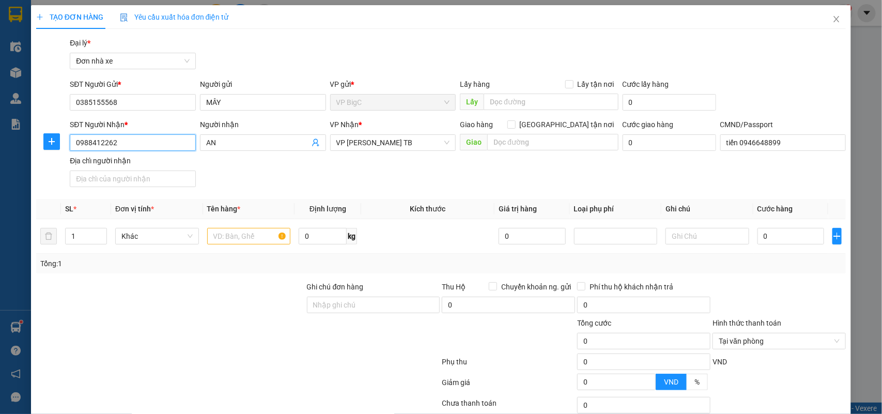
click at [148, 145] on input "0988412262" at bounding box center [133, 142] width 126 height 17
drag, startPoint x: 154, startPoint y: 166, endPoint x: 200, endPoint y: 172, distance: 46.3
click at [155, 166] on div "0988412262 - [PERSON_NAME] AUTO" at bounding box center [136, 163] width 122 height 11
type input "QUANG TIẾN AUTO"
type input "ng thi hoa"
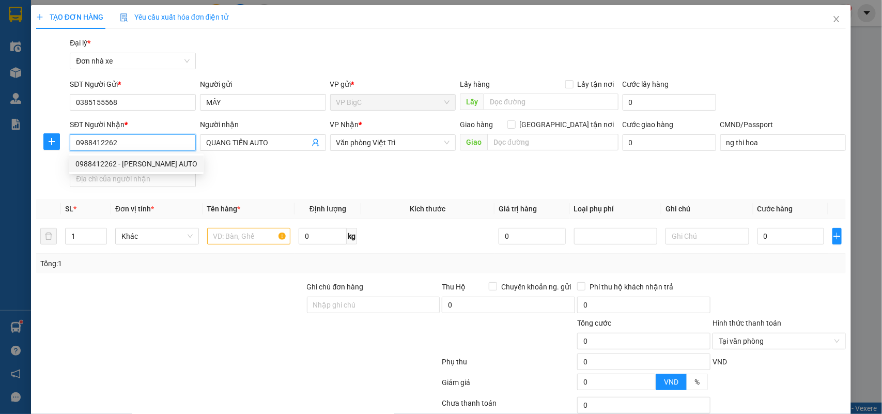
type input "0988412262"
click at [316, 189] on div "SĐT Người Nhận * 0988412262 Người nhận QUANG TIẾN AUTO VP Nhận * Văn phòng Việt…" at bounding box center [458, 155] width 780 height 72
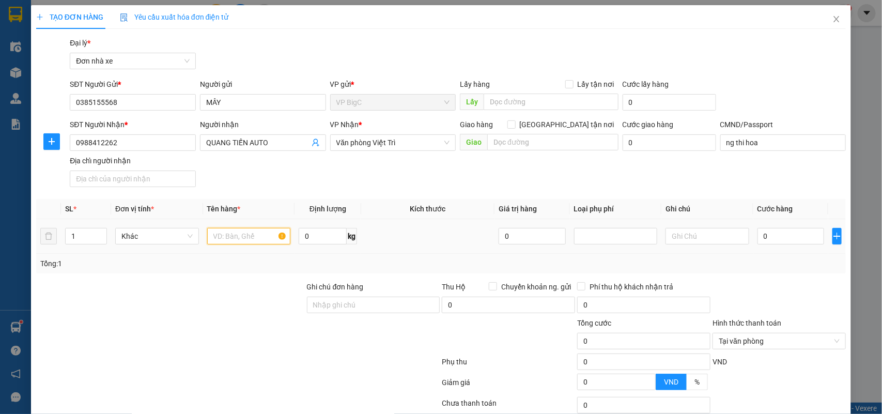
click at [236, 232] on input "text" at bounding box center [249, 236] width 84 height 17
type input "pk oto"
drag, startPoint x: 323, startPoint y: 238, endPoint x: 329, endPoint y: 238, distance: 6.2
click at [324, 238] on input "0" at bounding box center [323, 236] width 48 height 17
click at [776, 248] on td "0" at bounding box center [791, 236] width 75 height 35
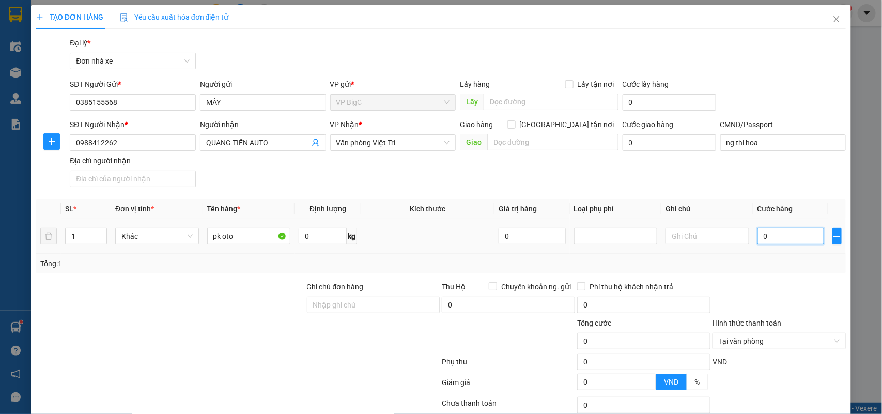
click at [781, 243] on input "0" at bounding box center [791, 236] width 67 height 17
type input "2"
type input "25"
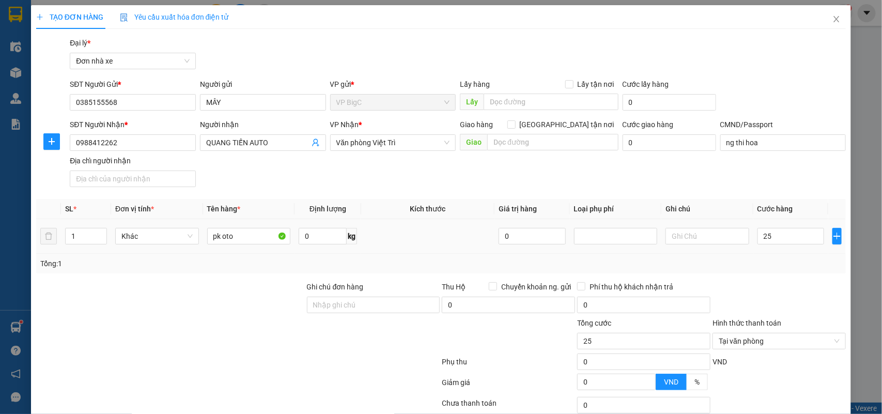
type input "25.000"
click at [775, 264] on div "Tổng: 1" at bounding box center [441, 263] width 802 height 11
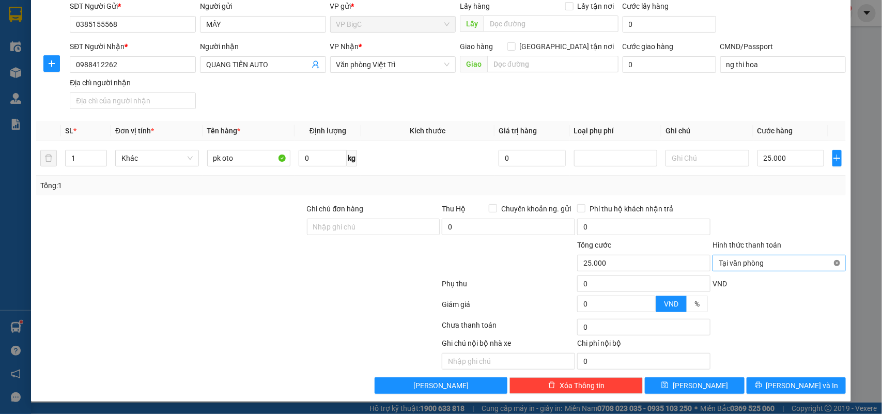
type input "25.000"
click at [794, 393] on button "[PERSON_NAME] và In" at bounding box center [796, 385] width 99 height 17
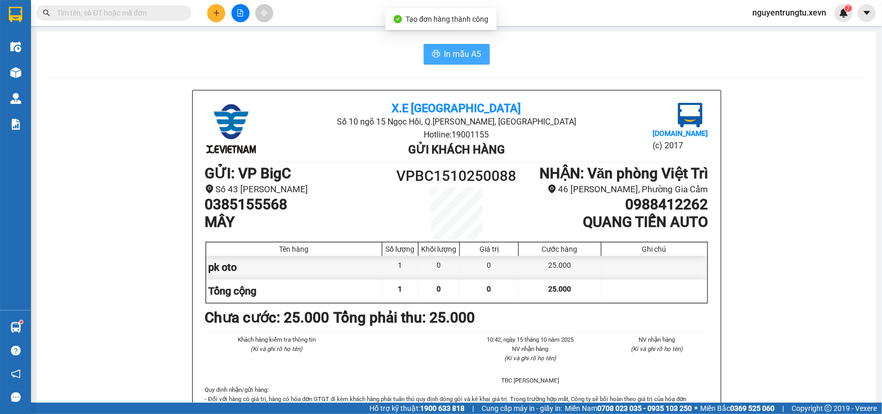
click at [461, 63] on button "In mẫu A5" at bounding box center [457, 54] width 66 height 21
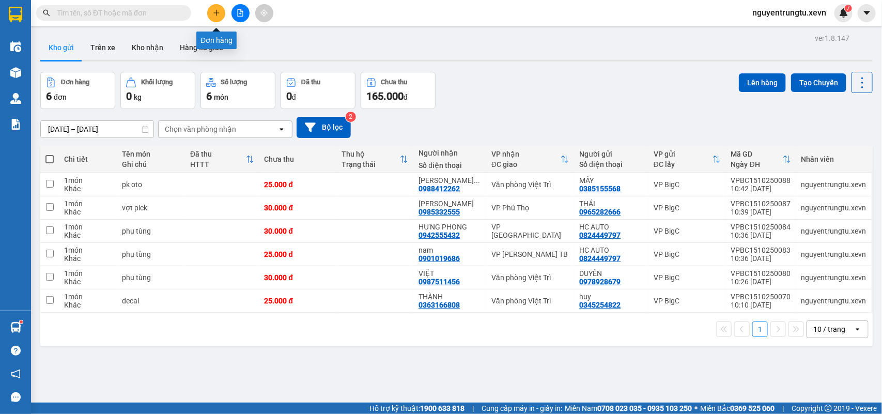
click at [219, 10] on icon "plus" at bounding box center [216, 12] width 7 height 7
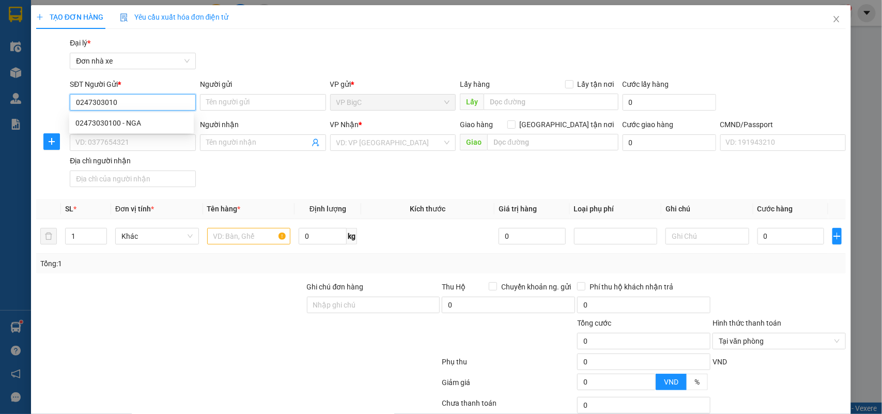
type input "02473030100"
click at [150, 119] on div "02473030100 - NGA" at bounding box center [131, 122] width 112 height 11
type input "NGA"
type input "0912524404"
type input "BLUM GARDEN"
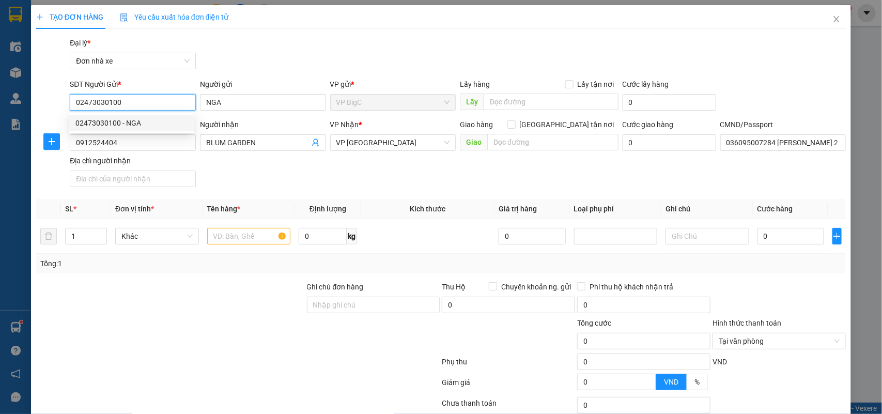
type input "036095007284 [PERSON_NAME] 21 [PERSON_NAME][GEOGRAPHIC_DATA]"
type input "02473030100"
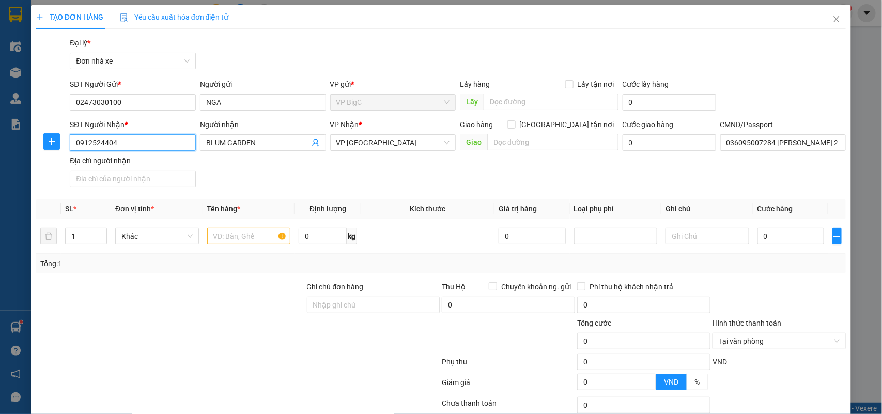
click at [151, 146] on input "0912524404" at bounding box center [133, 142] width 126 height 17
type input "0886066868"
click at [109, 164] on div "0886066868 - LINH" at bounding box center [131, 163] width 112 height 11
type input "LINH"
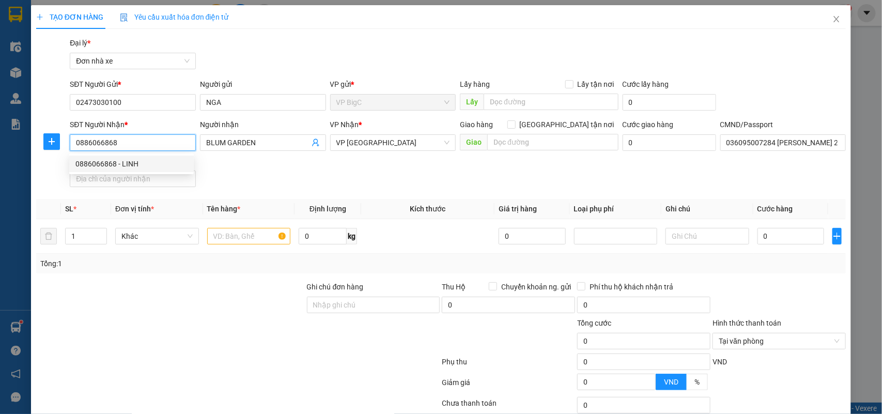
type input "036195014455 [PERSON_NAME] SỸ LẠC NGHĨA LỢI"
type input "0886066868"
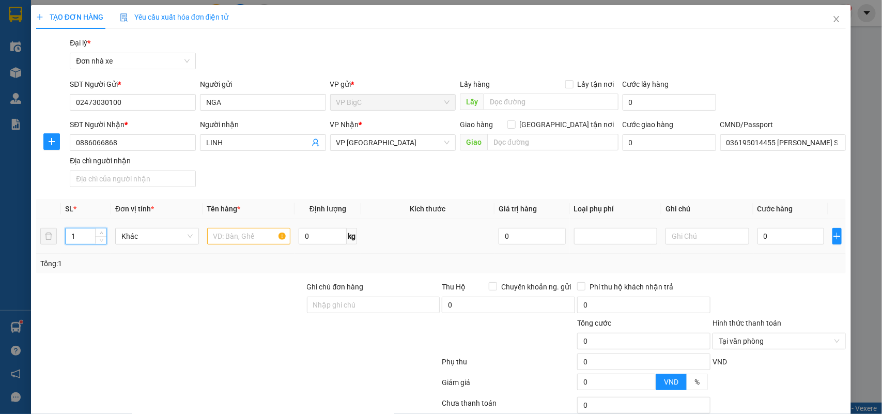
drag, startPoint x: 91, startPoint y: 229, endPoint x: 73, endPoint y: 234, distance: 18.7
click at [73, 234] on input "1" at bounding box center [86, 236] width 41 height 16
type input "4"
click at [224, 240] on input "text" at bounding box center [249, 236] width 84 height 17
type input "4k cốc giấy"
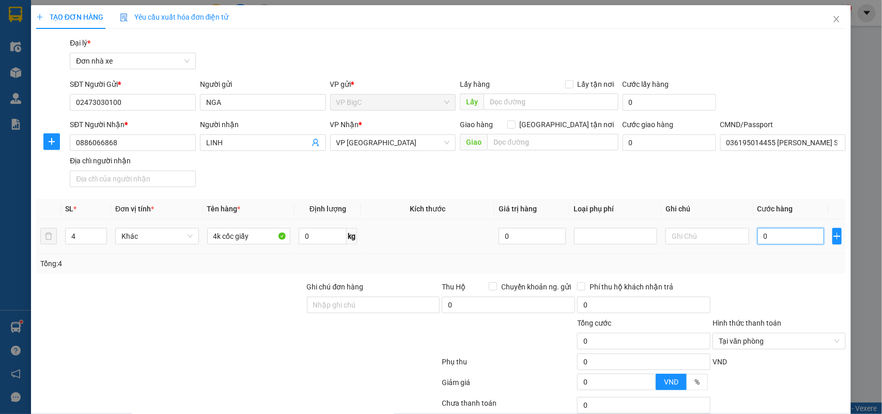
click at [761, 231] on input "0" at bounding box center [791, 236] width 67 height 17
type input "1"
type input "13"
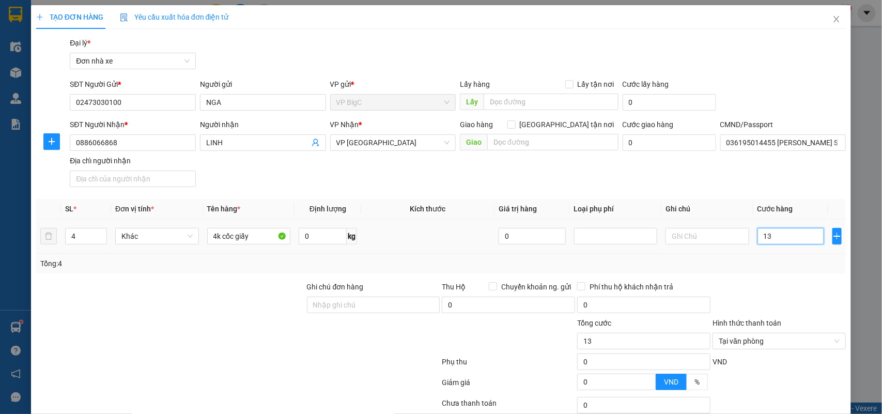
type input "130"
type input "130.000"
click at [784, 268] on div "Tổng: 4" at bounding box center [441, 263] width 802 height 11
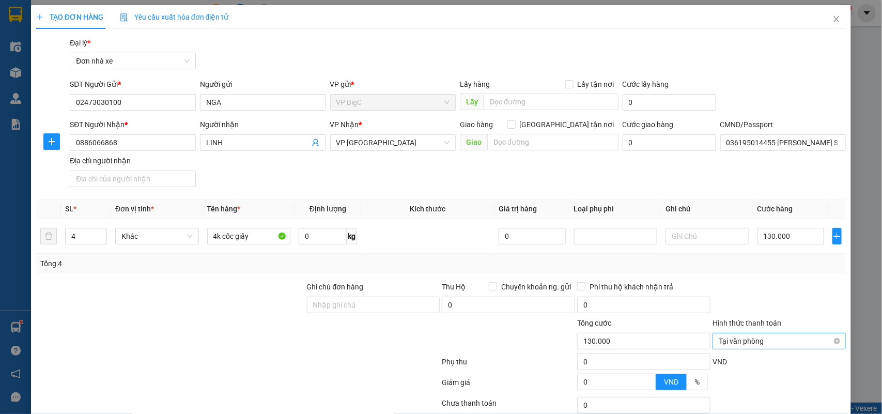
scroll to position [79, 0]
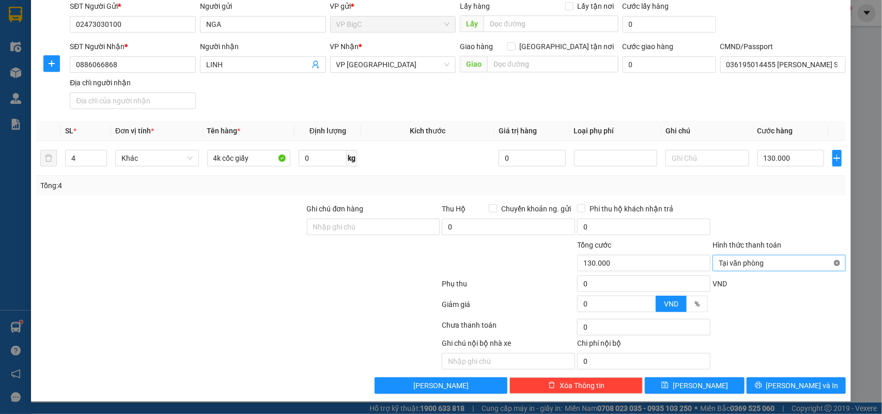
type input "130.000"
drag, startPoint x: 819, startPoint y: 239, endPoint x: 820, endPoint y: 288, distance: 49.6
click at [820, 245] on div "Hình thức thanh toán" at bounding box center [779, 247] width 133 height 16
click at [810, 381] on button "[PERSON_NAME] và In" at bounding box center [796, 385] width 99 height 17
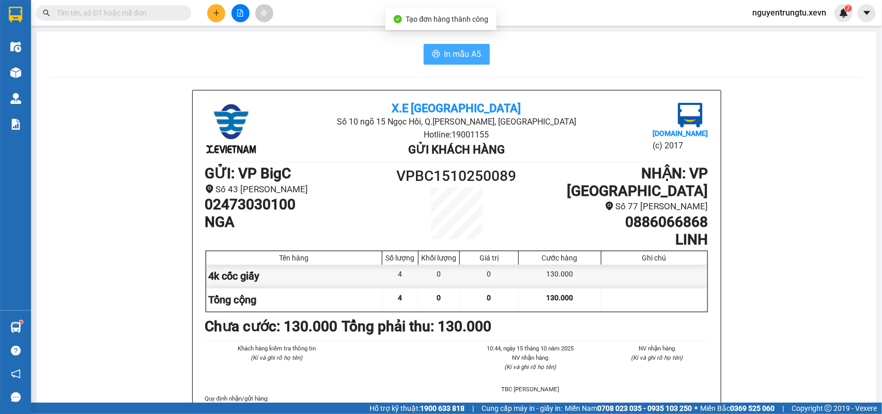
click at [434, 59] on span "printer" at bounding box center [436, 55] width 8 height 10
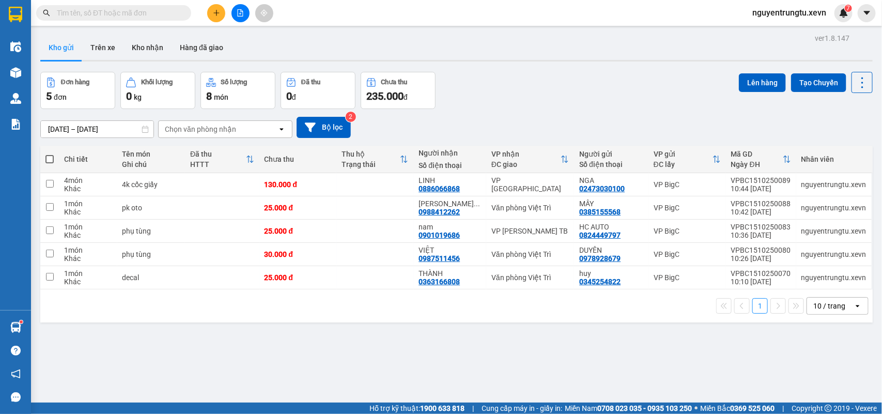
click at [145, 13] on input "text" at bounding box center [118, 12] width 122 height 11
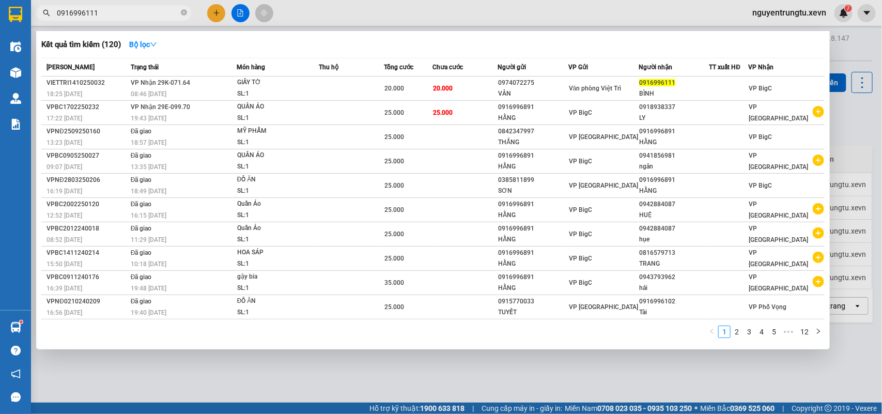
type input "0916996111"
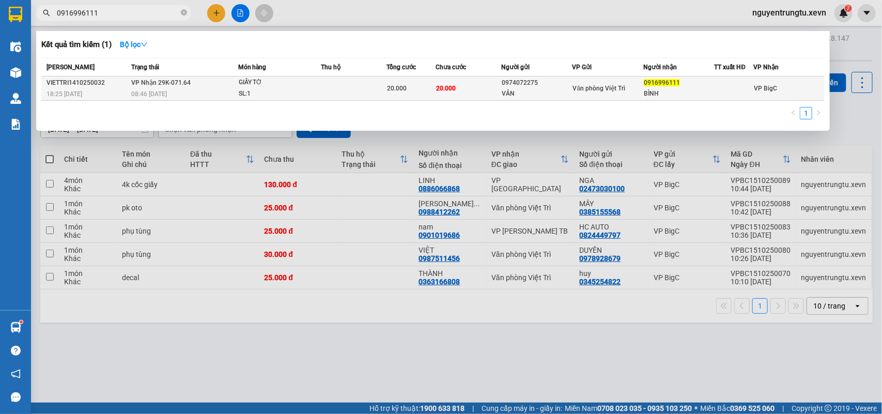
click at [228, 84] on td "VP Nhận 29K-071.64 08:46 [DATE]" at bounding box center [183, 88] width 109 height 24
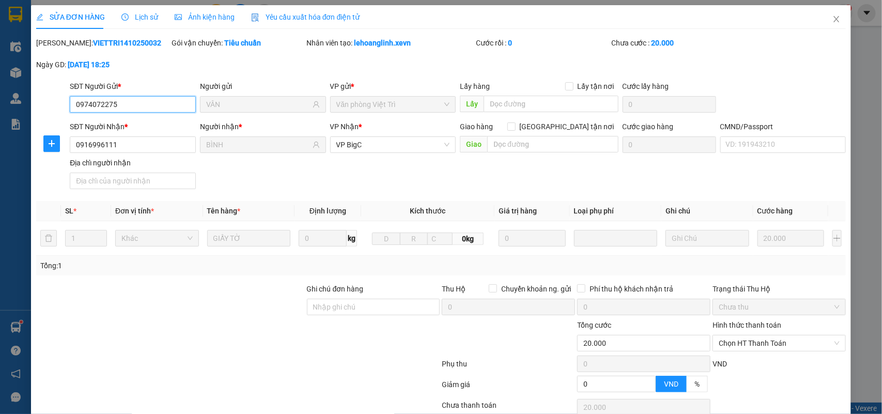
type input "0974072275"
type input "VÂN"
type input "0916996111"
type input "BÌNH"
type input "0"
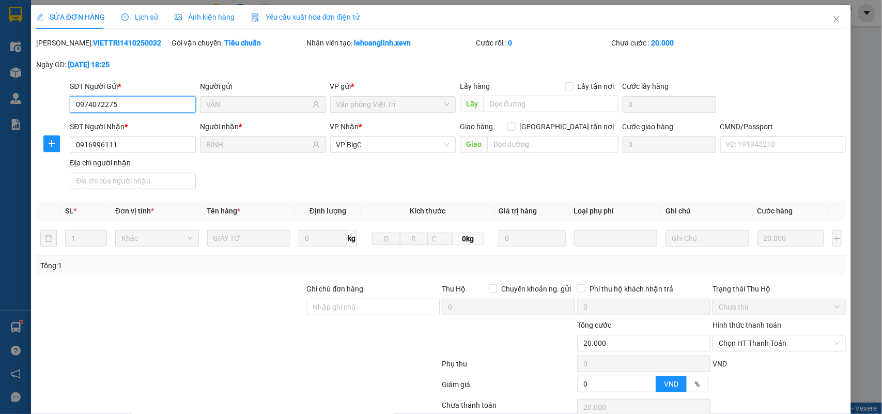
type input "20.000"
click at [761, 146] on input "CMND/Passport" at bounding box center [783, 144] width 126 height 17
click at [777, 140] on input "CMND/Passport" at bounding box center [783, 144] width 126 height 17
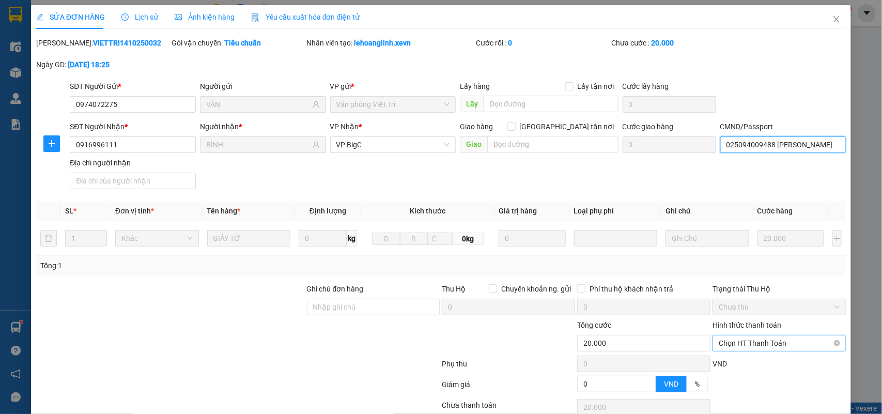
scroll to position [82, 0]
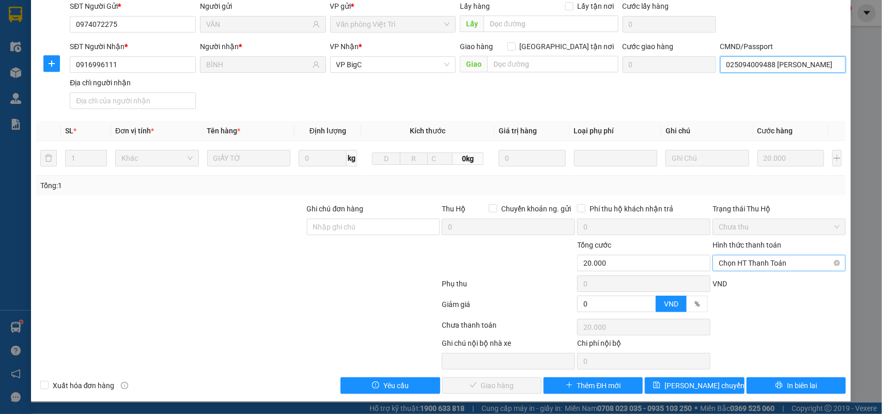
click at [768, 259] on span "Chọn HT Thanh Toán" at bounding box center [779, 263] width 121 height 16
type input "025094009488 [PERSON_NAME]"
drag, startPoint x: 756, startPoint y: 277, endPoint x: 593, endPoint y: 342, distance: 176.0
click at [756, 279] on div "Tại văn phòng" at bounding box center [771, 284] width 119 height 11
type input "0"
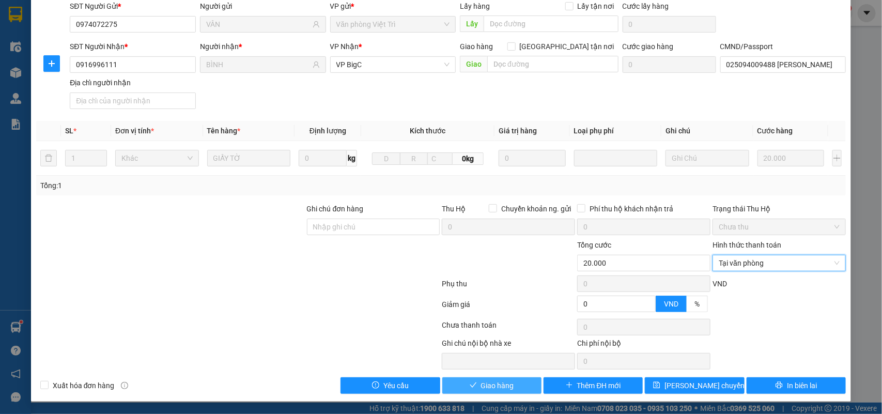
click at [481, 388] on span "Giao hàng" at bounding box center [497, 385] width 33 height 11
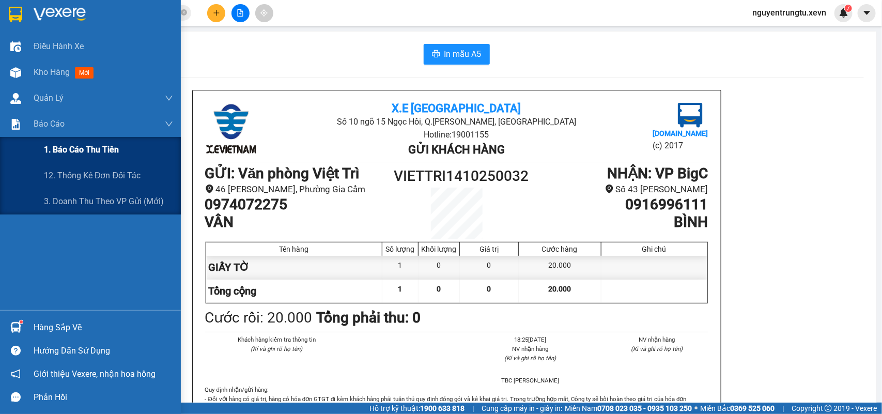
click at [48, 145] on span "1. Báo cáo thu tiền" at bounding box center [81, 149] width 75 height 13
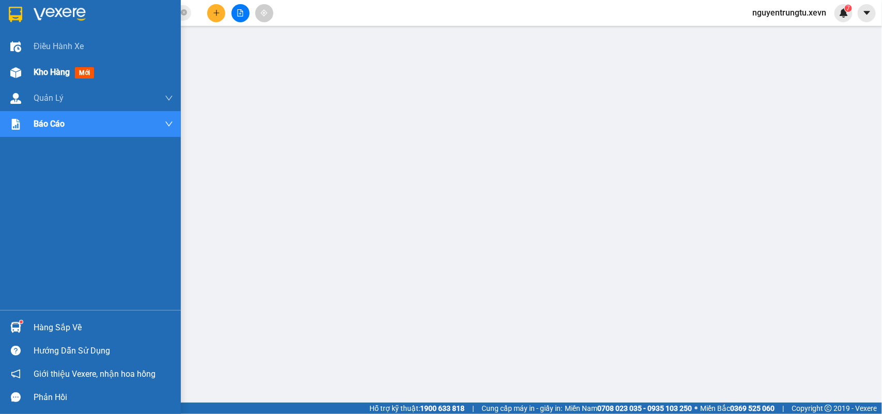
click at [16, 71] on img at bounding box center [15, 72] width 11 height 11
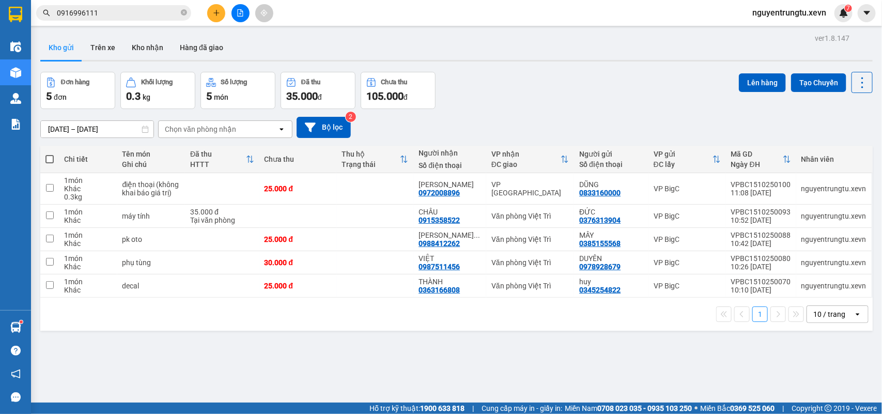
click at [89, 8] on input "0916996111" at bounding box center [118, 12] width 122 height 11
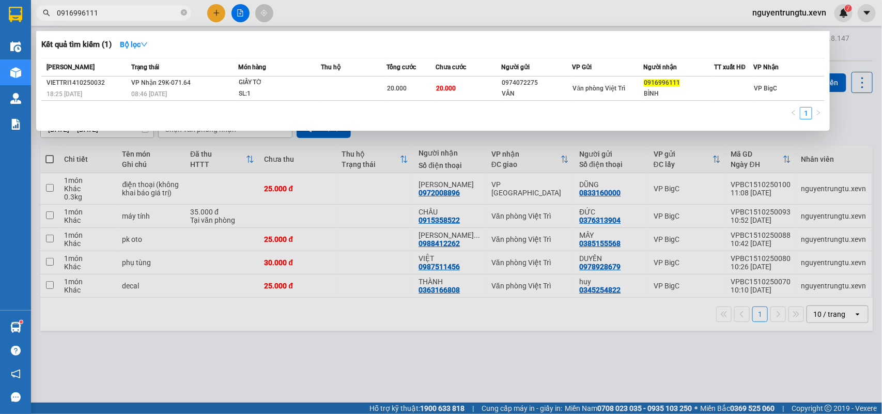
click at [89, 8] on input "0916996111" at bounding box center [118, 12] width 122 height 11
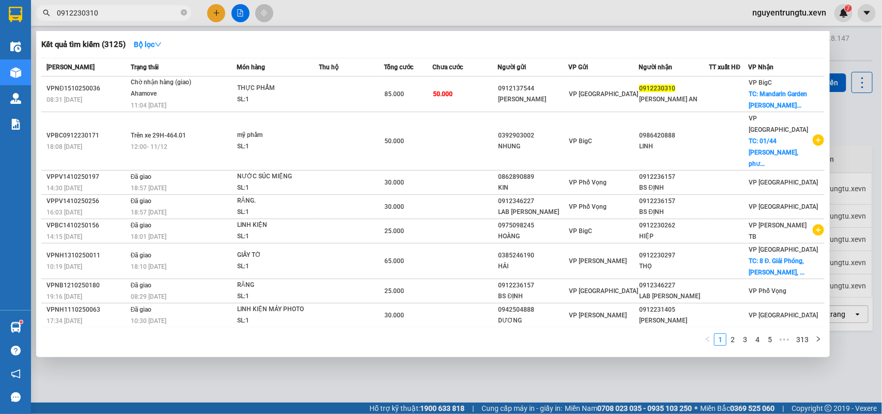
type input "0912230310"
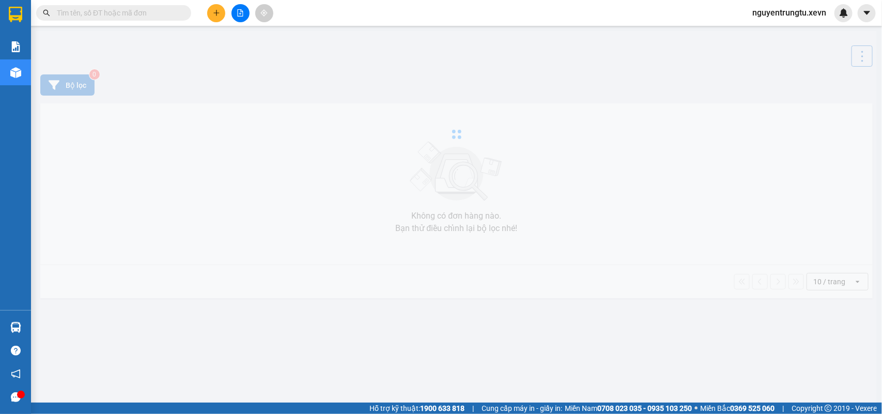
click at [101, 13] on input "text" at bounding box center [118, 12] width 122 height 11
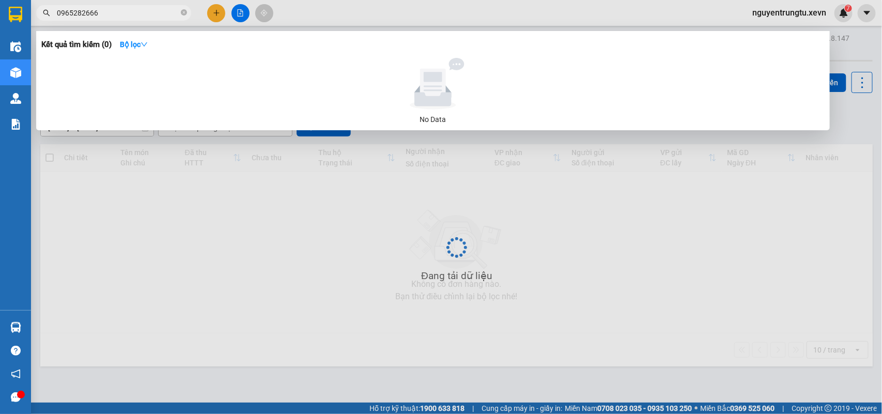
type input "0965282666"
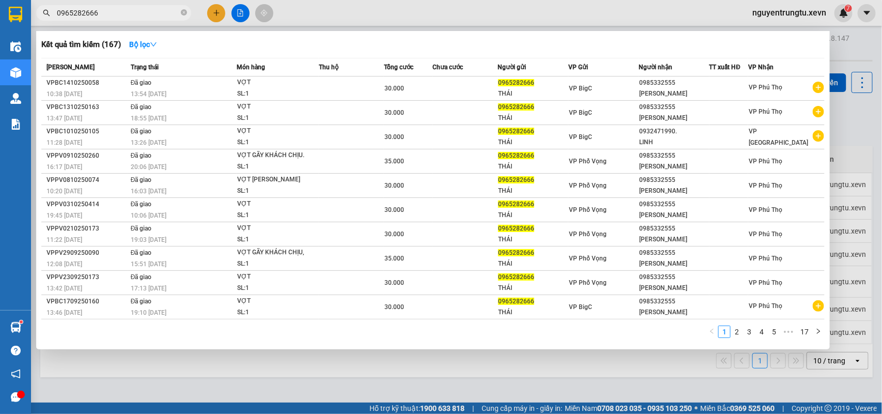
click at [213, 10] on div at bounding box center [441, 207] width 882 height 414
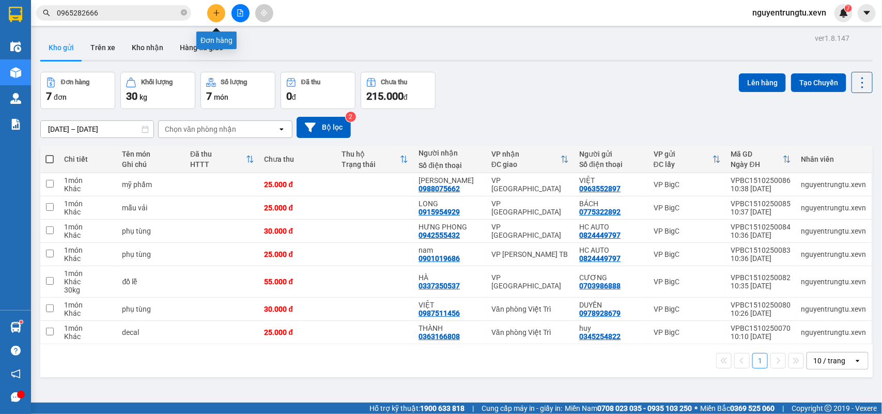
click at [213, 10] on icon "plus" at bounding box center [216, 12] width 7 height 7
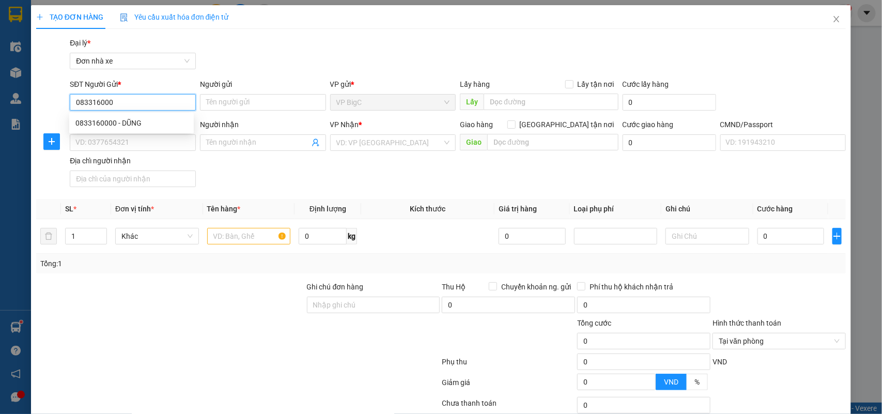
type input "0833160000"
click at [161, 128] on div "0833160000 - DŨNG" at bounding box center [131, 122] width 112 height 11
type input "DŨNG"
type input "0973706992"
type input "HÀ"
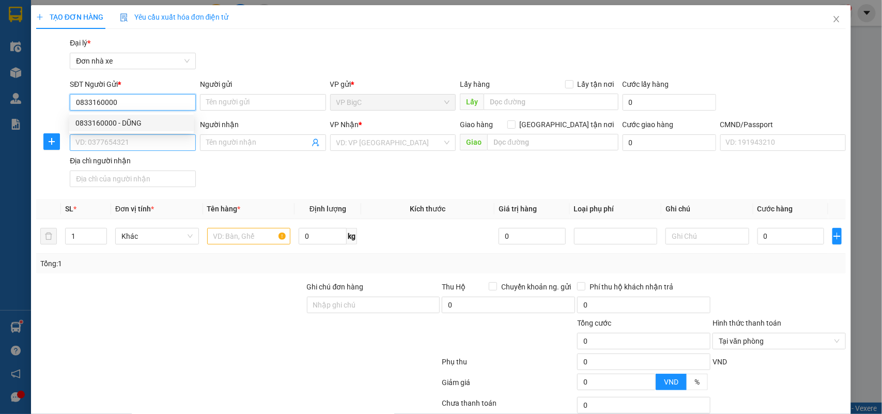
type input "037092004870 PHẠM SỸ HÀ"
type input "0833160000"
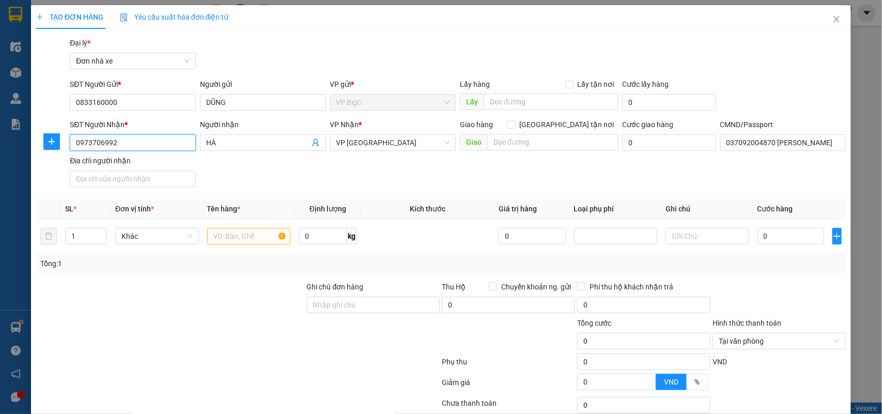
click at [153, 140] on input "0973706992" at bounding box center [133, 142] width 126 height 17
drag, startPoint x: 153, startPoint y: 140, endPoint x: 159, endPoint y: 139, distance: 6.3
click at [154, 139] on input "0973706992" at bounding box center [133, 142] width 126 height 17
type input "0972008896"
click at [156, 139] on input "0972008896" at bounding box center [133, 142] width 126 height 17
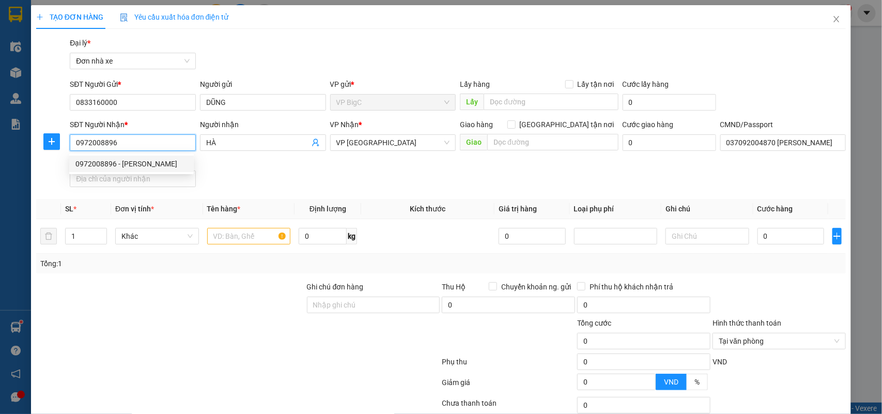
click at [156, 139] on input "0972008896" at bounding box center [133, 142] width 126 height 17
click at [155, 159] on div "0972008896 - ĐỖ VĂN HOAN" at bounding box center [131, 163] width 112 height 11
type input "[PERSON_NAME]"
type input "037177005195 MAI THỊ HUỆ"
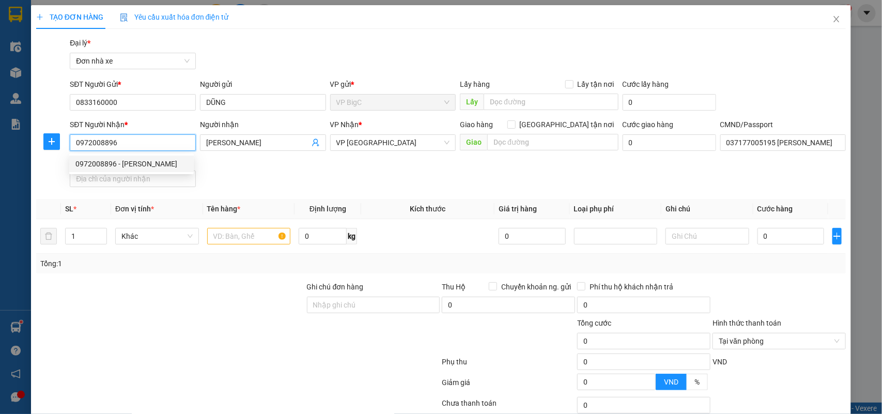
type input "0972008896"
click at [296, 205] on th "Định lượng" at bounding box center [328, 209] width 67 height 20
click at [239, 227] on div at bounding box center [249, 236] width 84 height 21
click at [237, 235] on input "text" at bounding box center [249, 236] width 84 height 17
type input "d"
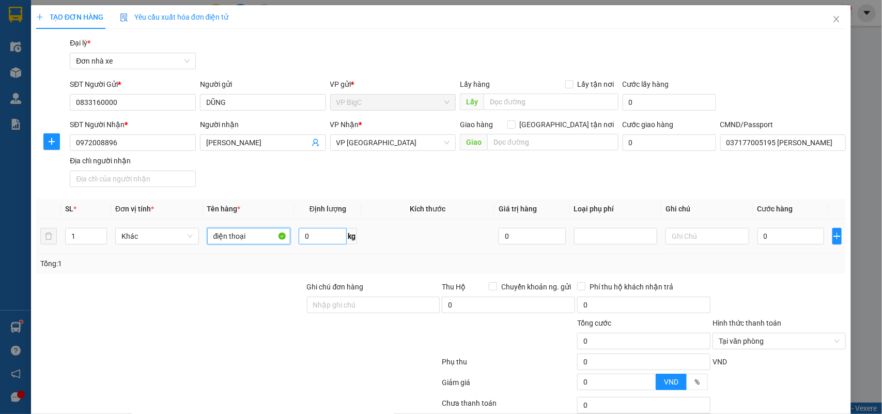
type input "điện thoại"
click at [327, 237] on input "0" at bounding box center [323, 236] width 48 height 17
type input "0.3"
click at [761, 240] on input "0" at bounding box center [791, 236] width 67 height 17
type input "3"
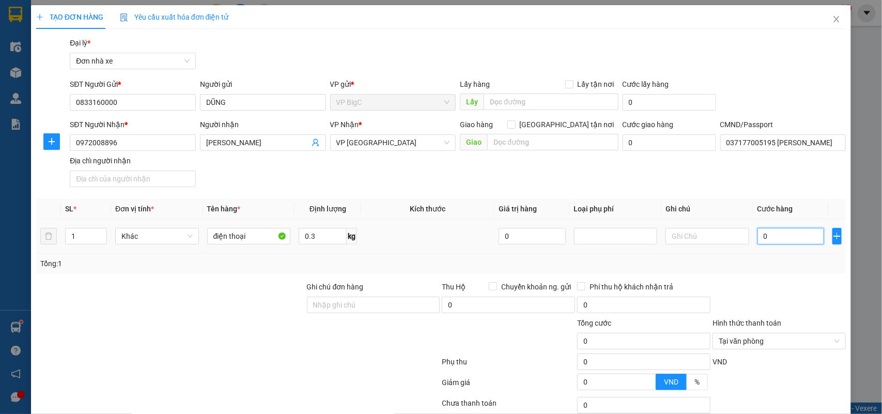
type input "3"
type input "0"
type input "02"
type input "2"
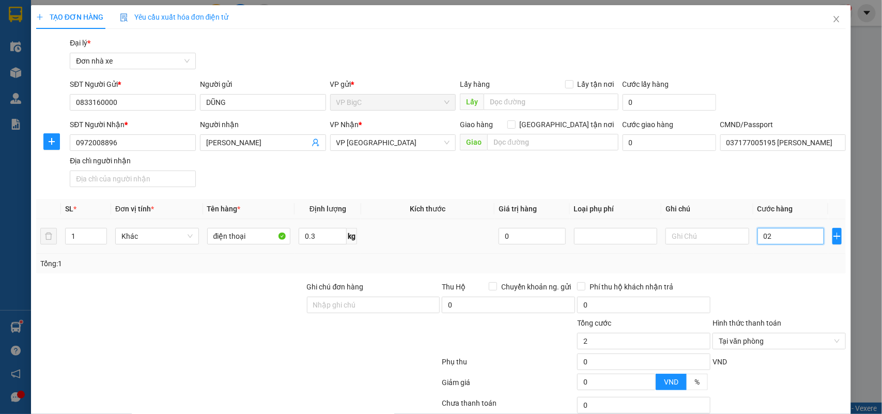
type input "025"
type input "25"
type input "25.000"
click at [252, 238] on input "điện thoại" at bounding box center [249, 236] width 84 height 17
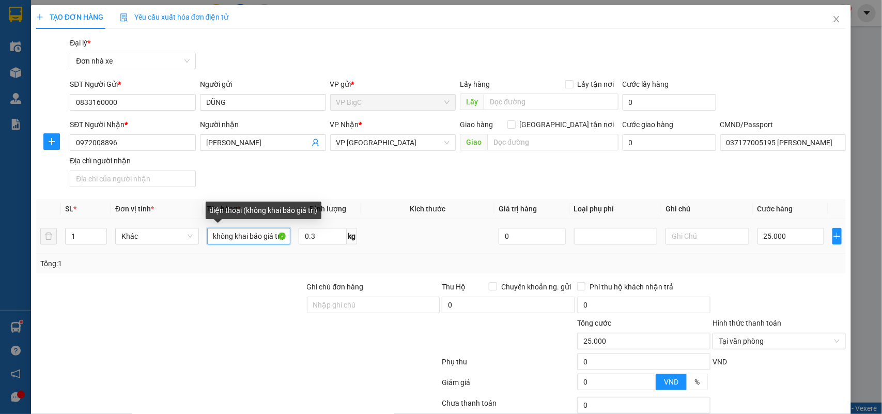
scroll to position [0, 40]
type input "điện thoại (không khai báo giá trị)"
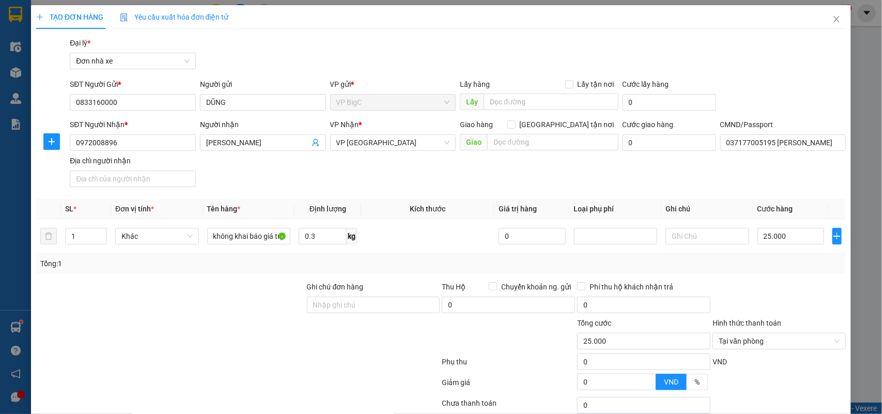
click at [367, 269] on div "Tổng: 1" at bounding box center [441, 263] width 802 height 11
click at [763, 274] on div "Transit Pickup Surcharge Ids Transit Deliver Surcharge Ids Transit Deliver Surc…" at bounding box center [441, 254] width 810 height 435
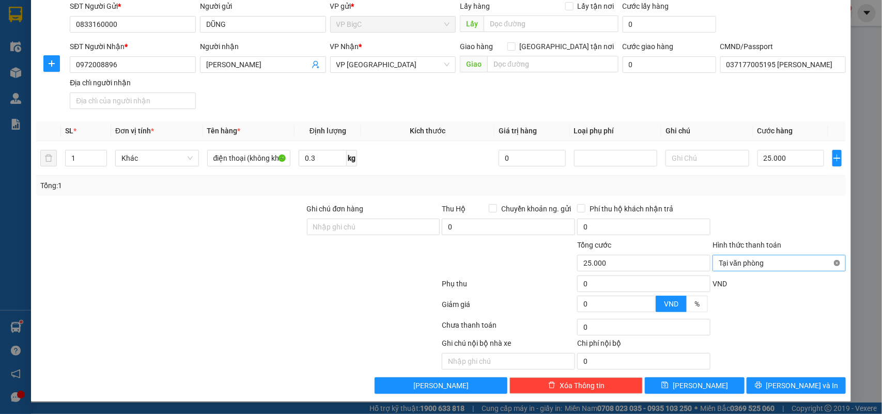
type input "25.000"
click at [814, 380] on button "[PERSON_NAME] và In" at bounding box center [796, 385] width 99 height 17
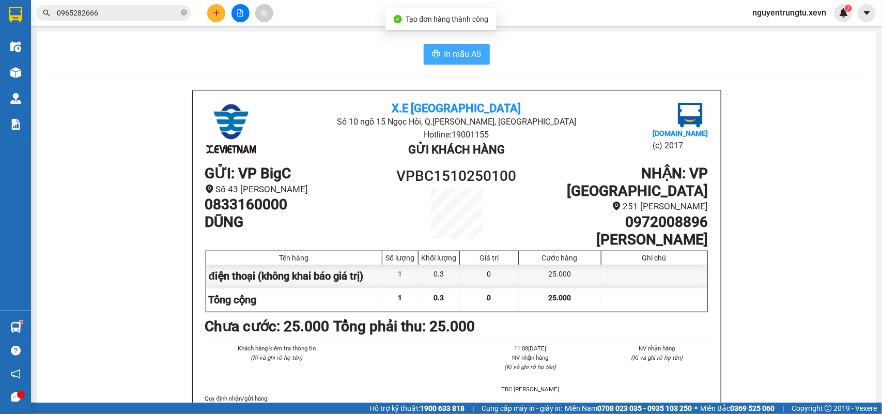
click at [455, 53] on span "In mẫu A5" at bounding box center [462, 54] width 37 height 13
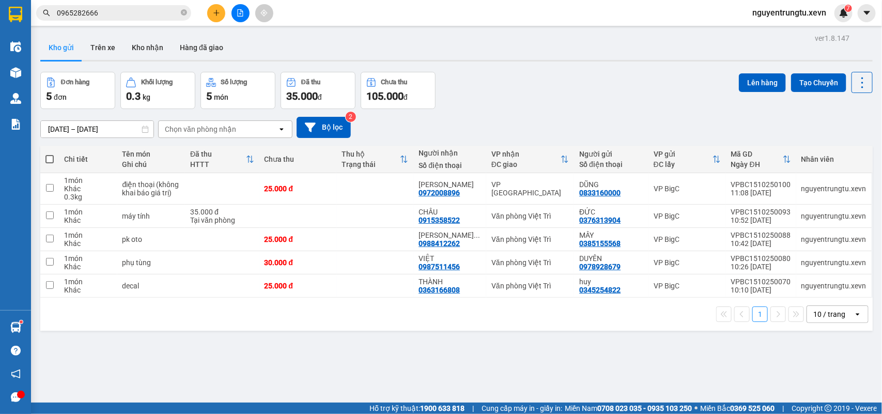
click at [216, 12] on icon "plus" at bounding box center [216, 13] width 1 height 6
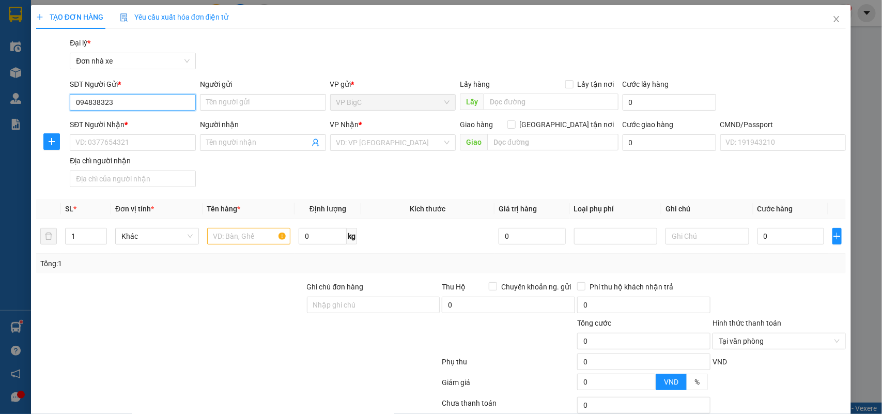
type input "0948383234"
click at [88, 102] on input "0948383234" at bounding box center [133, 102] width 126 height 17
click at [135, 128] on div "0948383234 - TD AUTO" at bounding box center [131, 122] width 112 height 11
type input "TD AUTO"
type input "0986974458"
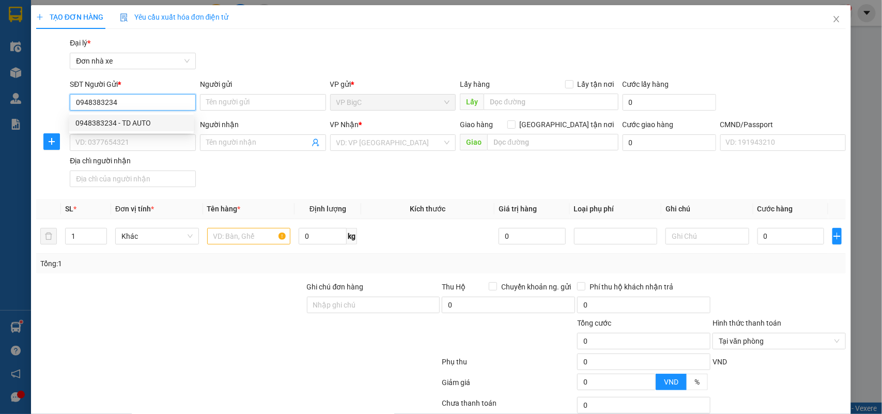
type input "HUY HOÀNG"
type input "ccc"
type input "0948383234"
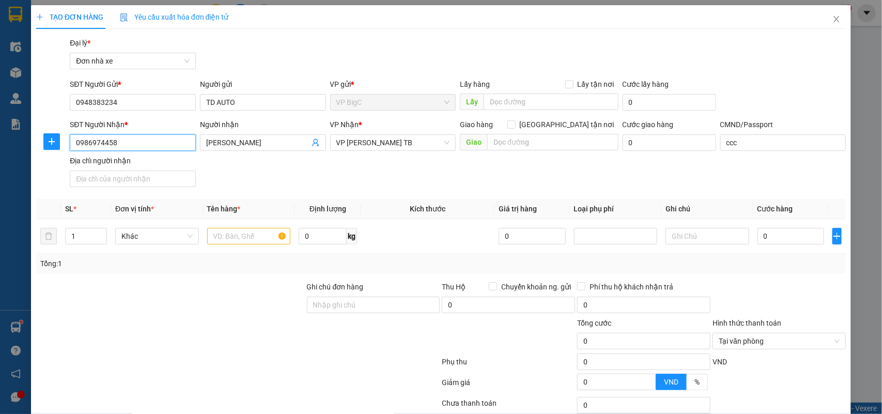
click at [151, 145] on input "0986974458" at bounding box center [133, 142] width 126 height 17
type input "0947685866"
click at [137, 167] on div "0947685866 - THẮNG" at bounding box center [131, 163] width 112 height 11
type input "THẮNG"
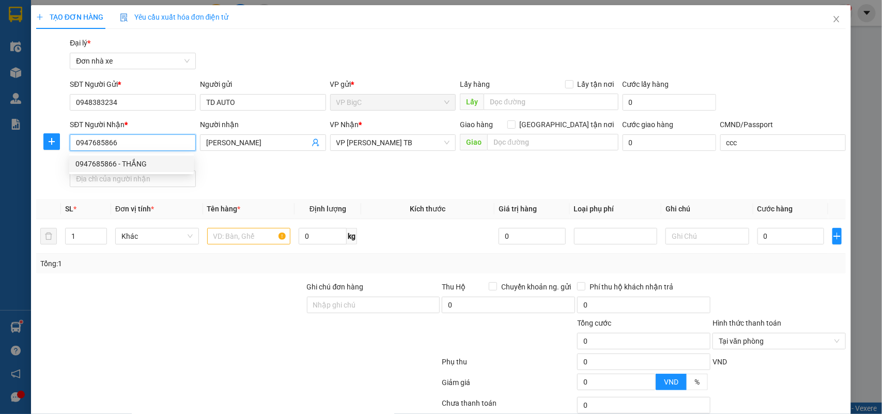
type input "VŨ"
type input "0947685866"
drag, startPoint x: 247, startPoint y: 190, endPoint x: 235, endPoint y: 231, distance: 41.9
click at [247, 191] on div "SĐT Người Nhận * 0947685866 Người nhận THẮNG VP Nhận * VP Ninh Bình Giao hàng G…" at bounding box center [458, 155] width 780 height 72
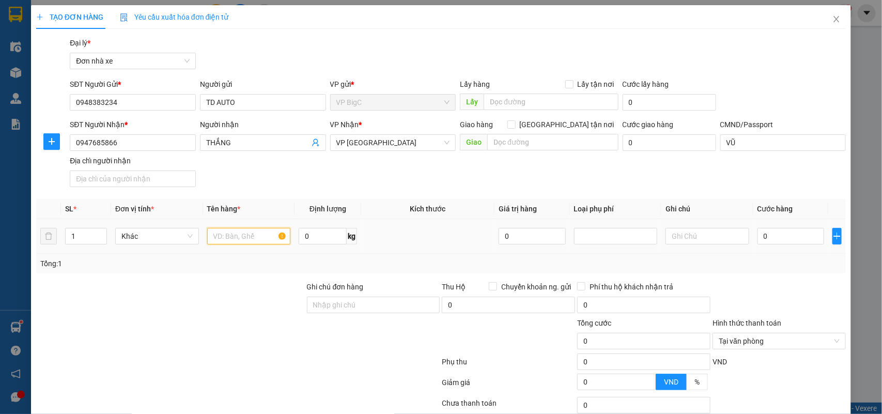
click at [231, 234] on input "text" at bounding box center [249, 236] width 84 height 17
type input "pk oto"
click at [766, 238] on input "0" at bounding box center [791, 236] width 67 height 17
type input "3"
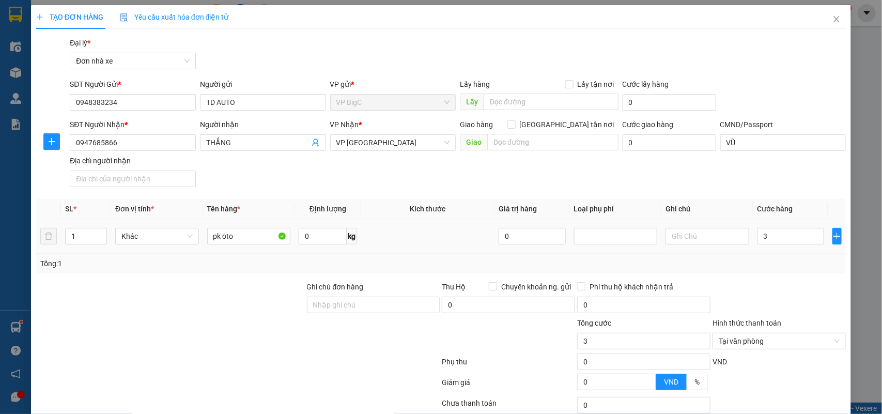
type input "3.000"
click at [763, 263] on div "Tổng: 1" at bounding box center [441, 263] width 802 height 11
click at [771, 239] on input "3.000" at bounding box center [791, 236] width 67 height 17
type input "3"
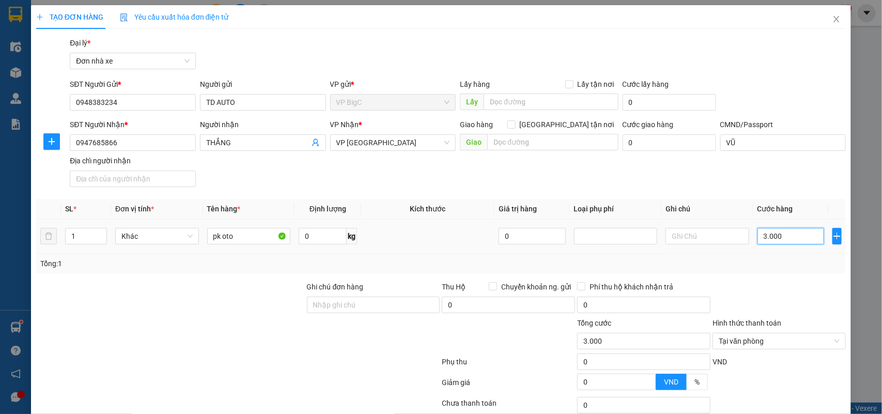
type input "3"
type input "30"
type input "30.000"
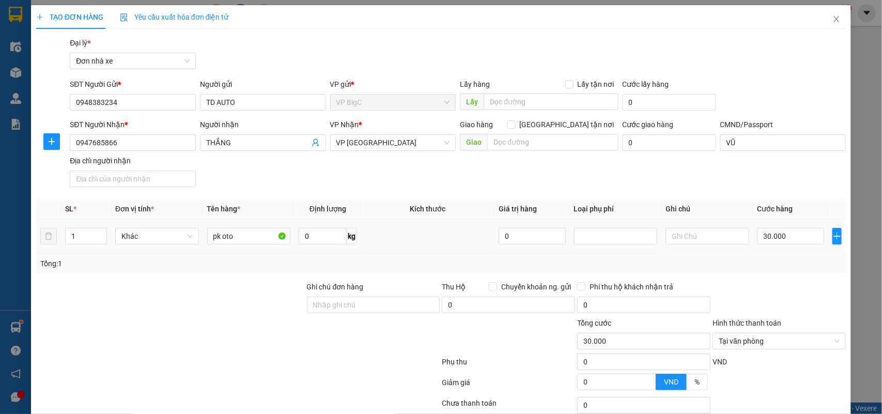
click at [774, 269] on div "Tổng: 1" at bounding box center [441, 263] width 802 height 11
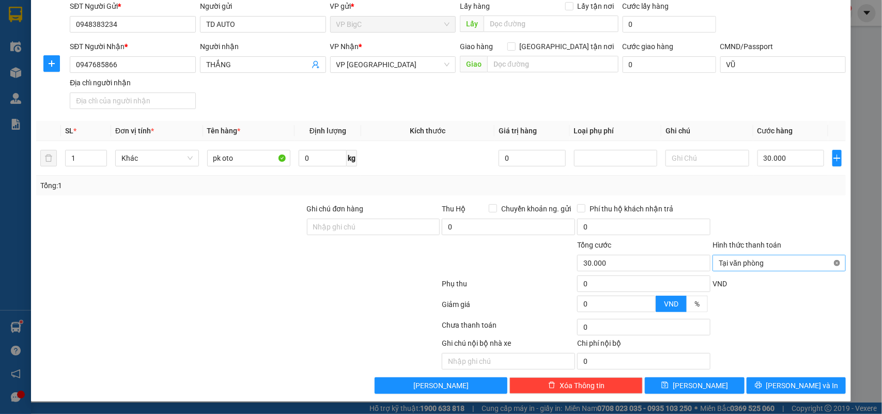
type input "30.000"
click at [818, 373] on div "Transit Pickup Surcharge Ids Transit Deliver Surcharge Ids Transit Deliver Surc…" at bounding box center [441, 176] width 810 height 435
click at [813, 380] on button "[PERSON_NAME] và In" at bounding box center [796, 385] width 99 height 17
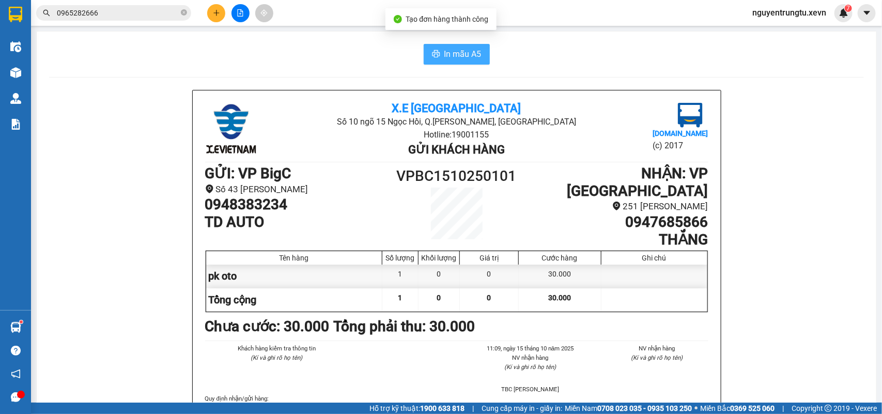
click at [465, 53] on span "In mẫu A5" at bounding box center [462, 54] width 37 height 13
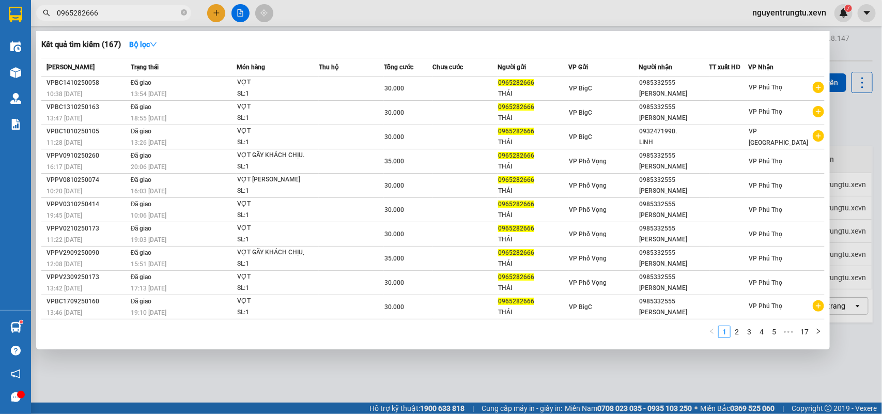
click at [101, 9] on input "0965282666" at bounding box center [118, 12] width 122 height 11
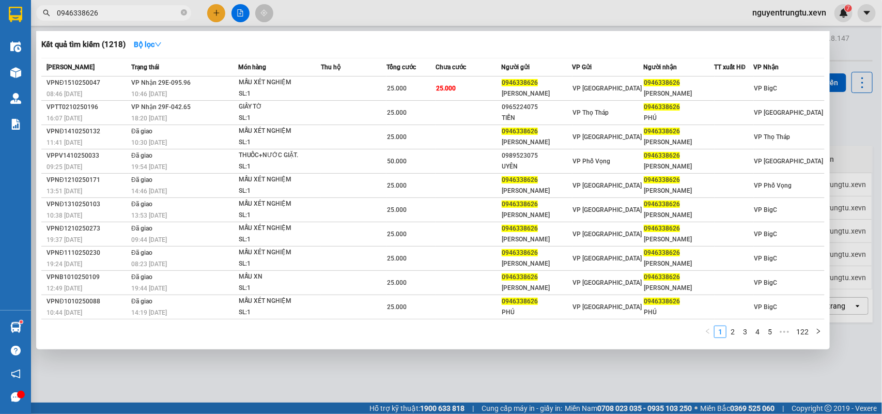
type input "0946338626"
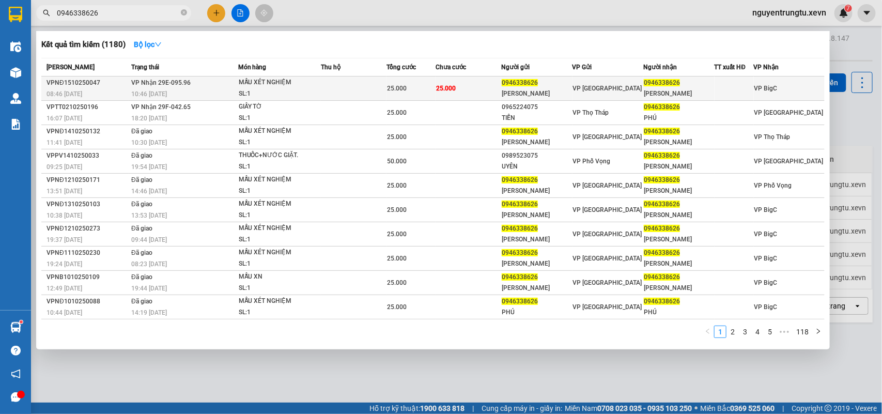
click at [275, 89] on div "SL: 1" at bounding box center [278, 93] width 78 height 11
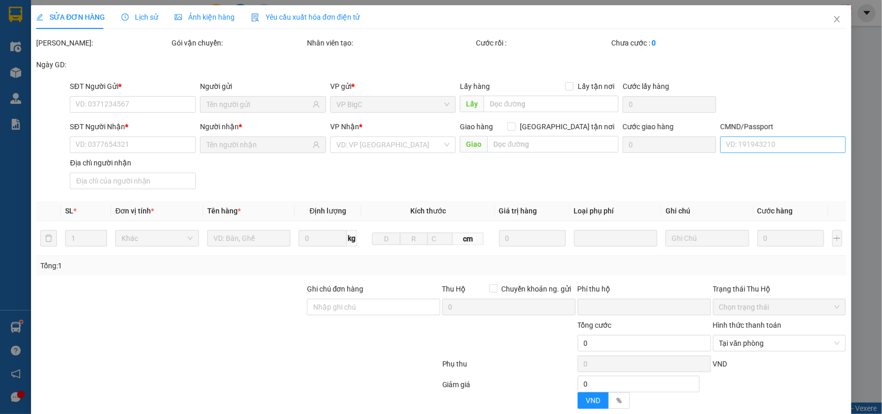
type input "0946338626"
type input "PHẠM CÔNG PHÚ"
type input "0946338626"
type input "PHẠM CÔNG PHÚ"
type input "A DŨNG 0866422650"
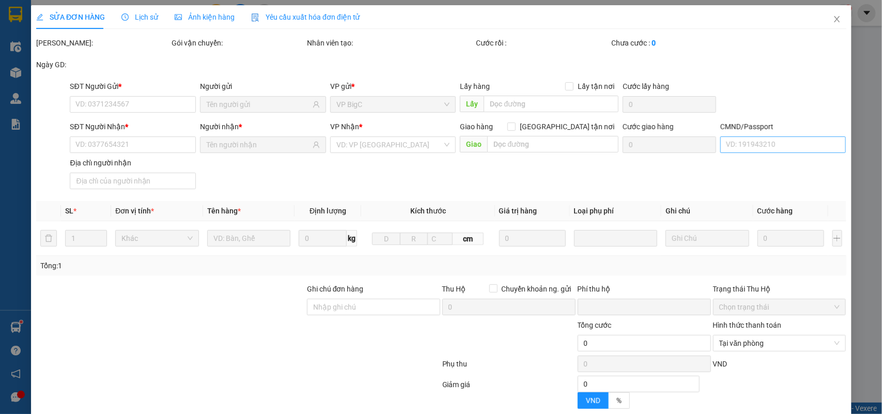
type input "0"
type input "25.000"
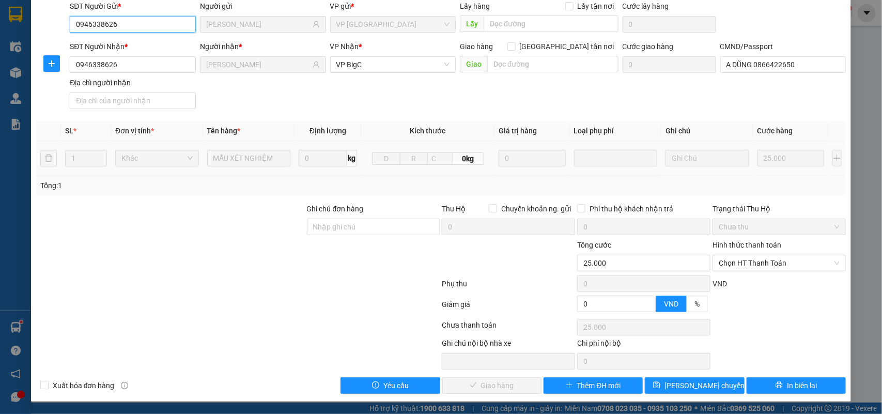
scroll to position [82, 0]
drag, startPoint x: 740, startPoint y: 262, endPoint x: 739, endPoint y: 270, distance: 8.8
click at [741, 261] on span "Chọn HT Thanh Toán" at bounding box center [779, 263] width 121 height 16
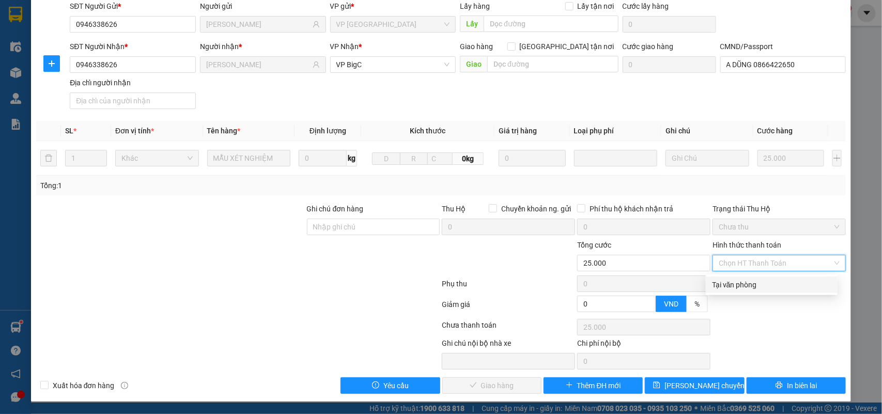
drag, startPoint x: 739, startPoint y: 270, endPoint x: 603, endPoint y: 304, distance: 140.5
click at [735, 283] on div "Tại văn phòng" at bounding box center [771, 284] width 119 height 11
type input "0"
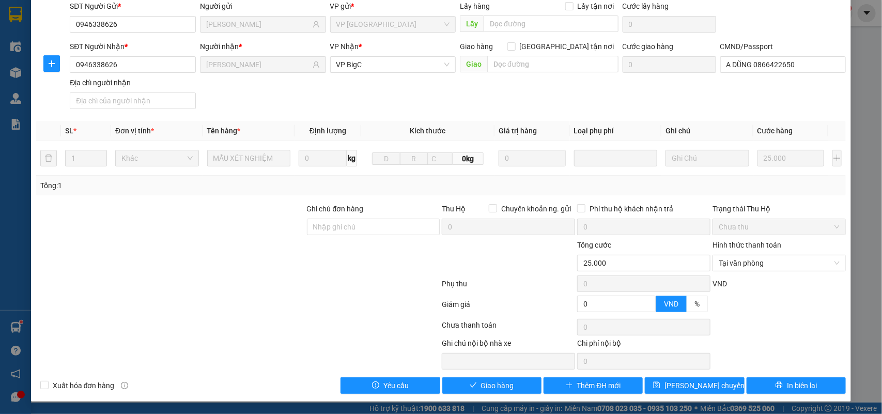
click at [469, 395] on div "SỬA ĐƠN HÀNG Lịch sử Ảnh kiện hàng Yêu cầu xuất hóa đơn điện tử Total Paid Fee …" at bounding box center [441, 163] width 821 height 477
click at [470, 388] on icon "check" at bounding box center [473, 384] width 7 height 5
